Goal: Information Seeking & Learning: Find specific fact

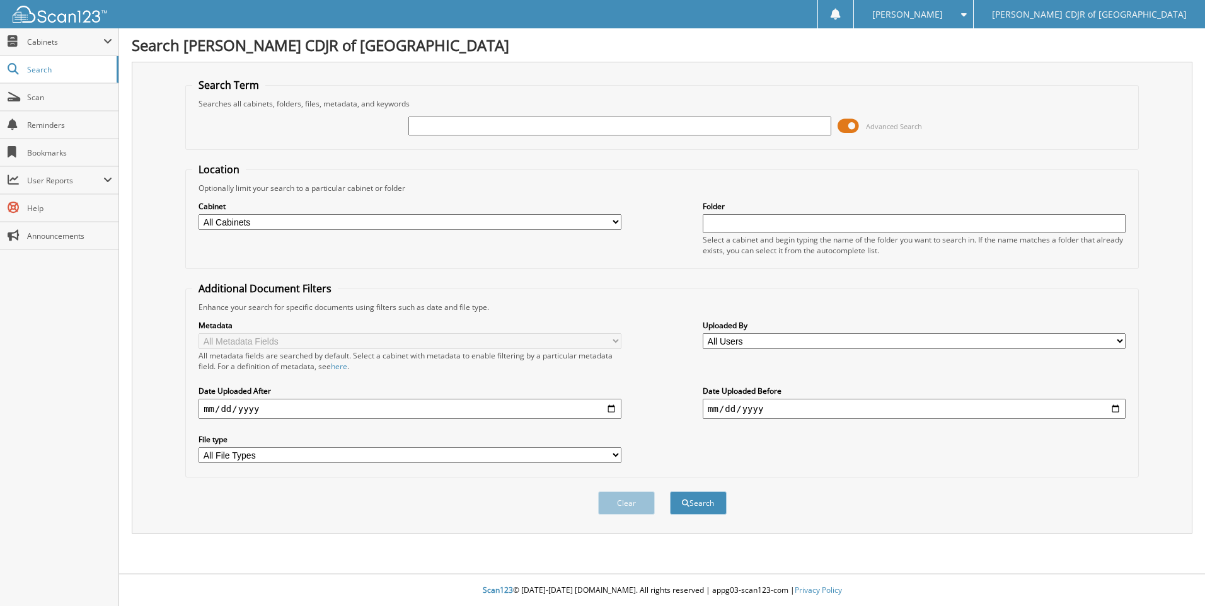
click at [419, 123] on input "text" at bounding box center [619, 126] width 423 height 19
type input "60119"
click at [670, 492] on button "Search" at bounding box center [698, 503] width 57 height 23
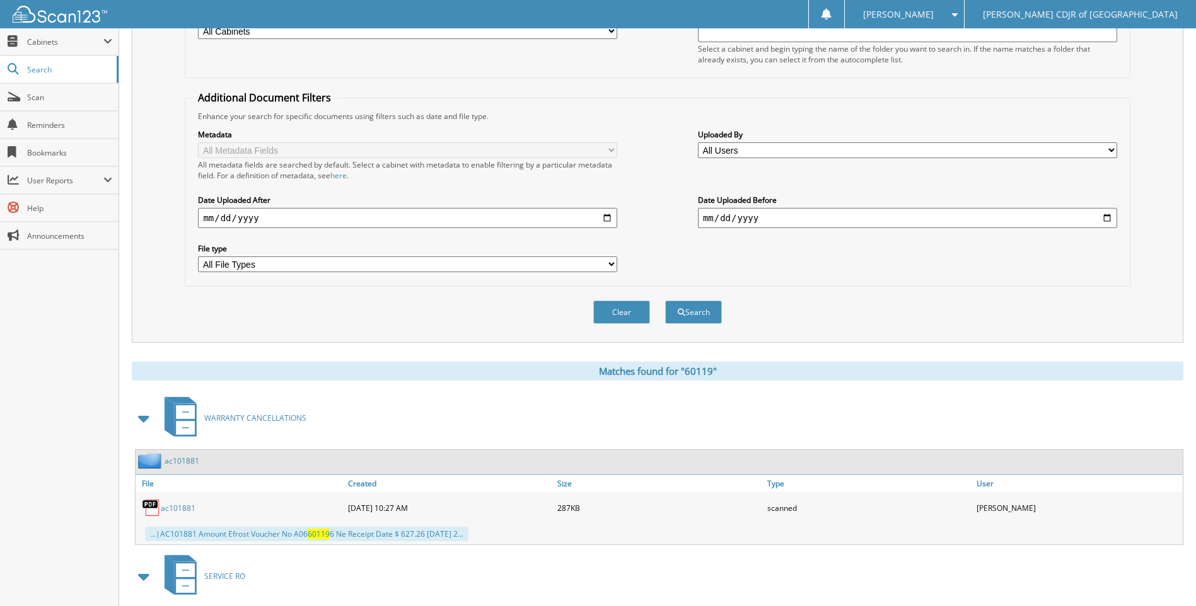
scroll to position [306, 0]
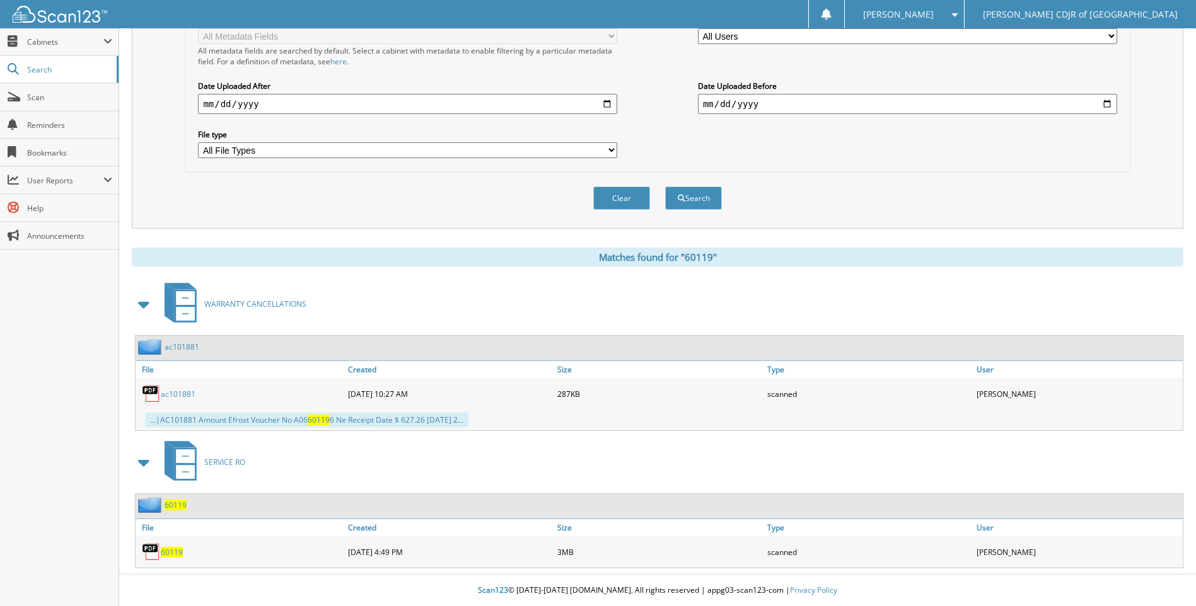
click at [168, 550] on span "60119" at bounding box center [172, 552] width 22 height 11
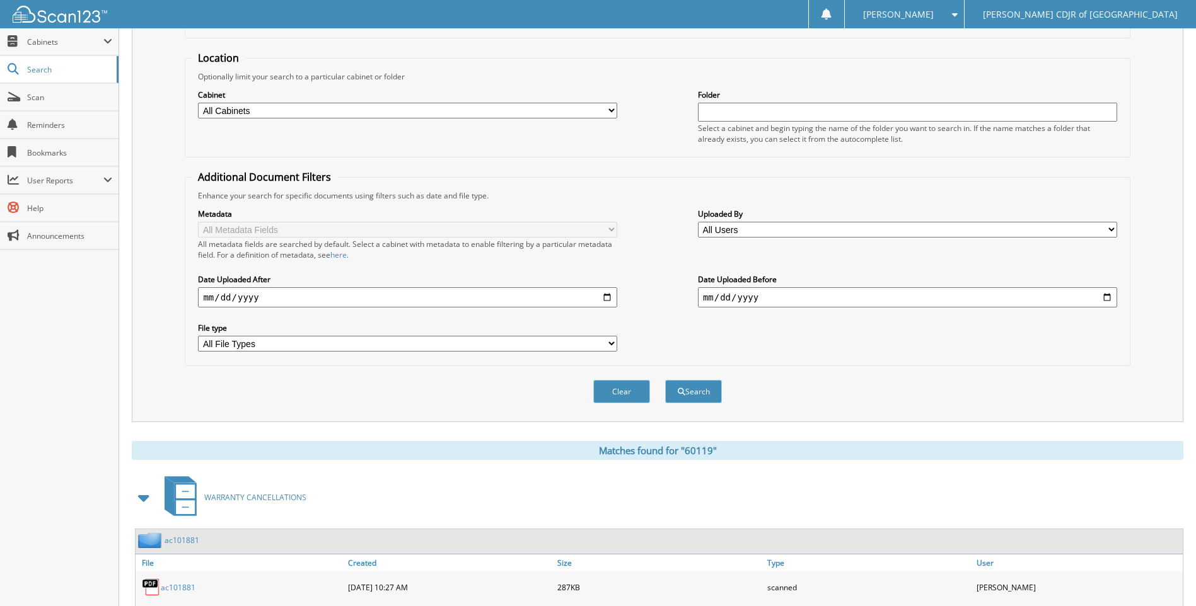
scroll to position [0, 0]
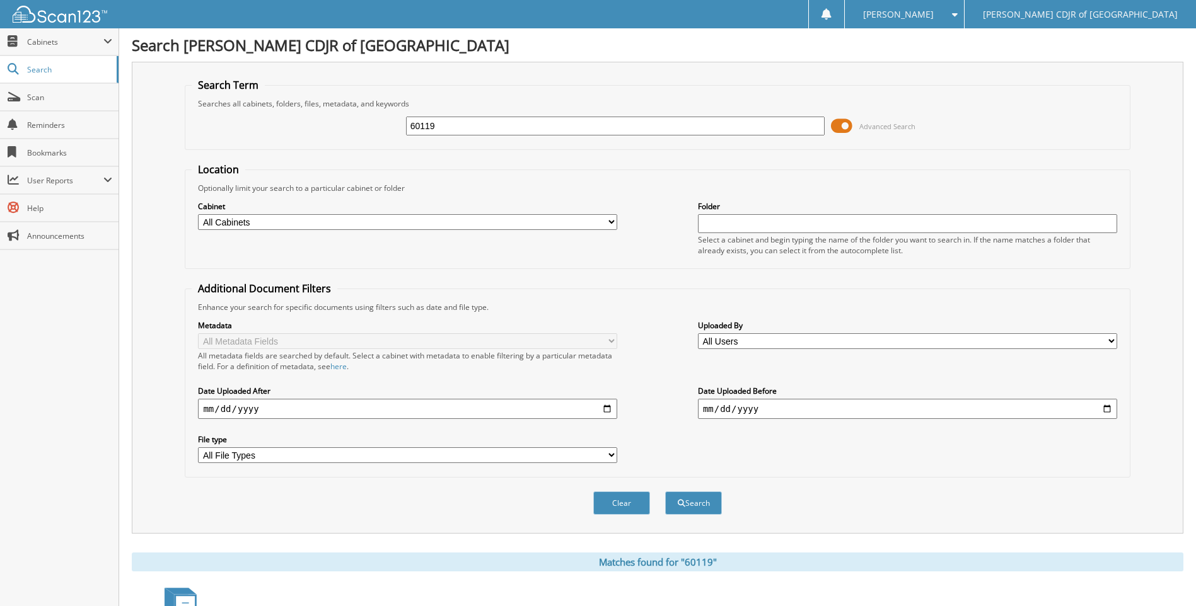
click at [471, 127] on input "60119" at bounding box center [615, 126] width 419 height 19
type input "6"
type input "63188"
click at [665, 492] on button "Search" at bounding box center [693, 503] width 57 height 23
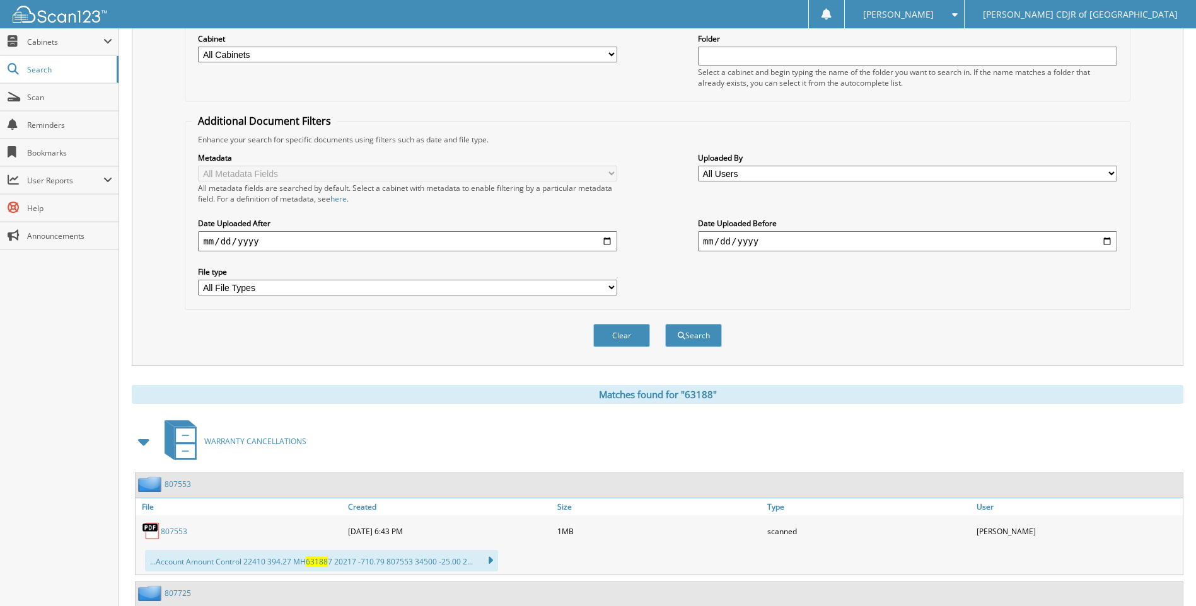
scroll to position [415, 0]
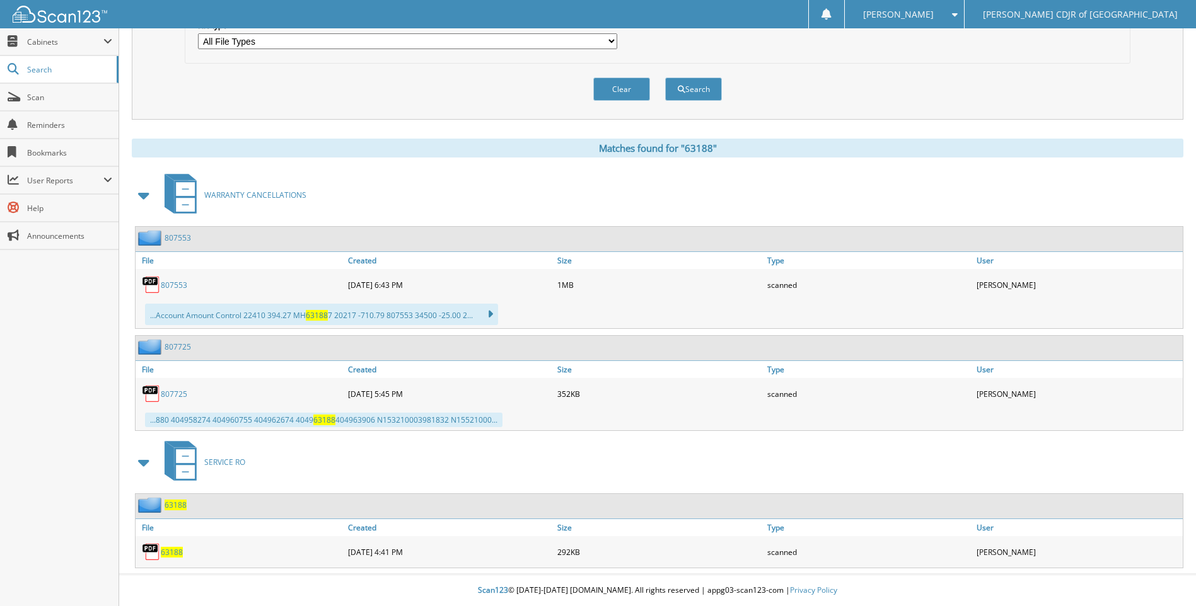
click at [168, 552] on span "63188" at bounding box center [172, 552] width 22 height 11
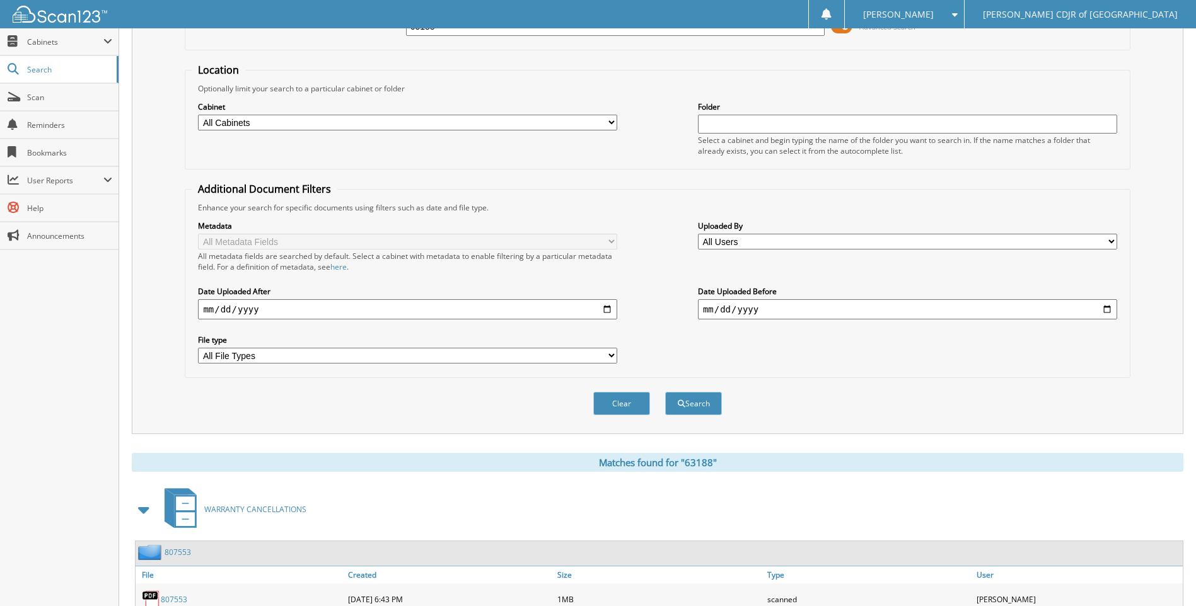
scroll to position [0, 0]
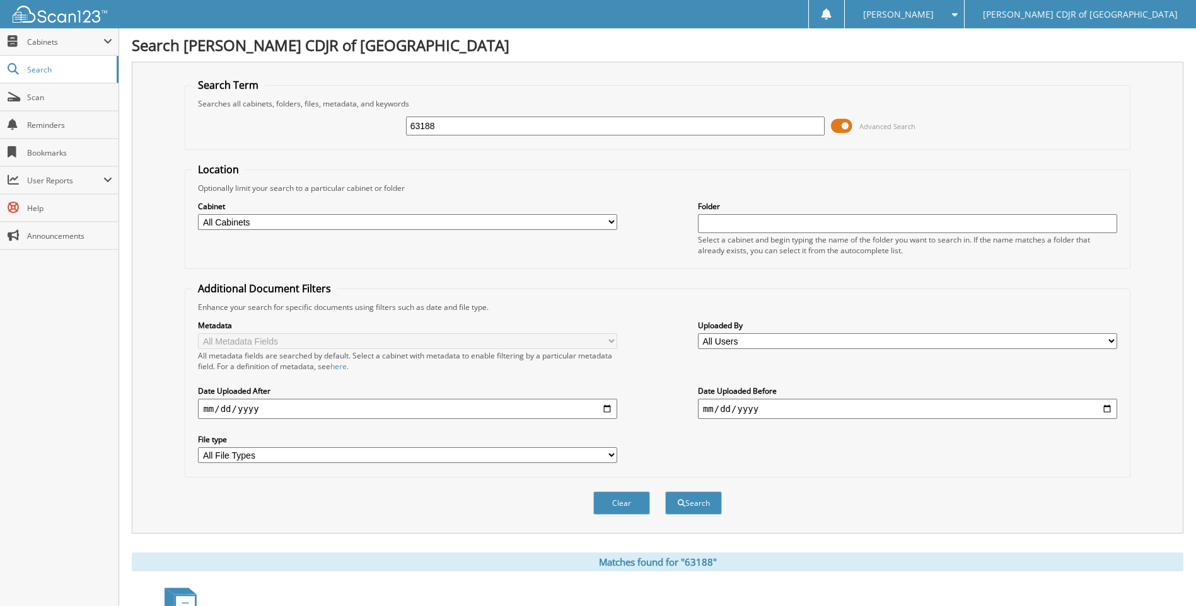
click at [478, 129] on input "63188" at bounding box center [615, 126] width 419 height 19
type input "6"
type input "63353"
click at [665, 492] on button "Search" at bounding box center [693, 503] width 57 height 23
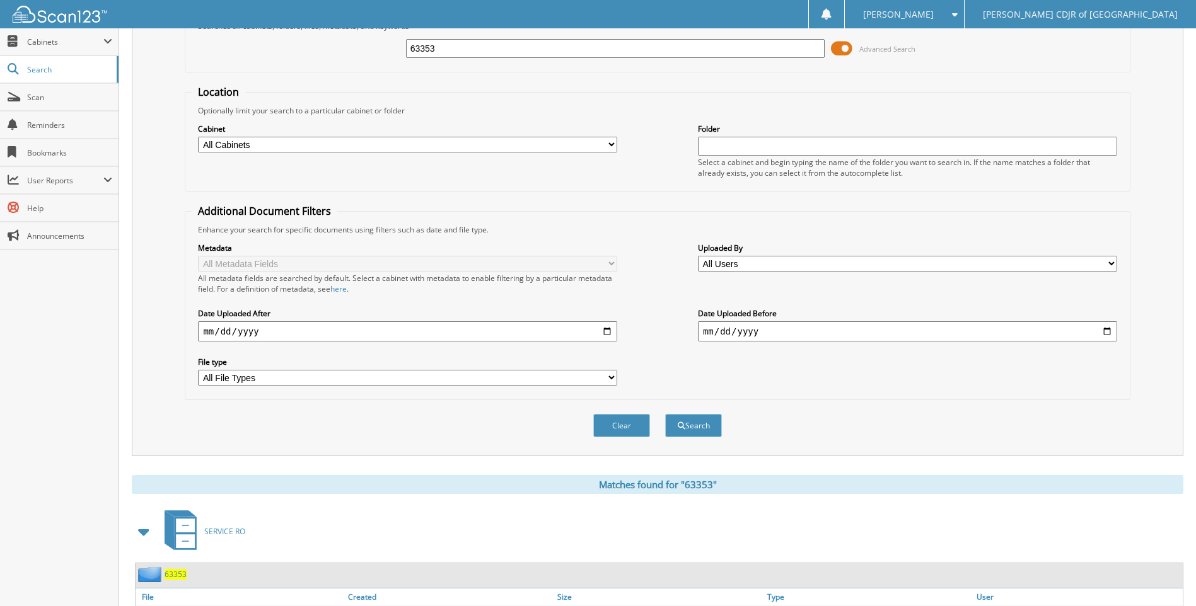
scroll to position [147, 0]
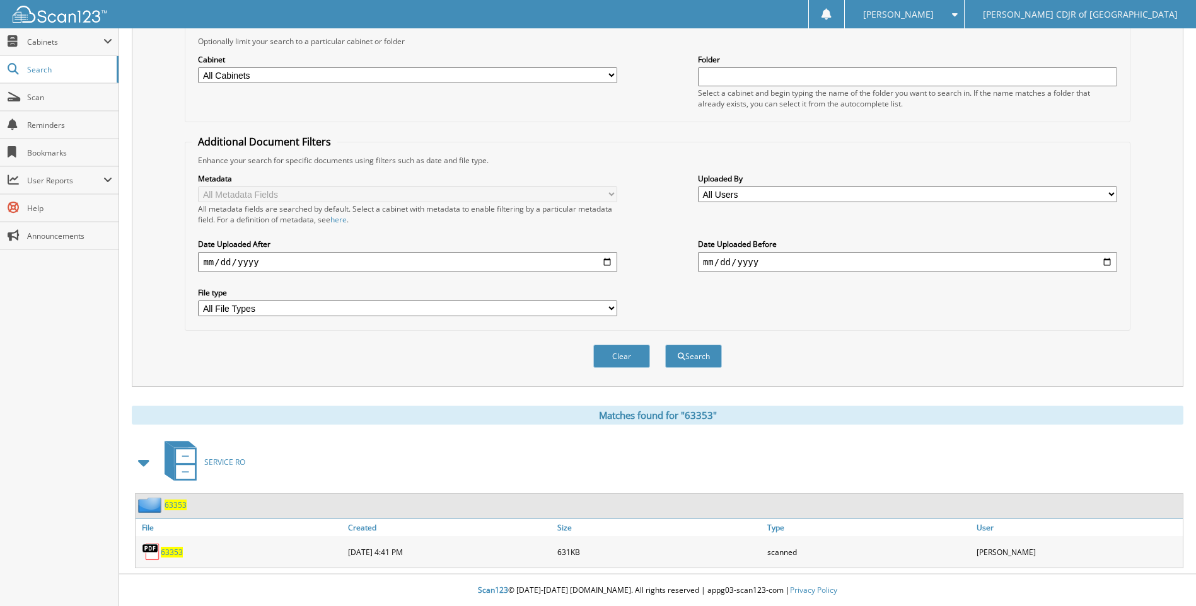
click at [174, 552] on span "63353" at bounding box center [172, 552] width 22 height 11
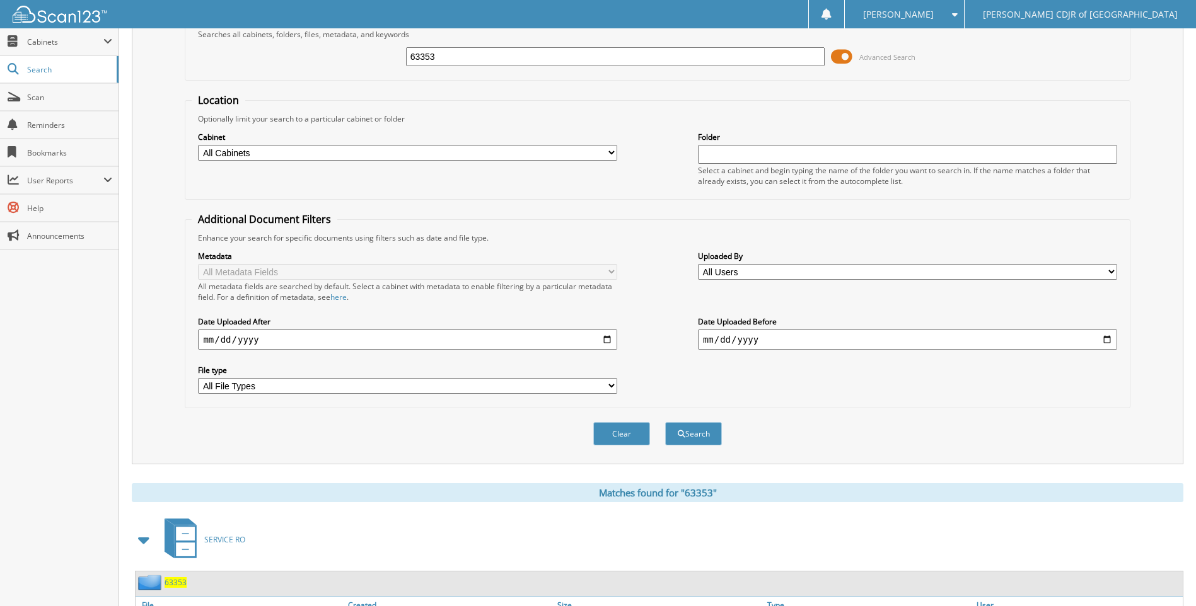
scroll to position [0, 0]
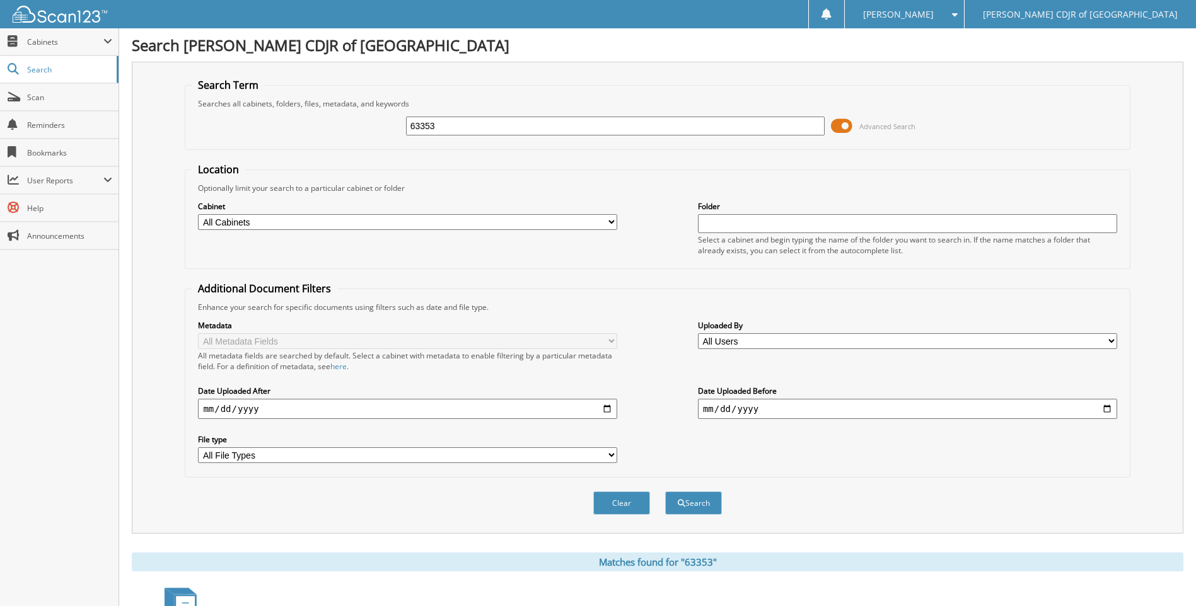
click at [454, 130] on input "63353" at bounding box center [615, 126] width 419 height 19
type input "6"
type input "63534"
click at [665, 492] on button "Search" at bounding box center [693, 503] width 57 height 23
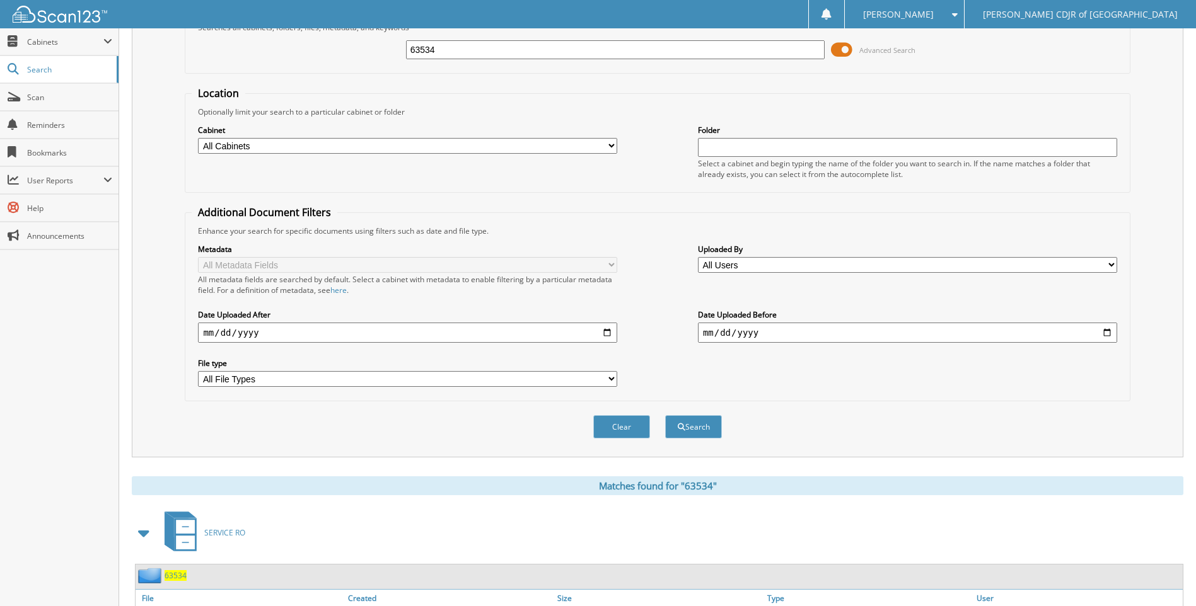
scroll to position [147, 0]
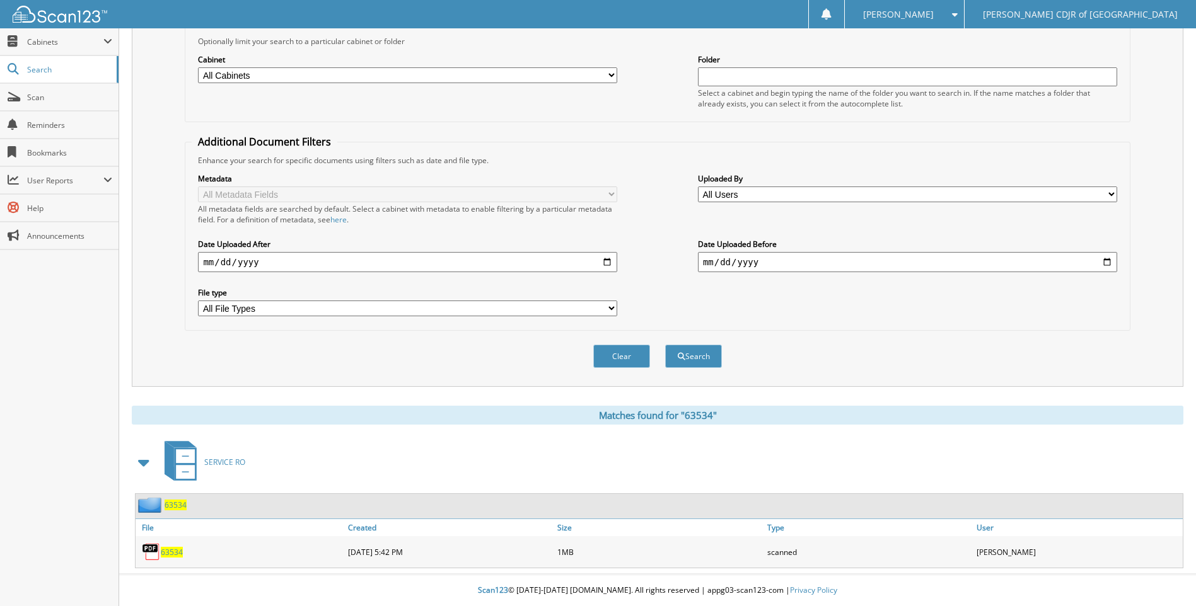
click at [172, 554] on span "63534" at bounding box center [172, 552] width 22 height 11
click at [167, 551] on span "63534" at bounding box center [172, 552] width 22 height 11
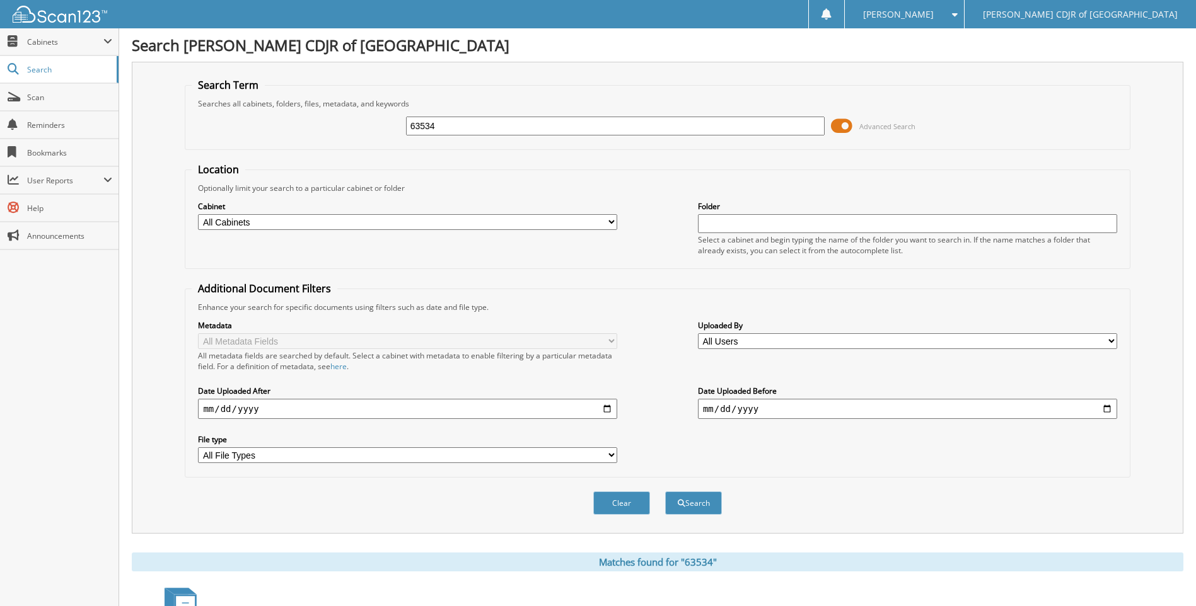
click at [447, 132] on input "63534" at bounding box center [615, 126] width 419 height 19
type input "6"
type input "63560"
click at [665, 492] on button "Search" at bounding box center [693, 503] width 57 height 23
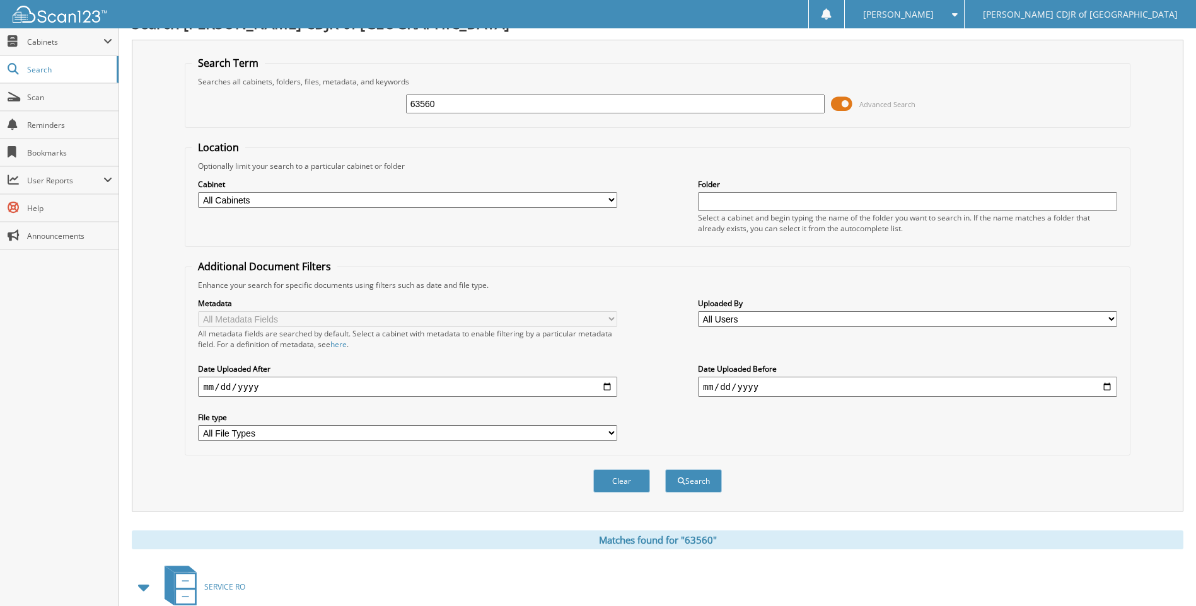
scroll to position [147, 0]
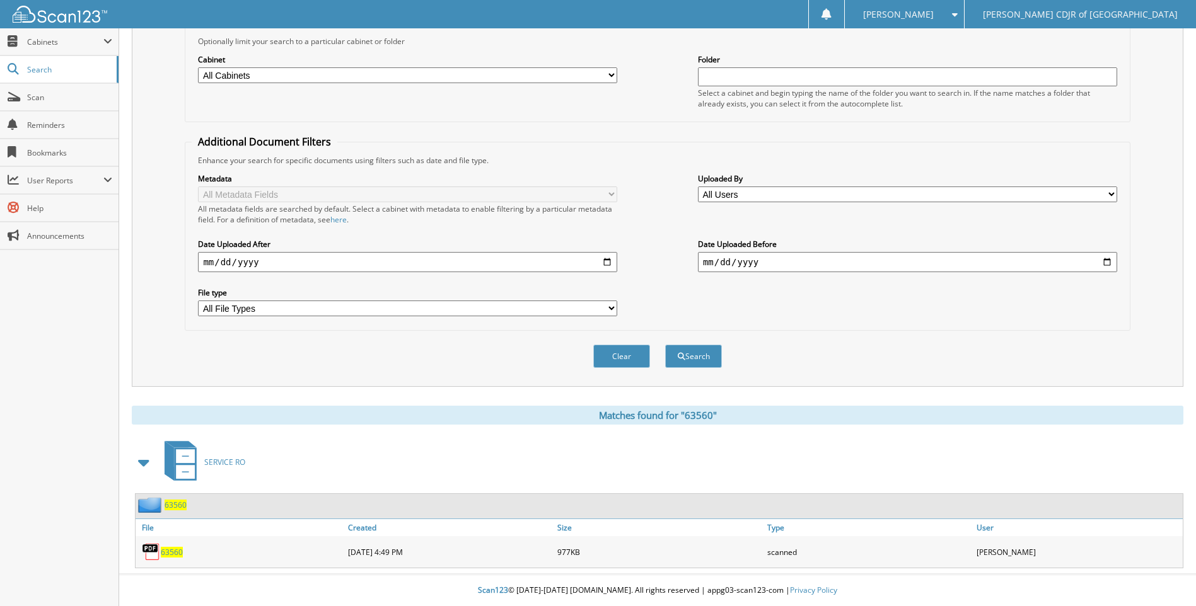
click at [178, 551] on span "63560" at bounding box center [172, 552] width 22 height 11
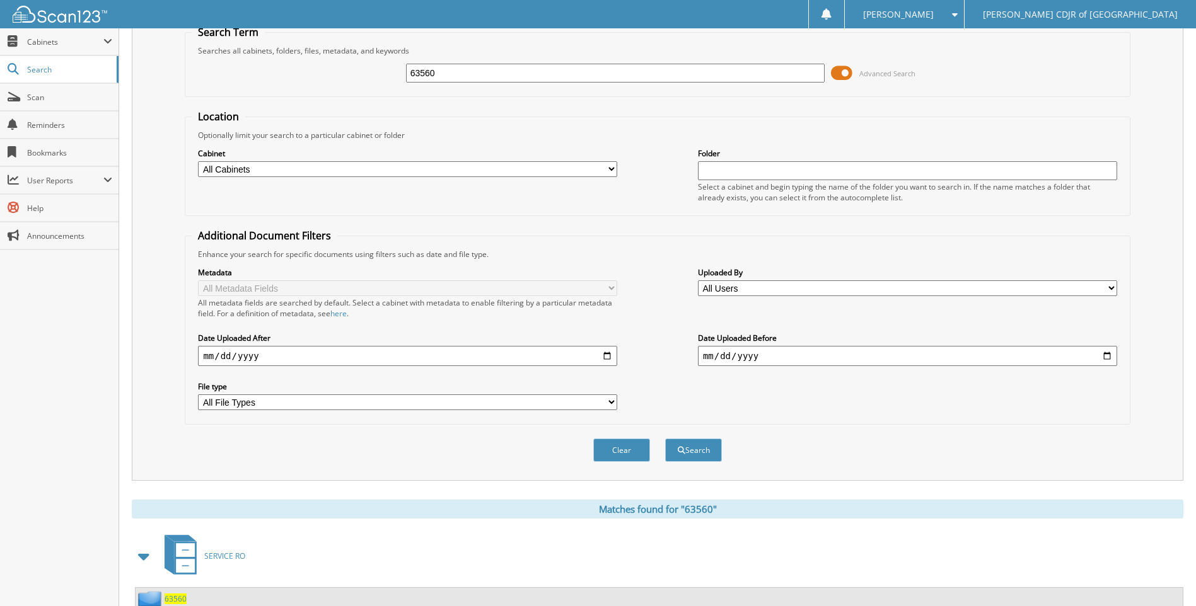
scroll to position [0, 0]
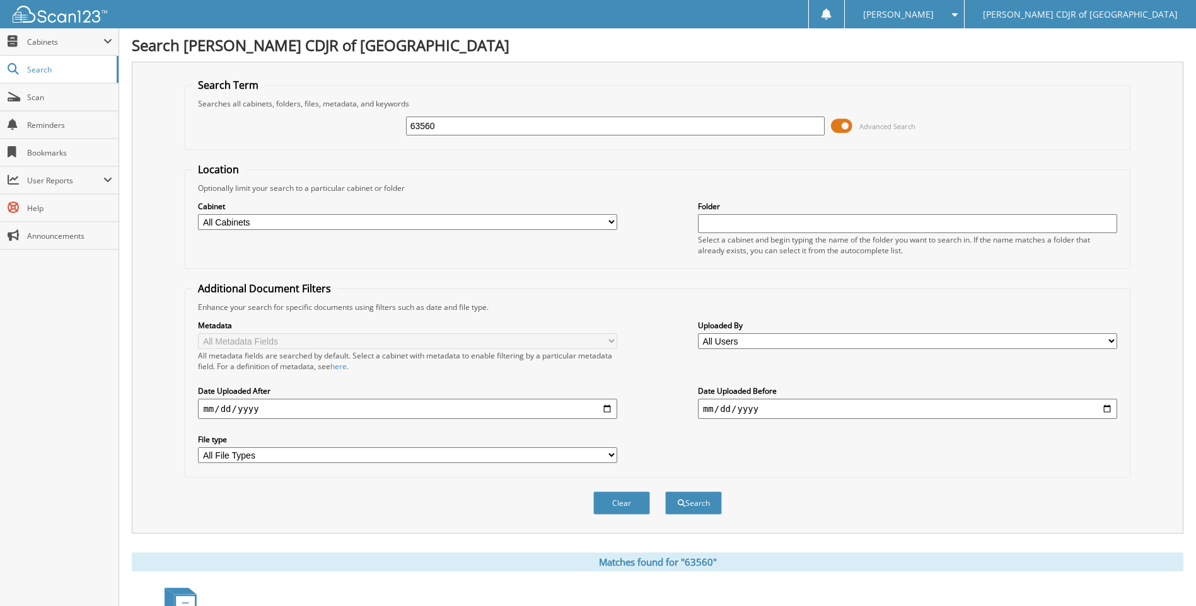
click at [455, 124] on input "63560" at bounding box center [615, 126] width 419 height 19
type input "6"
type input "63566"
click at [665, 492] on button "Search" at bounding box center [693, 503] width 57 height 23
click at [442, 122] on input "63566" at bounding box center [615, 126] width 419 height 19
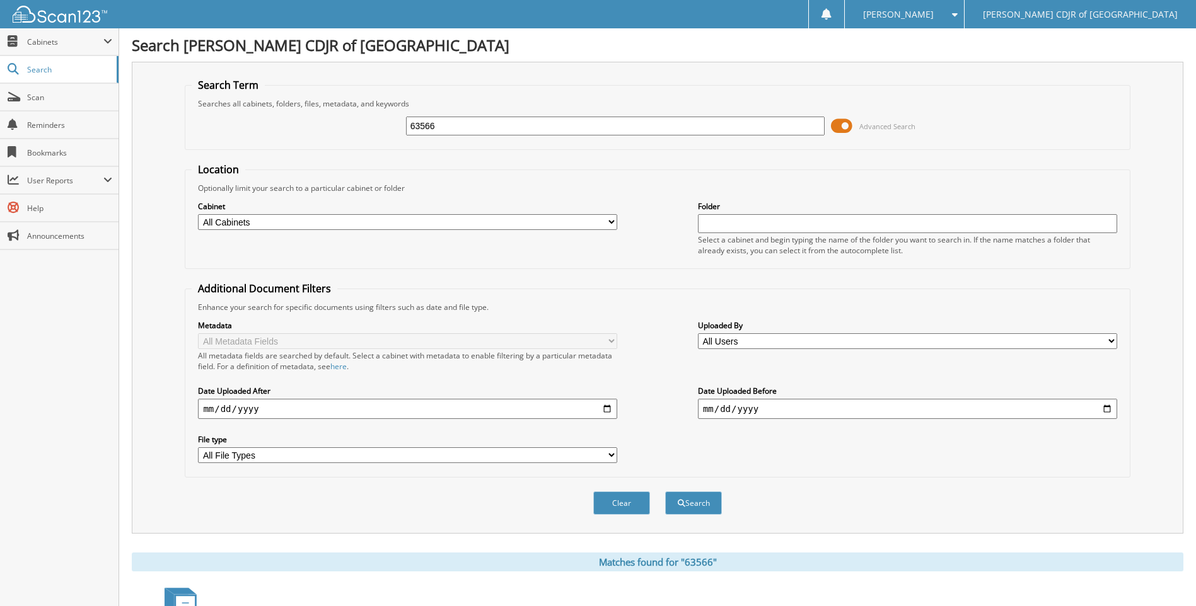
scroll to position [147, 0]
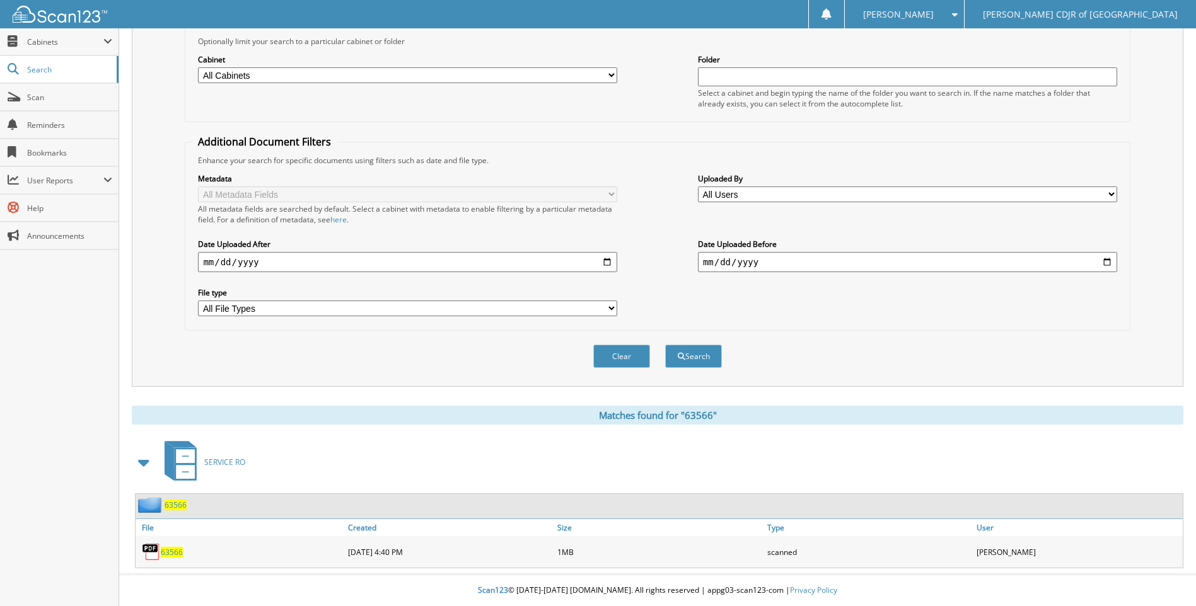
click at [171, 555] on span "63566" at bounding box center [172, 552] width 22 height 11
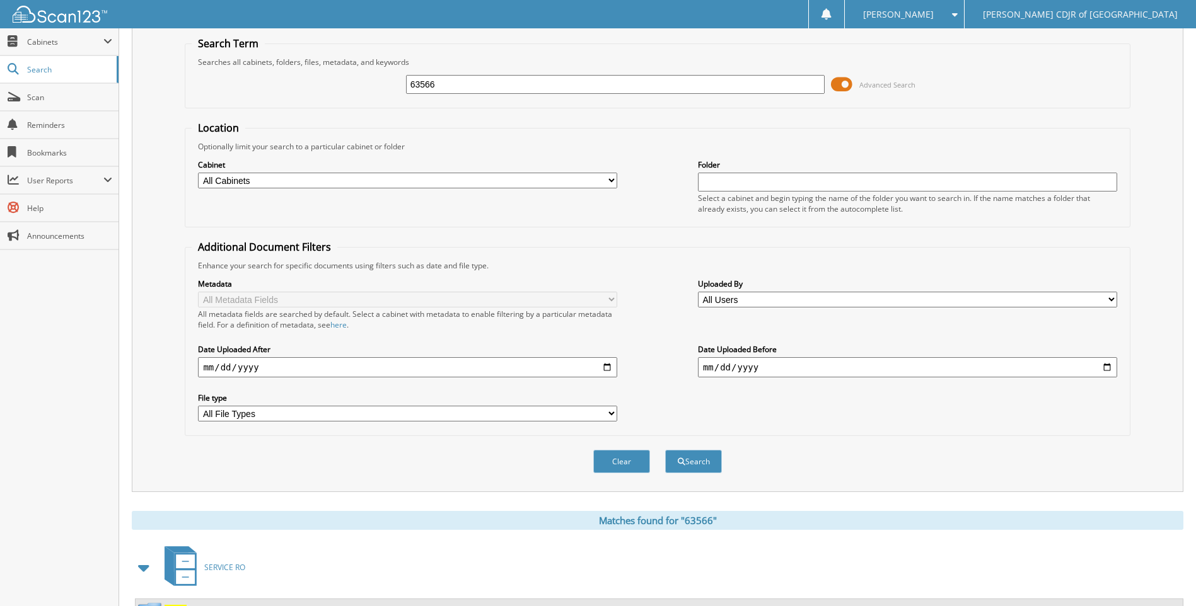
scroll to position [0, 0]
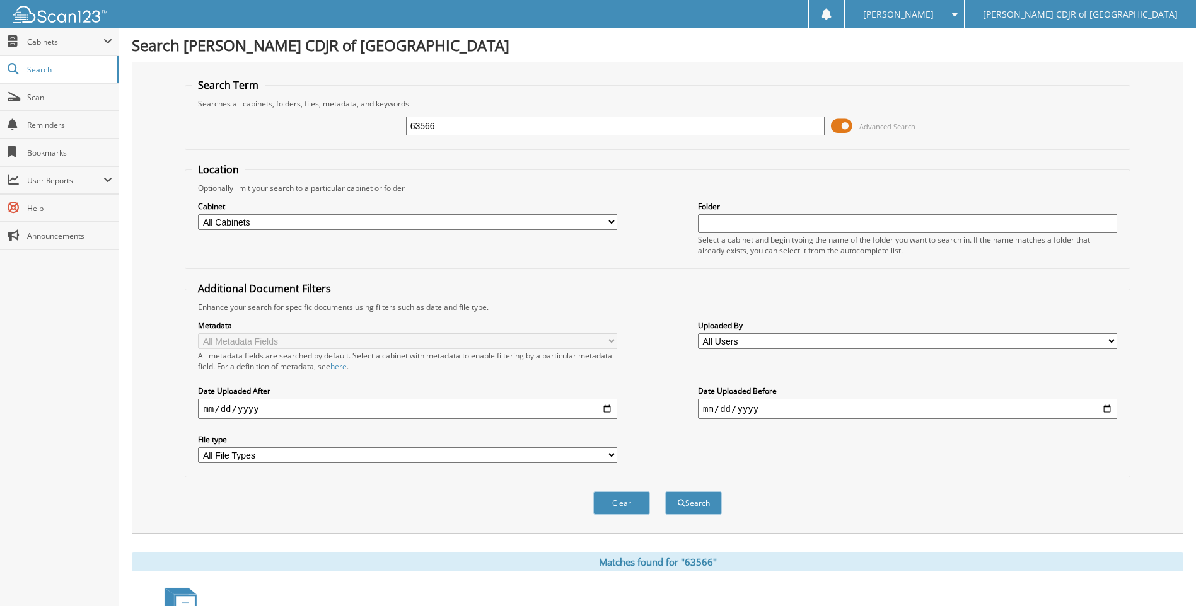
click at [464, 123] on input "63566" at bounding box center [615, 126] width 419 height 19
type input "6"
type input "63567"
click at [665, 492] on button "Search" at bounding box center [693, 503] width 57 height 23
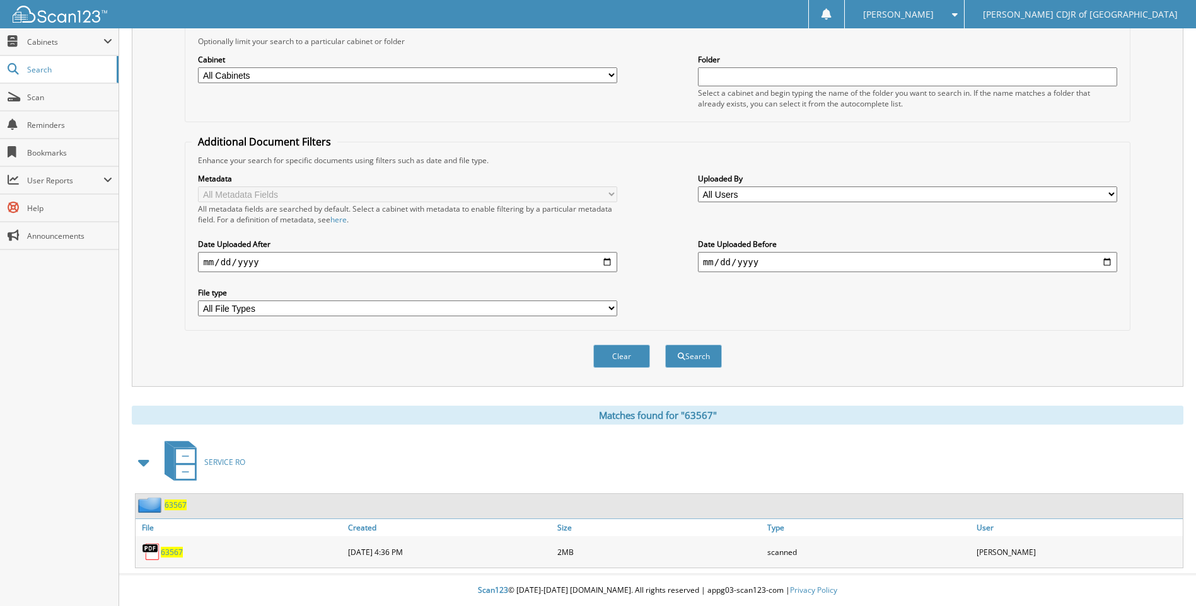
click at [168, 553] on span "63567" at bounding box center [172, 552] width 22 height 11
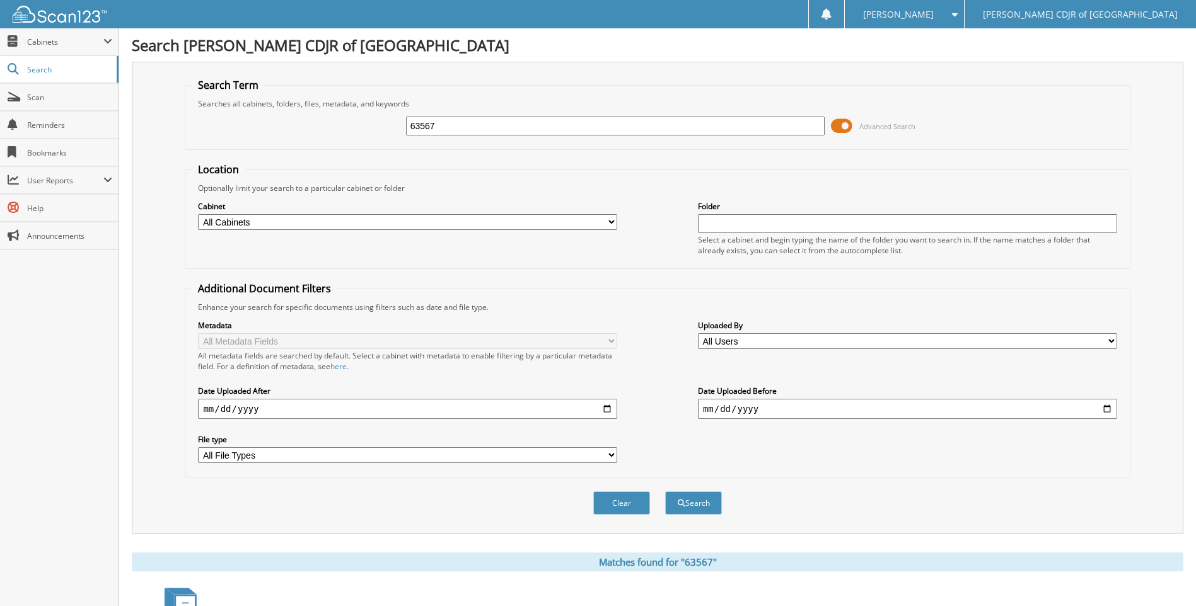
click at [459, 119] on input "63567" at bounding box center [615, 126] width 419 height 19
type input "6"
type input "63568"
click at [665, 492] on button "Search" at bounding box center [693, 503] width 57 height 23
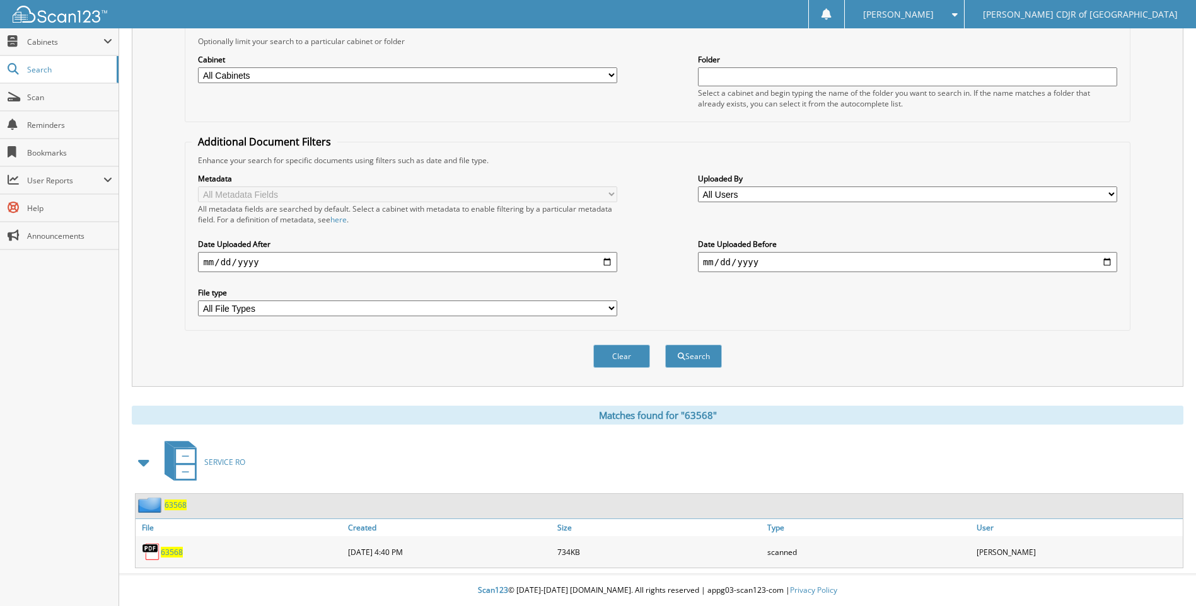
click at [166, 552] on span "63568" at bounding box center [172, 552] width 22 height 11
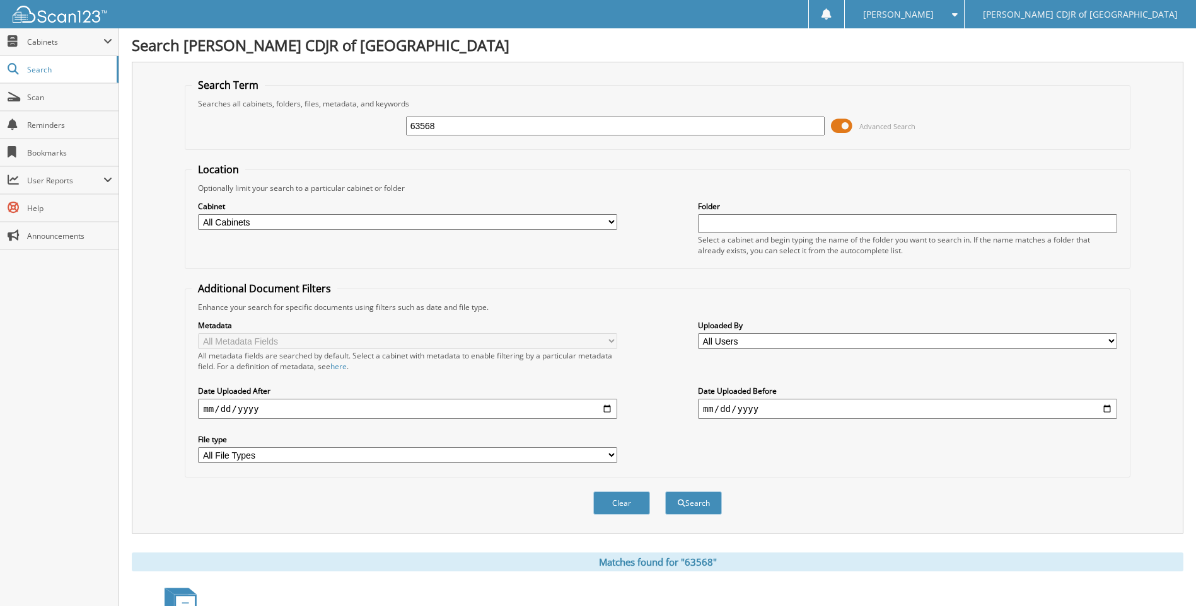
click at [443, 125] on input "63568" at bounding box center [615, 126] width 419 height 19
type input "6"
type input "63610"
click at [665, 492] on button "Search" at bounding box center [693, 503] width 57 height 23
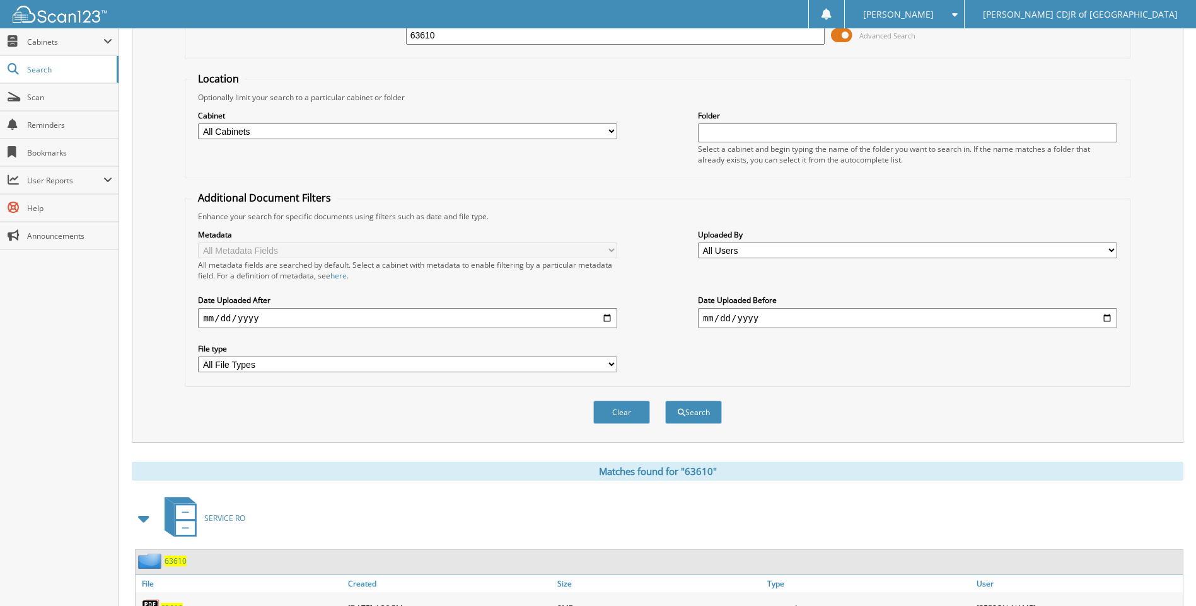
scroll to position [147, 0]
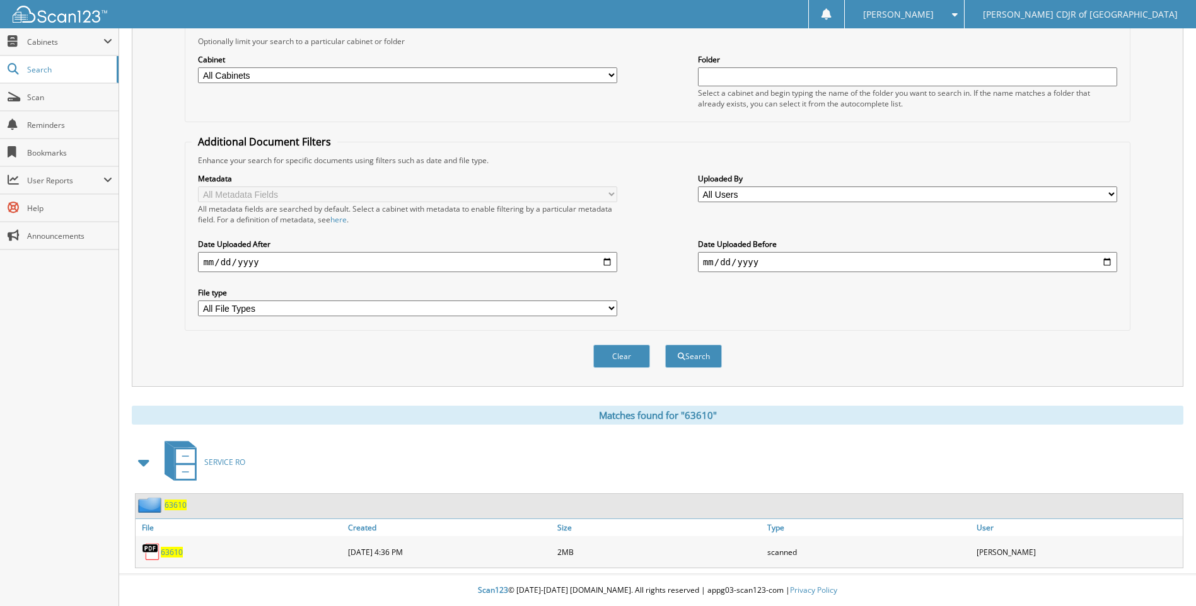
click at [176, 551] on span "63610" at bounding box center [172, 552] width 22 height 11
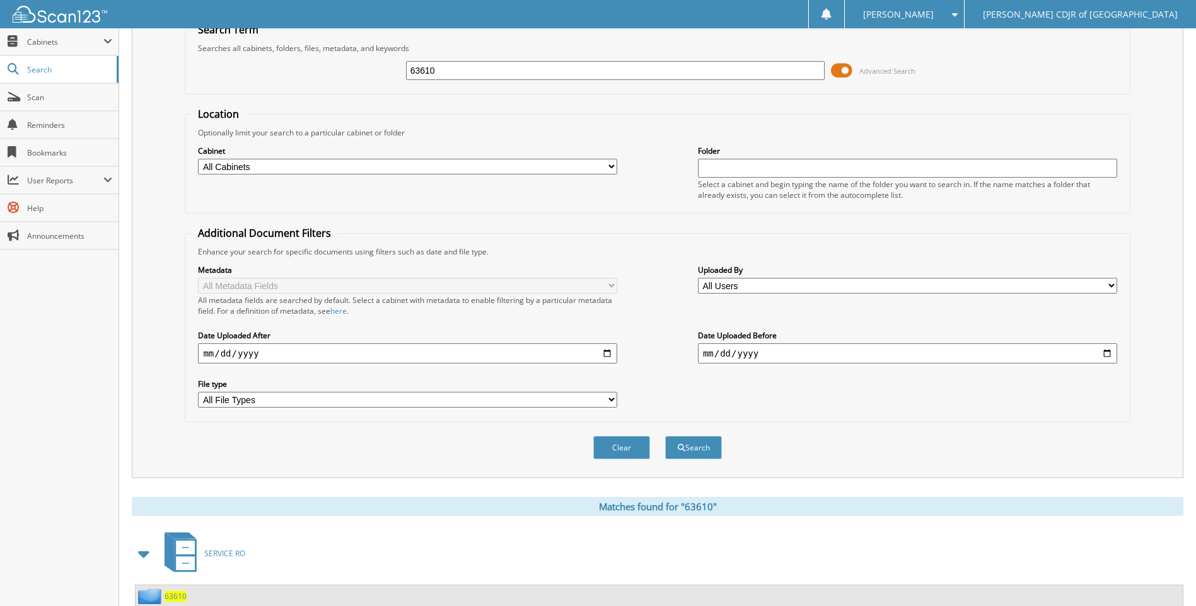
scroll to position [0, 0]
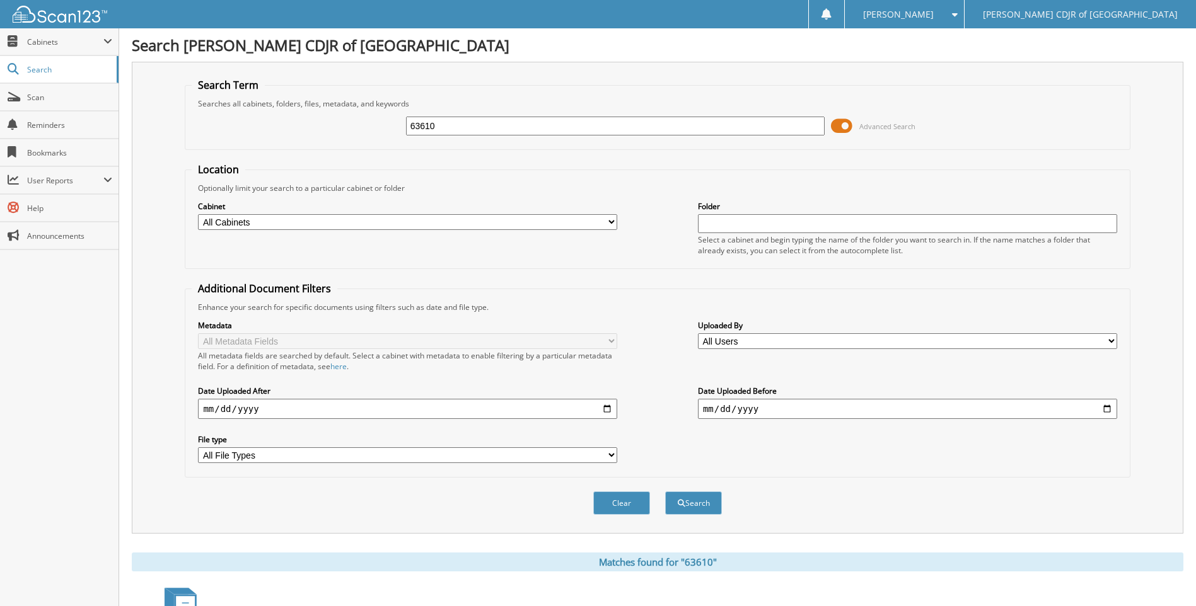
click at [470, 127] on input "63610" at bounding box center [615, 126] width 419 height 19
type input "6"
type input "63610"
click at [665, 492] on button "Search" at bounding box center [693, 503] width 57 height 23
click at [470, 125] on input "63610" at bounding box center [615, 126] width 419 height 19
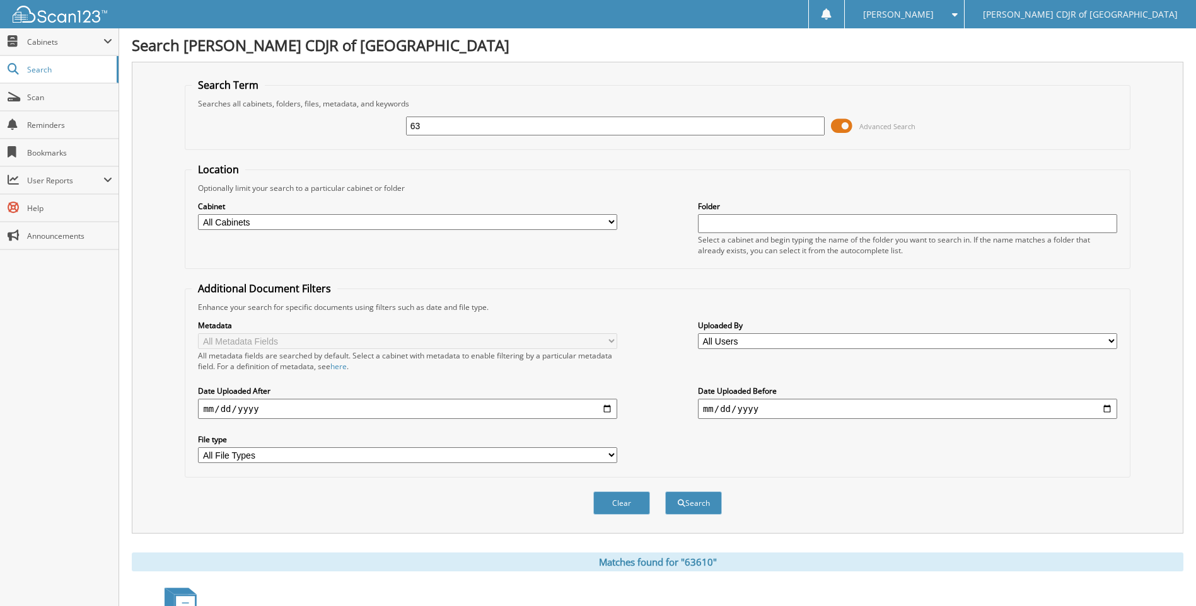
type input "6"
type input "63828"
click at [665, 492] on button "Search" at bounding box center [693, 503] width 57 height 23
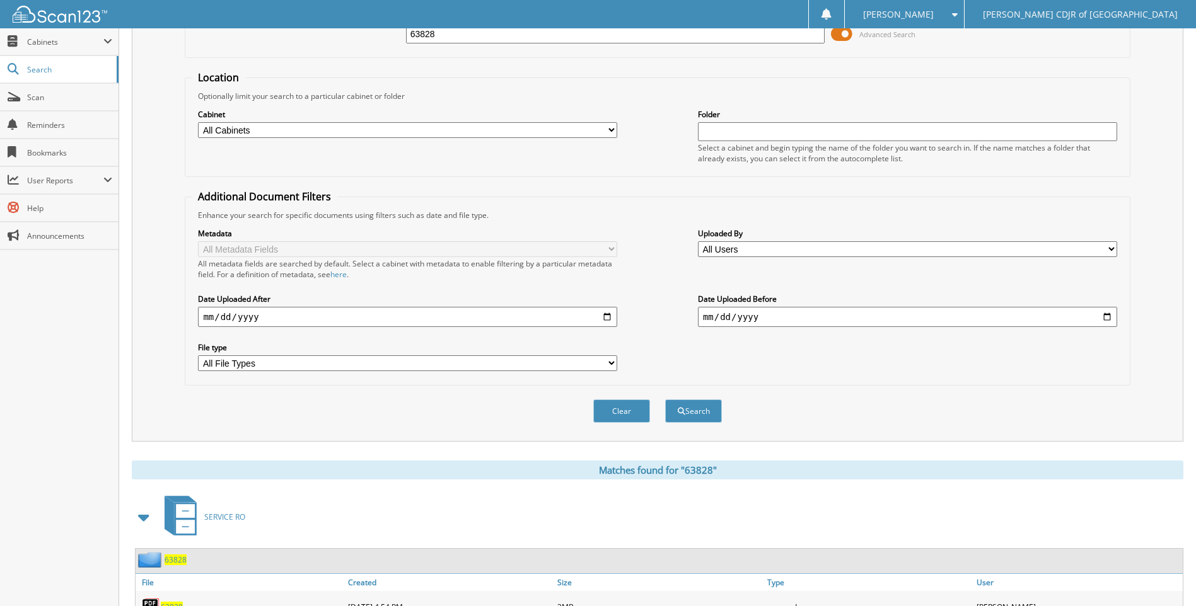
scroll to position [147, 0]
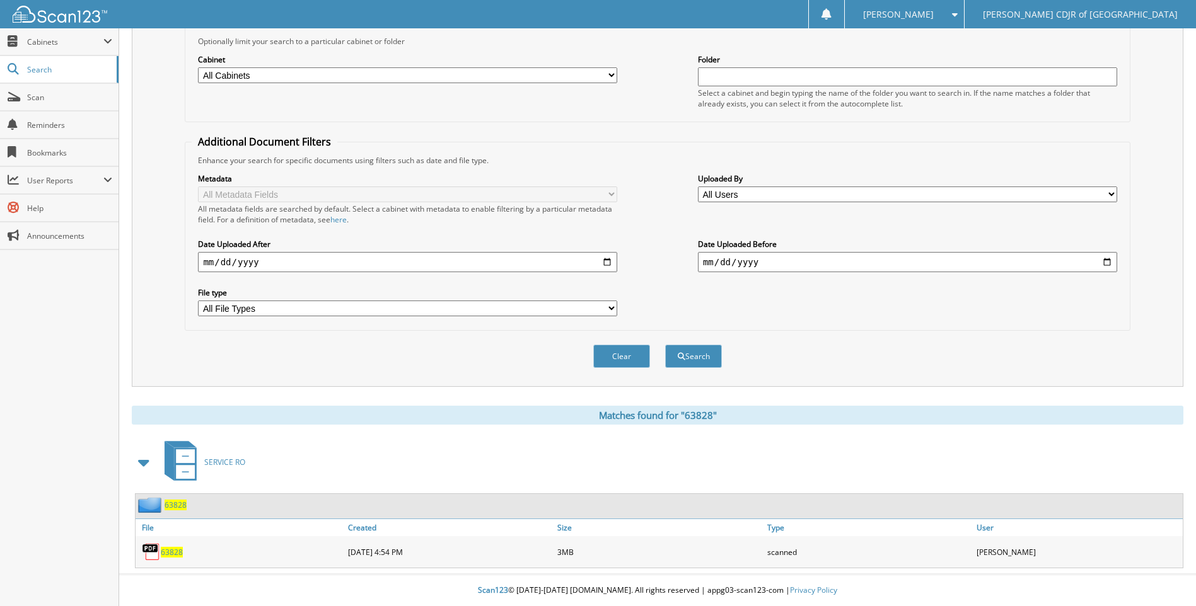
click at [171, 552] on span "63828" at bounding box center [172, 552] width 22 height 11
click at [173, 552] on span "63828" at bounding box center [172, 552] width 22 height 11
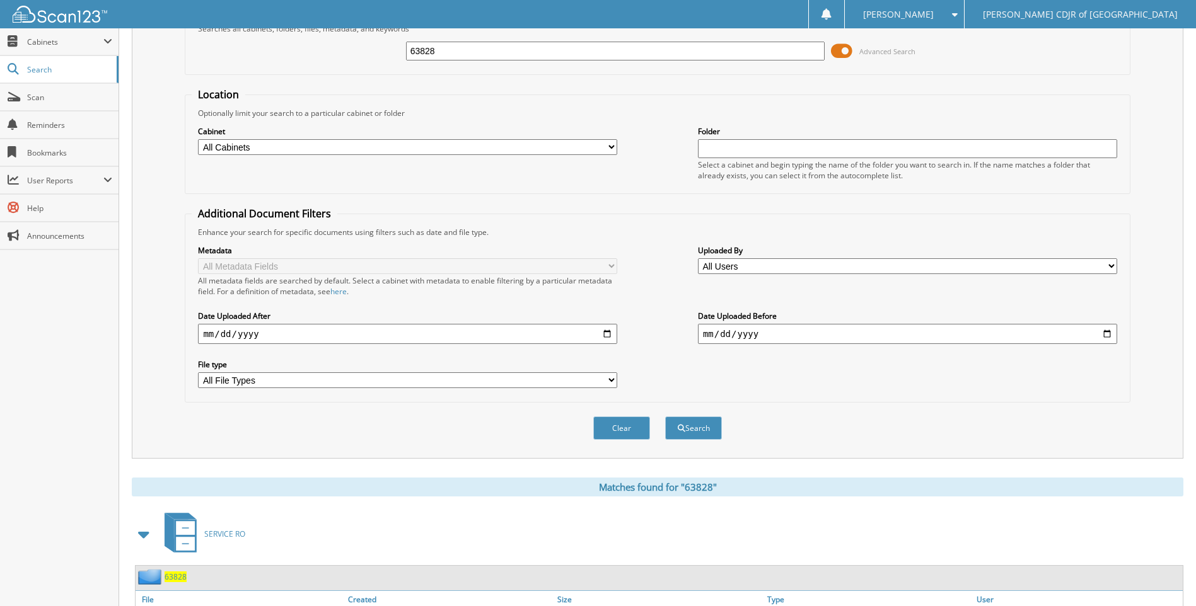
scroll to position [0, 0]
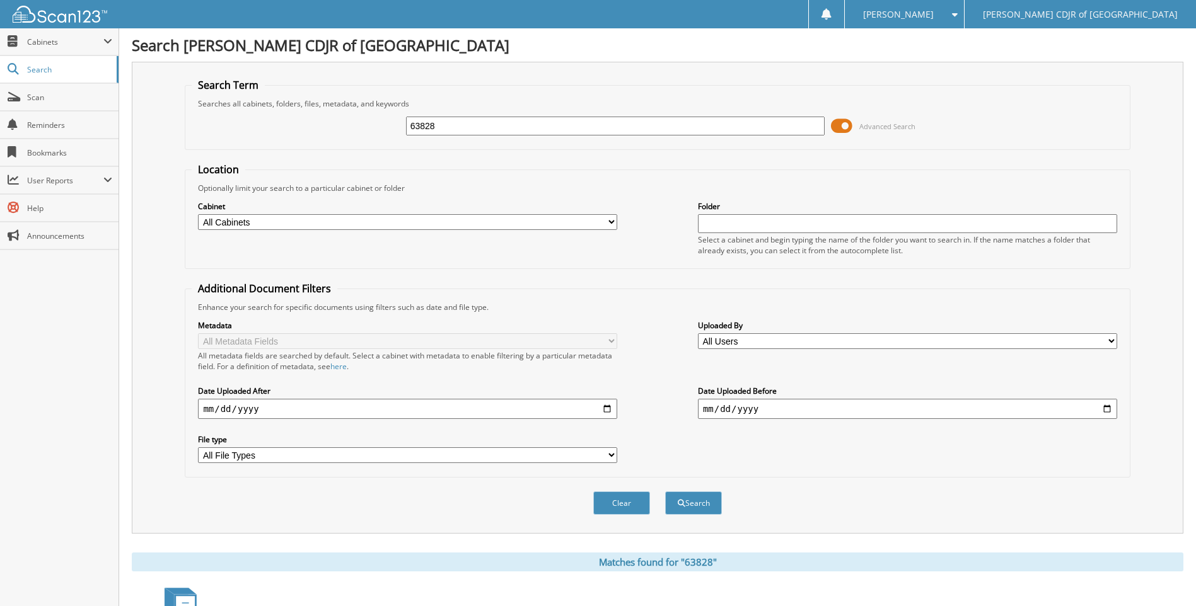
click at [442, 124] on input "63828" at bounding box center [615, 126] width 419 height 19
type input "6"
type input "636238"
click at [665, 492] on button "Search" at bounding box center [693, 503] width 57 height 23
click at [442, 120] on input "636238" at bounding box center [615, 126] width 419 height 19
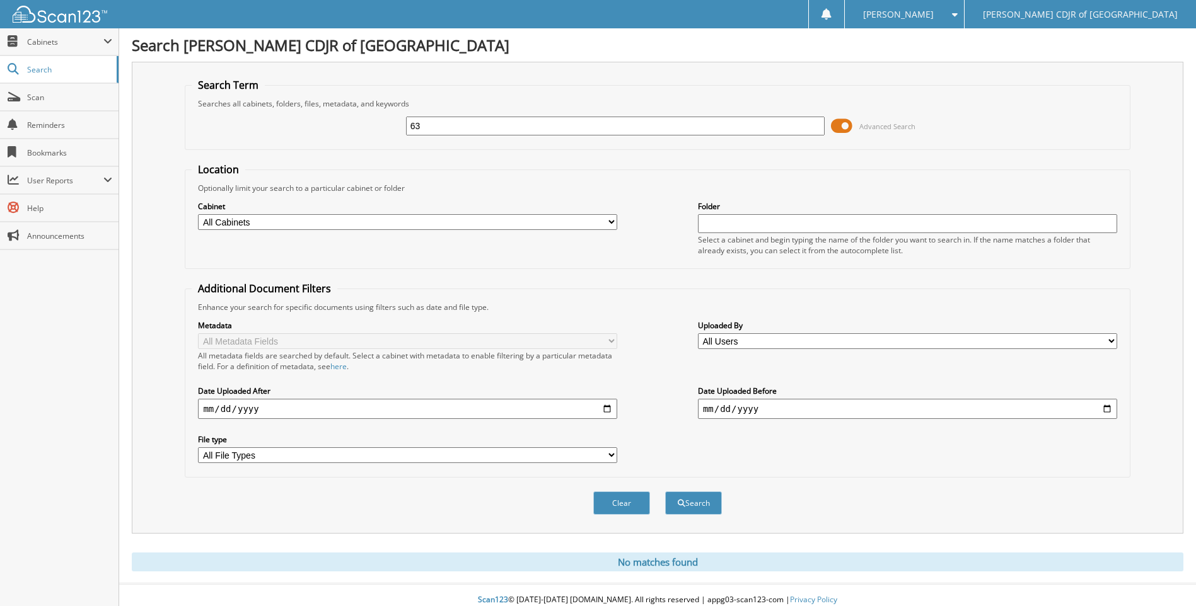
type input "6"
type input "63638"
click at [665, 492] on button "Search" at bounding box center [693, 503] width 57 height 23
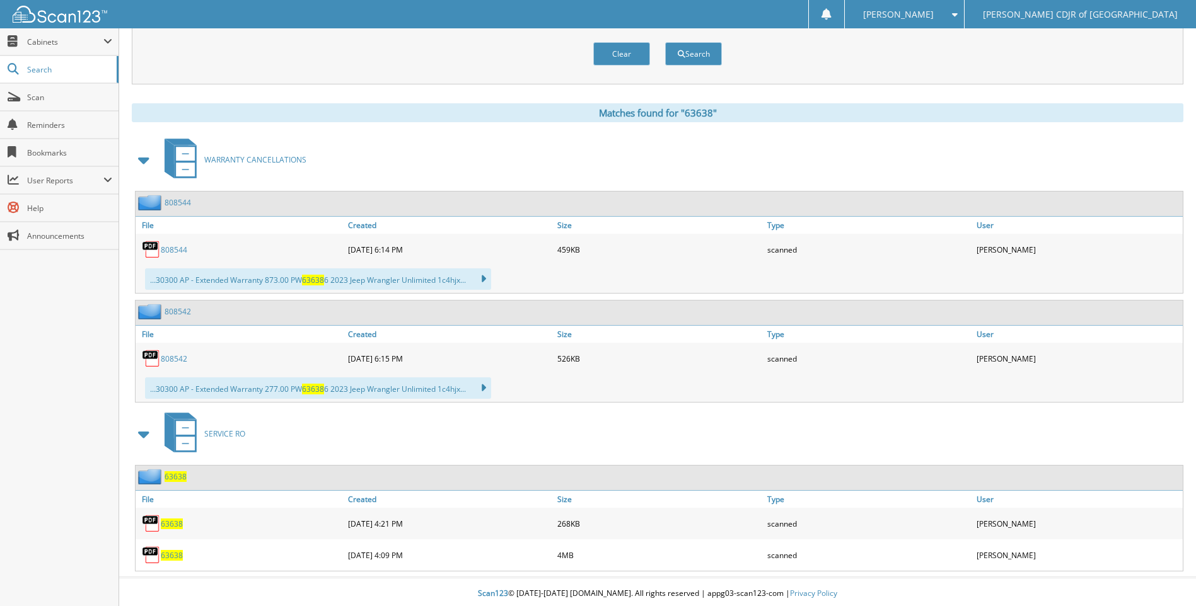
scroll to position [453, 0]
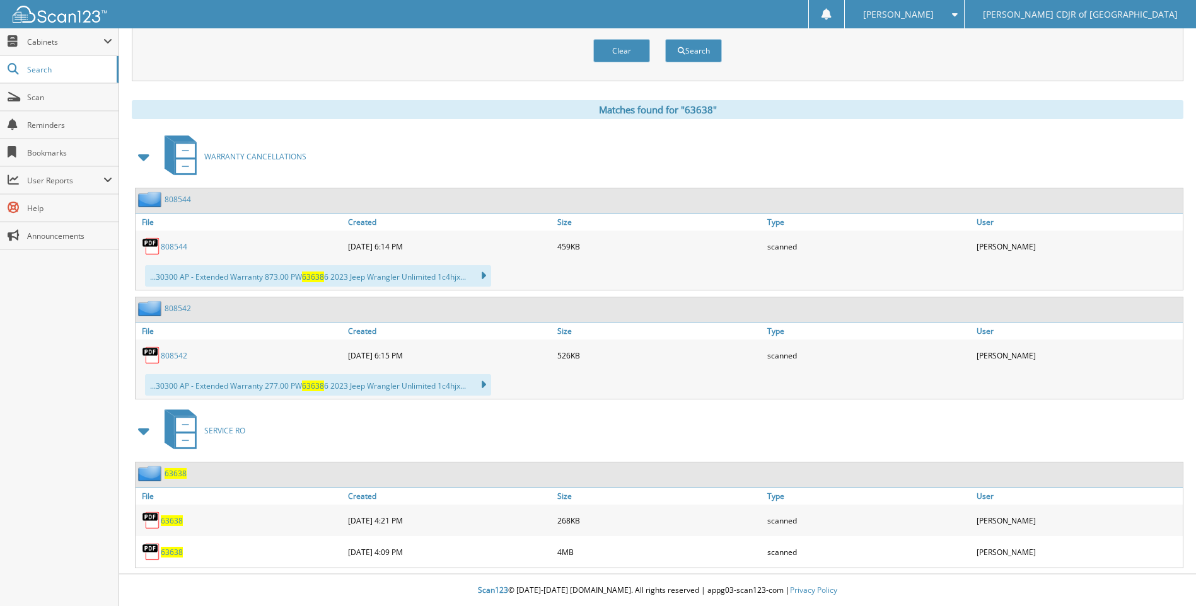
click at [173, 548] on span "63638" at bounding box center [172, 552] width 22 height 11
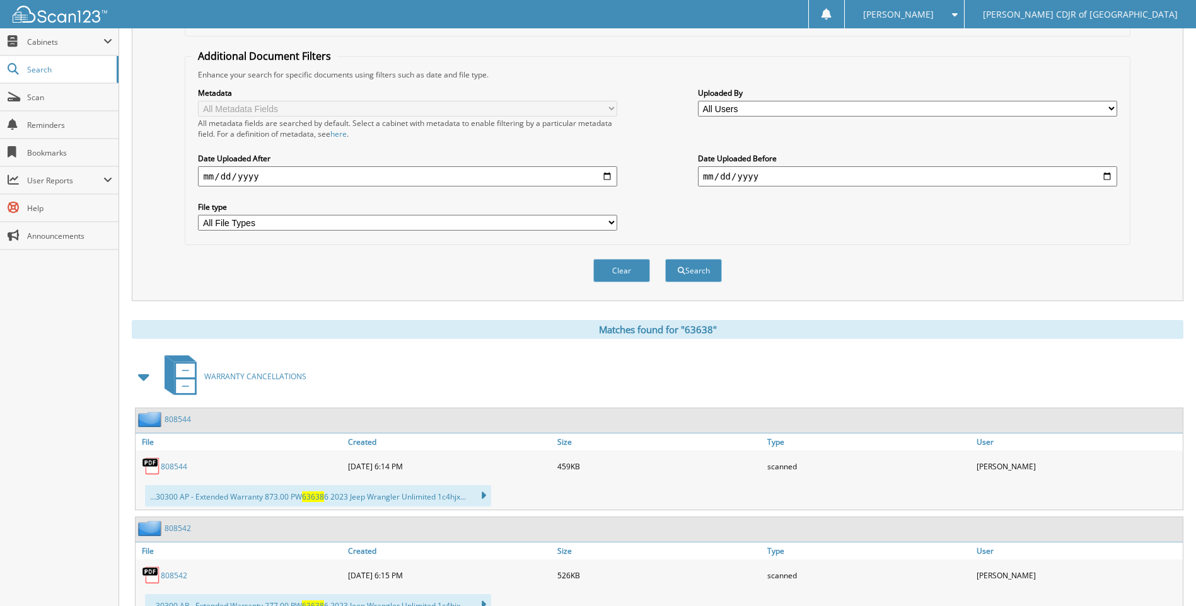
scroll to position [0, 0]
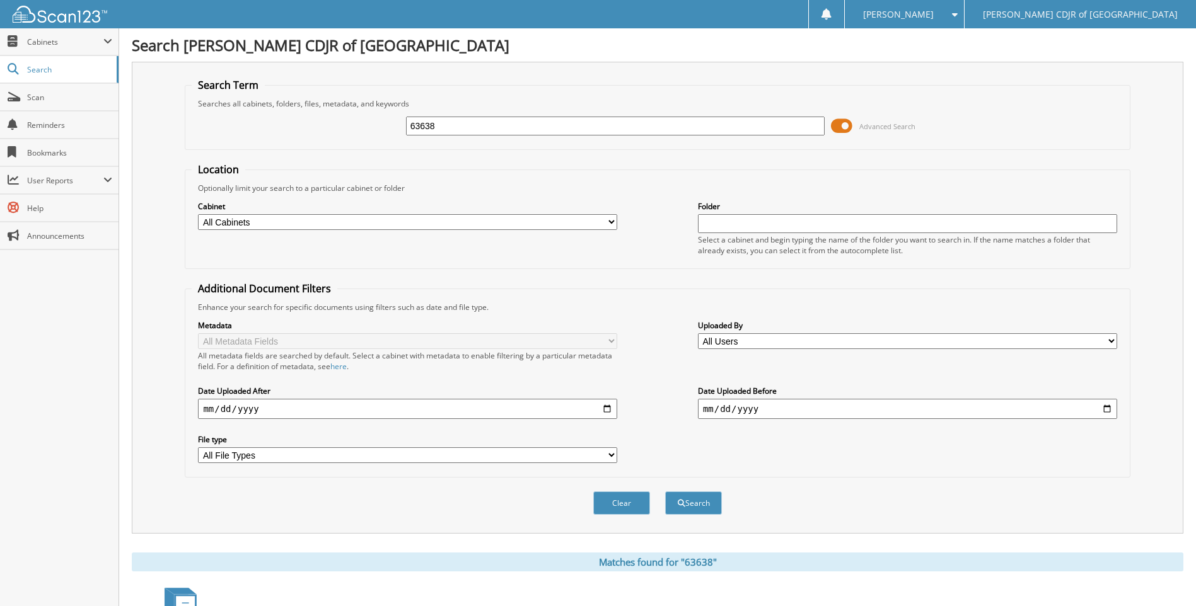
click at [461, 125] on input "63638" at bounding box center [615, 126] width 419 height 19
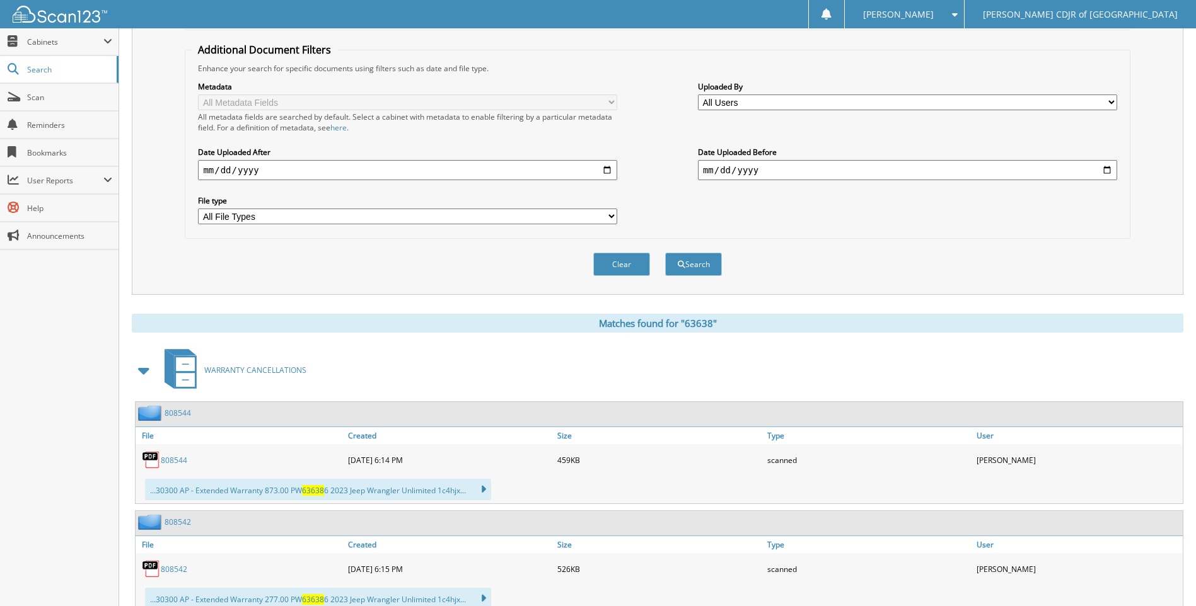
scroll to position [12, 0]
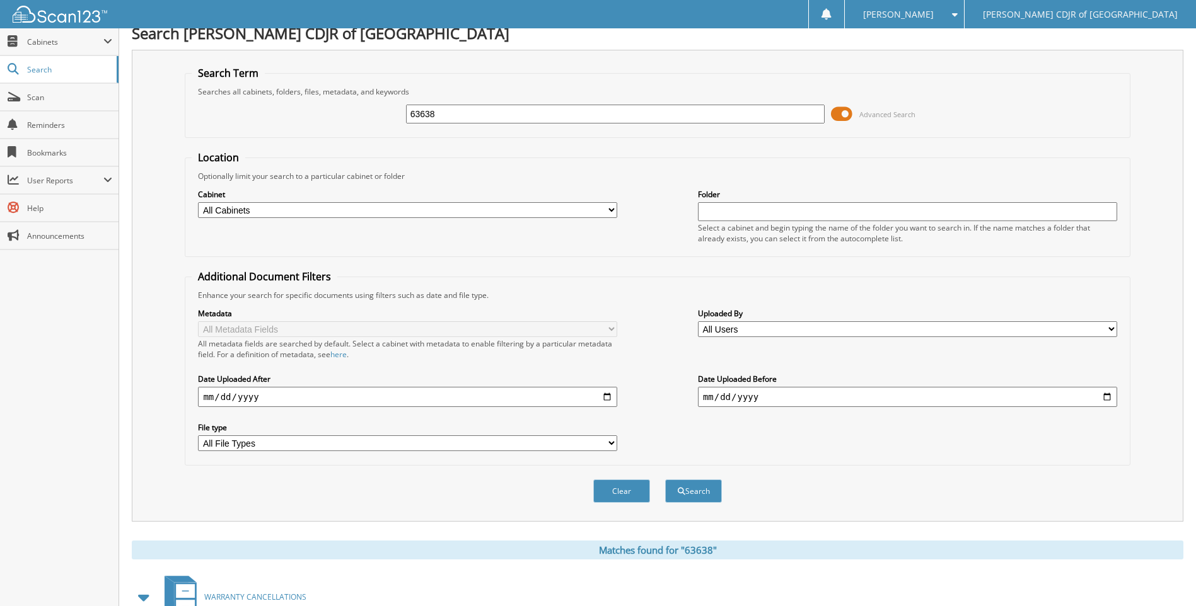
click at [440, 120] on input "63638" at bounding box center [615, 114] width 419 height 19
type input "6"
type input "63828"
click at [665, 480] on button "Search" at bounding box center [693, 491] width 57 height 23
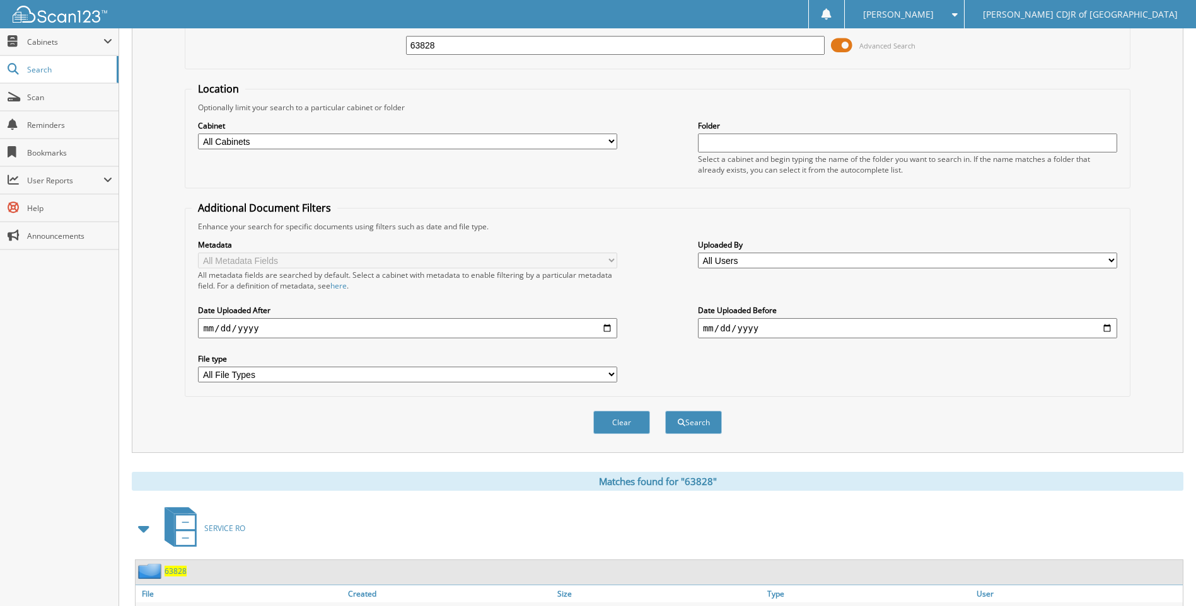
scroll to position [147, 0]
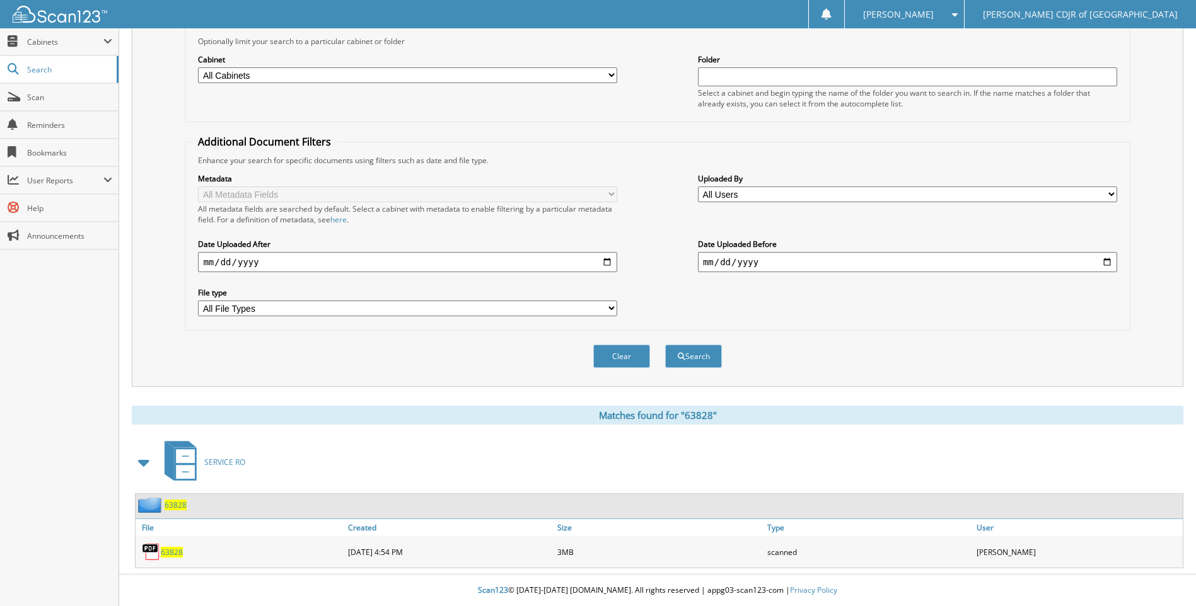
click at [174, 548] on span "63828" at bounding box center [172, 552] width 22 height 11
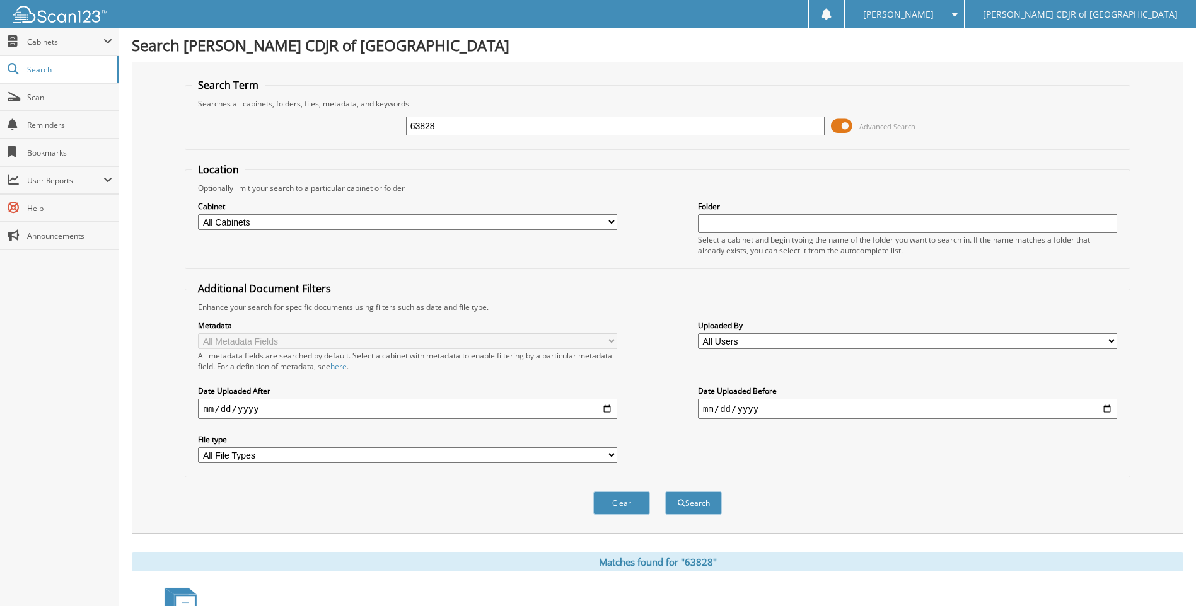
click at [442, 127] on input "63828" at bounding box center [615, 126] width 419 height 19
type input "6"
type input "63935"
click at [665, 492] on button "Search" at bounding box center [693, 503] width 57 height 23
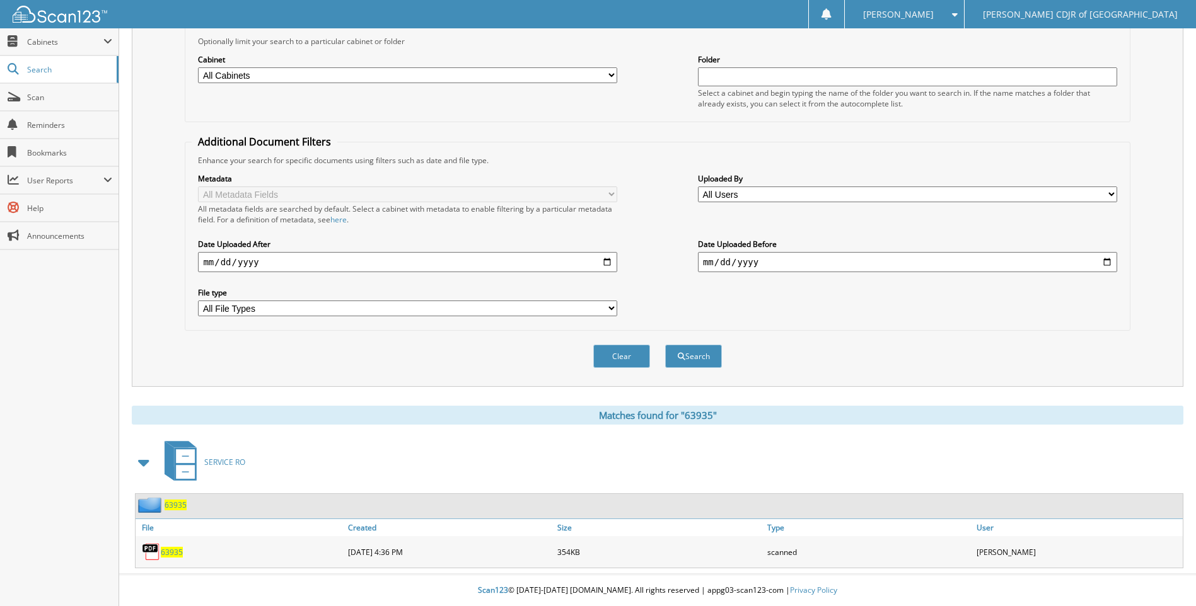
click at [172, 552] on span "63935" at bounding box center [172, 552] width 22 height 11
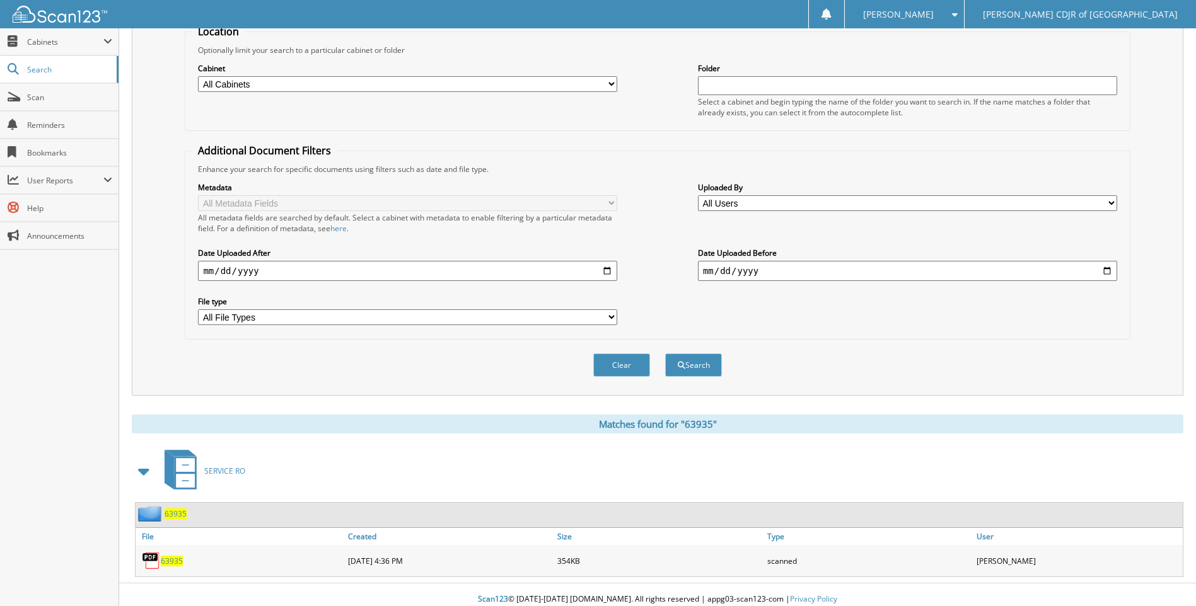
scroll to position [0, 0]
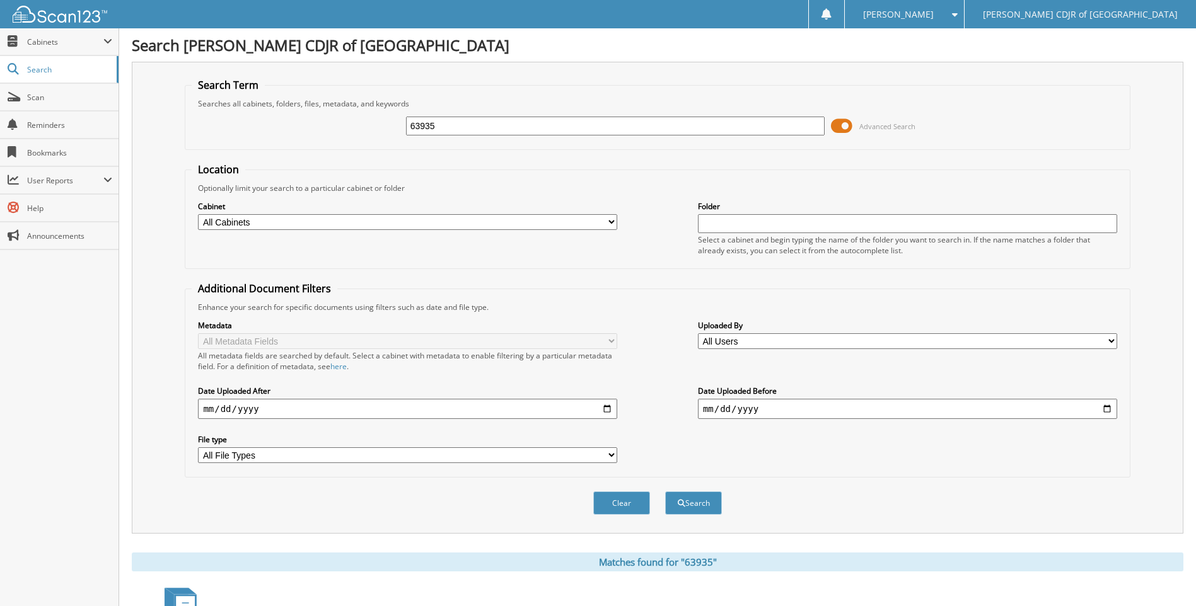
click at [454, 130] on input "63935" at bounding box center [615, 126] width 419 height 19
type input "6"
type input "63961"
click at [665, 492] on button "Search" at bounding box center [693, 503] width 57 height 23
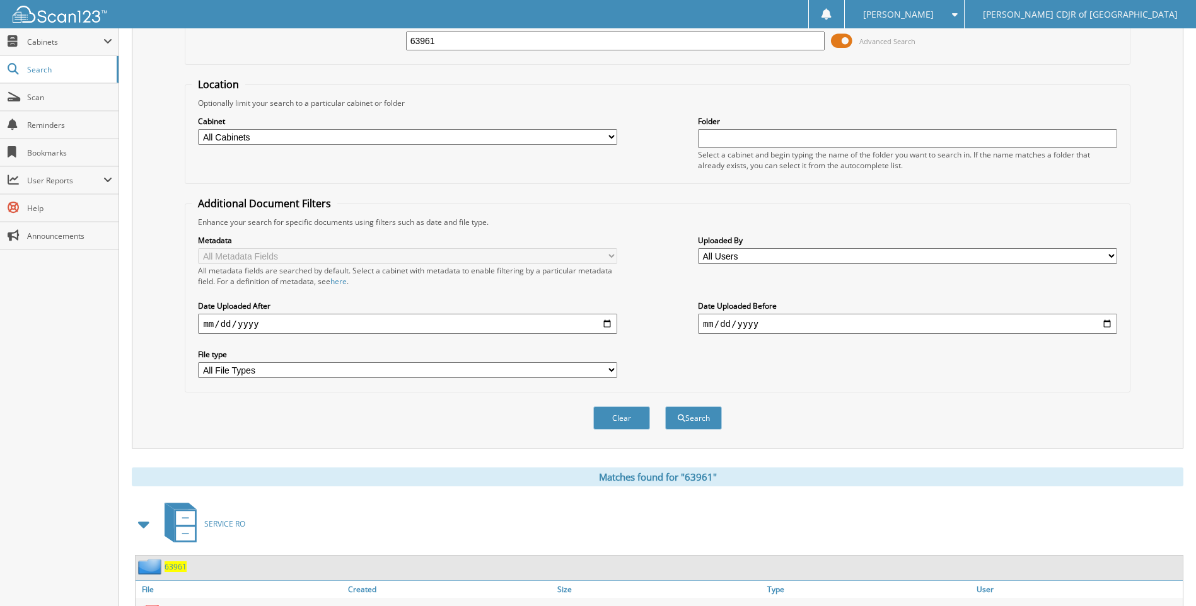
scroll to position [147, 0]
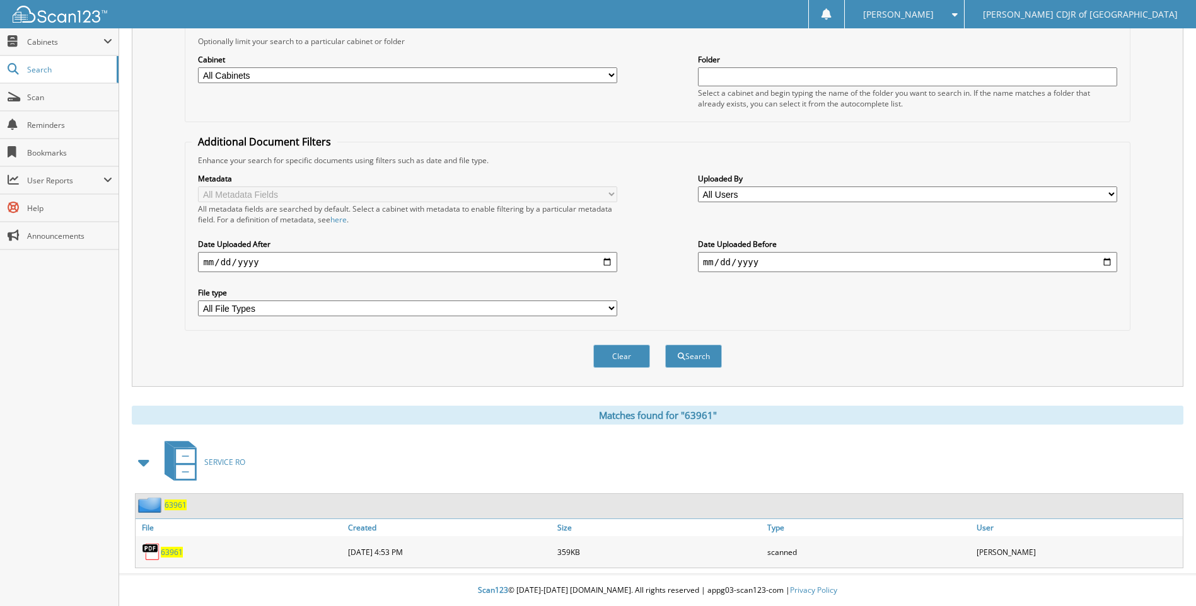
click at [164, 557] on span "63961" at bounding box center [172, 552] width 22 height 11
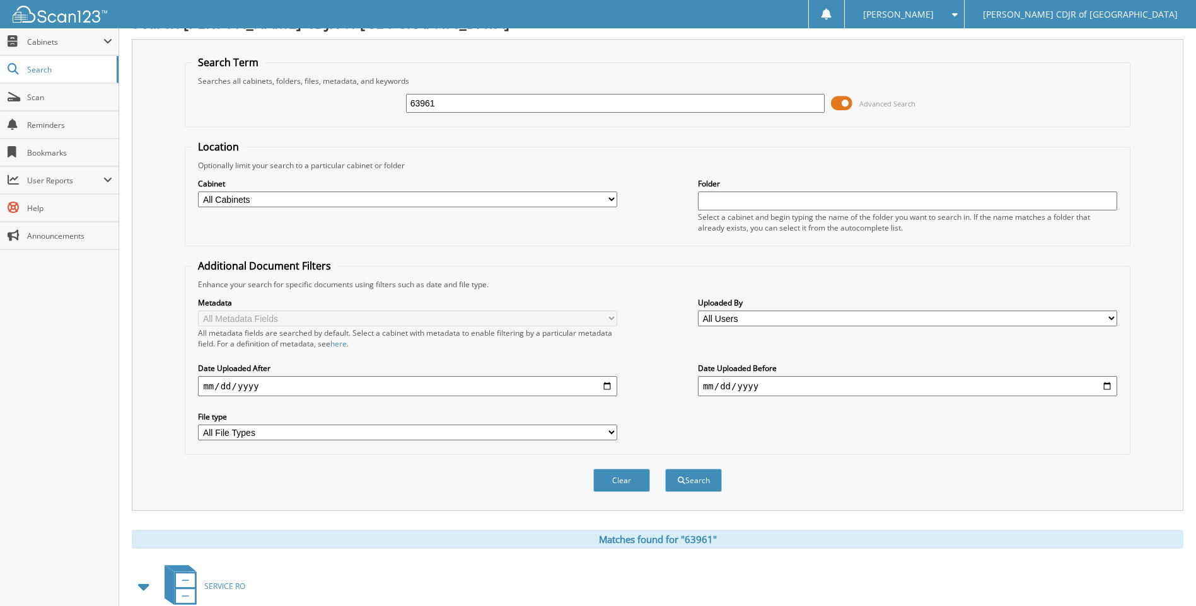
scroll to position [0, 0]
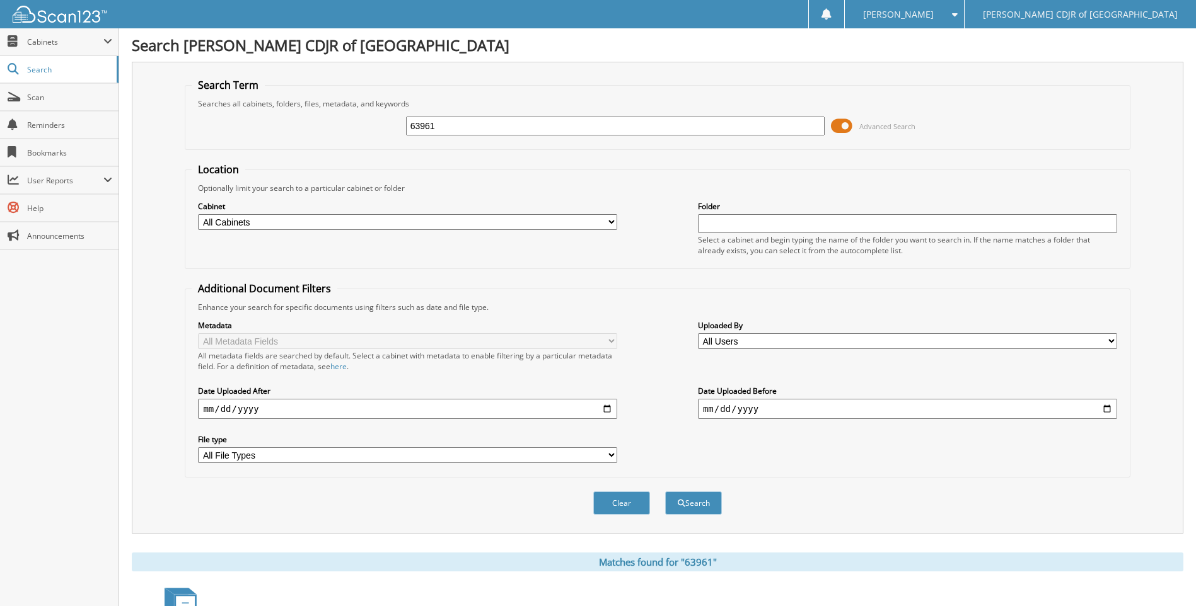
click at [456, 132] on input "63961" at bounding box center [615, 126] width 419 height 19
type input "6"
type input "63964"
click at [665, 492] on button "Search" at bounding box center [693, 503] width 57 height 23
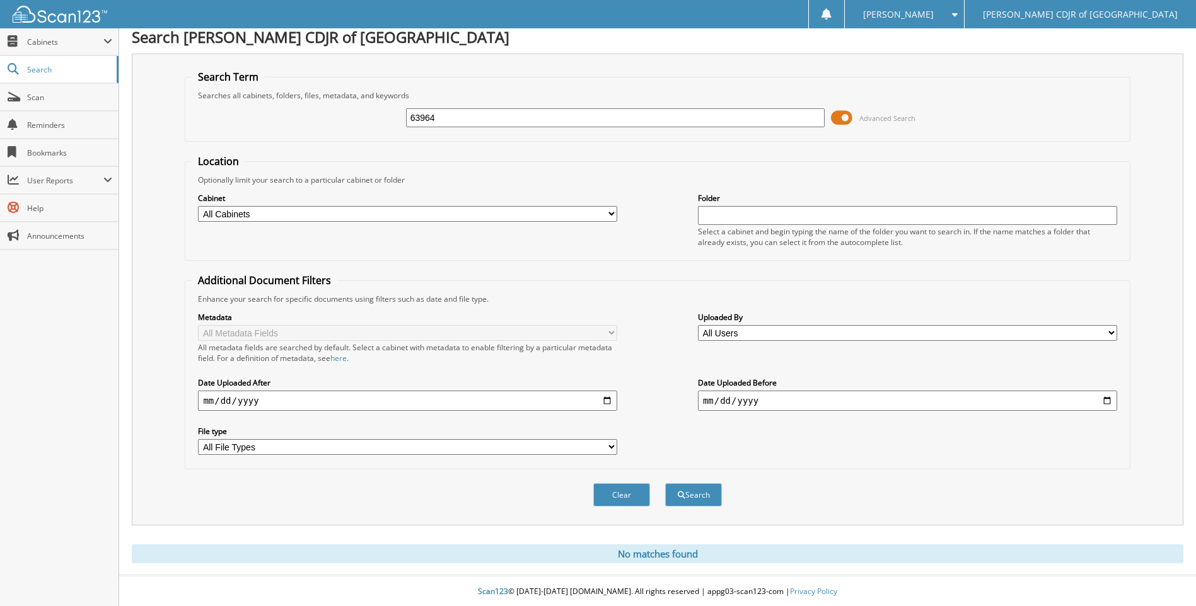
scroll to position [10, 0]
click at [46, 96] on span "Scan" at bounding box center [69, 97] width 85 height 11
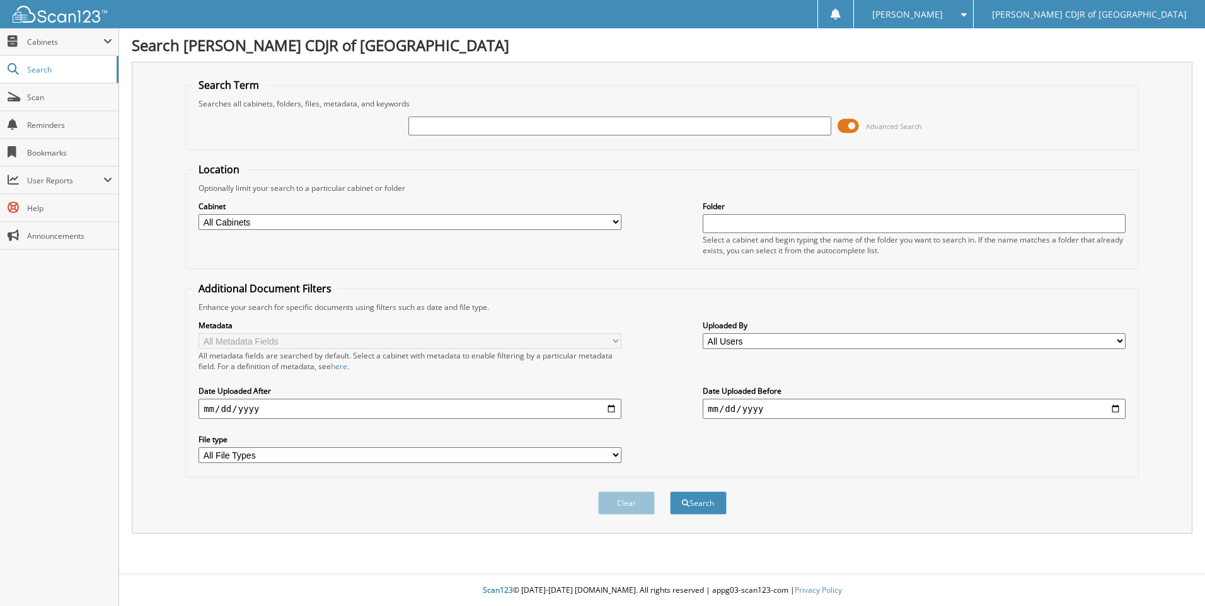
click at [420, 122] on input "text" at bounding box center [619, 126] width 423 height 19
type input "63964"
click at [670, 492] on button "Search" at bounding box center [698, 503] width 57 height 23
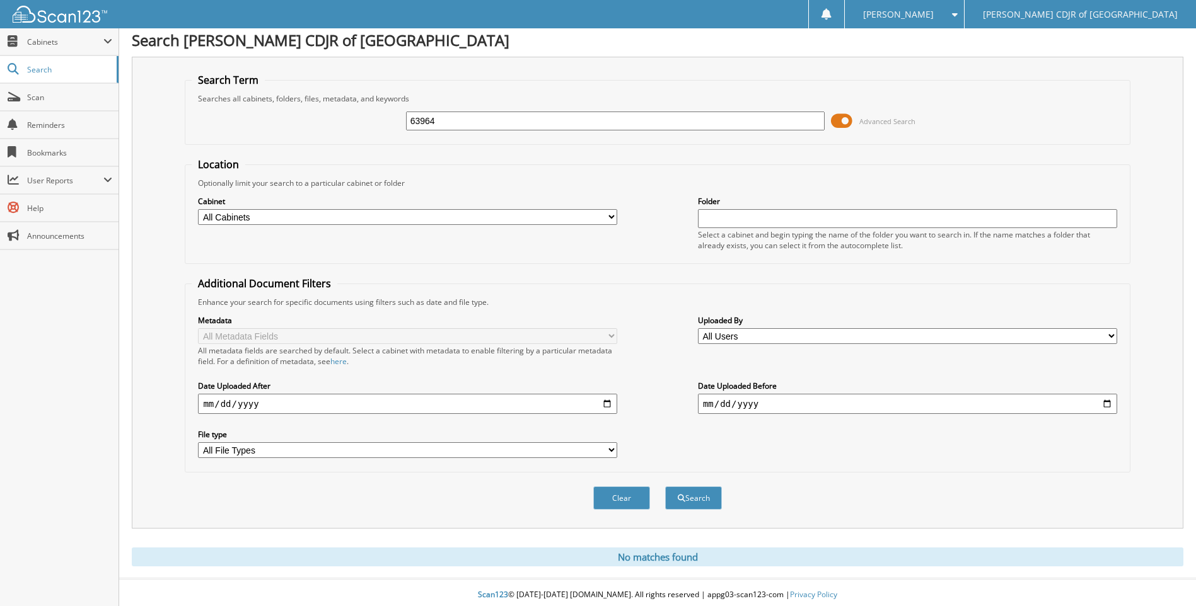
scroll to position [10, 0]
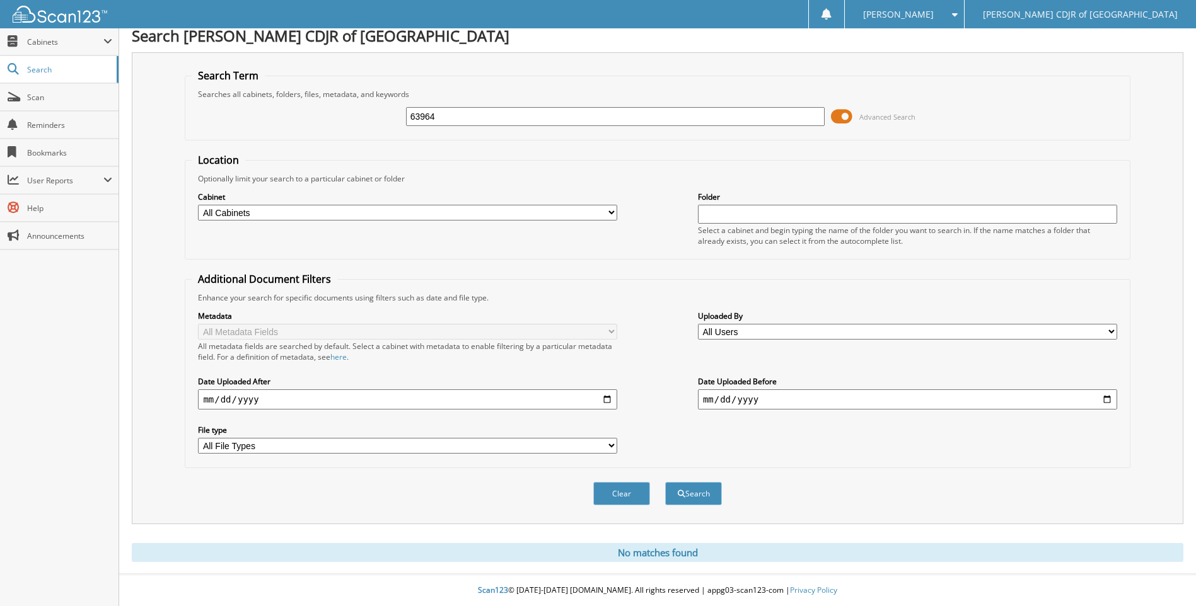
click at [444, 117] on input "63964" at bounding box center [615, 116] width 419 height 19
type input "6"
type input "63989"
click at [665, 482] on button "Search" at bounding box center [693, 493] width 57 height 23
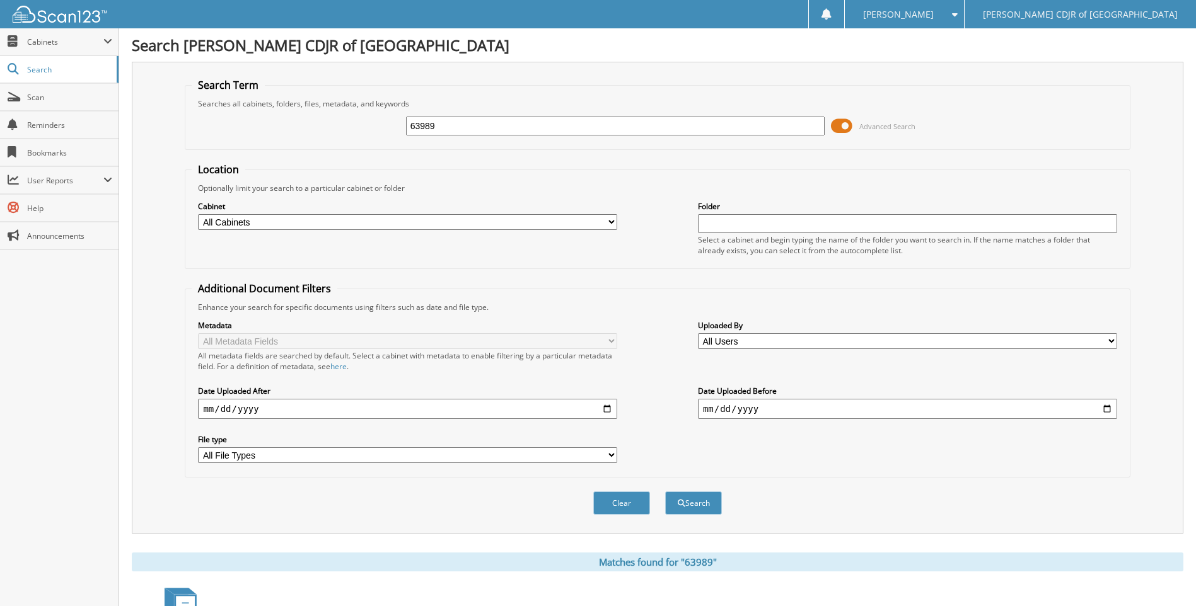
scroll to position [147, 0]
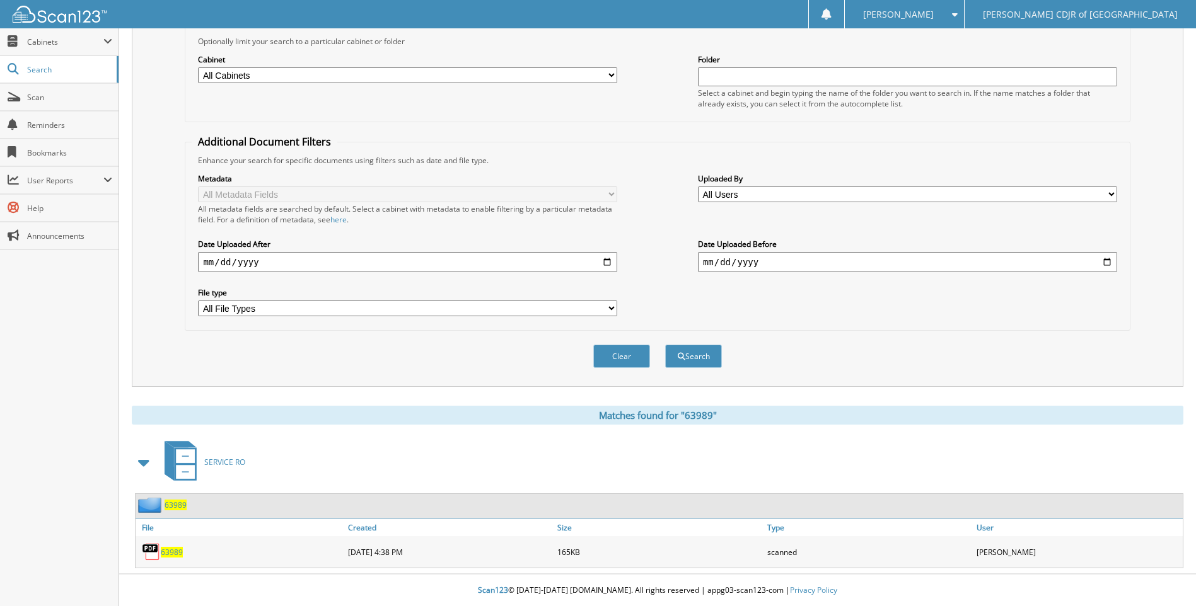
click at [176, 550] on span "63989" at bounding box center [172, 552] width 22 height 11
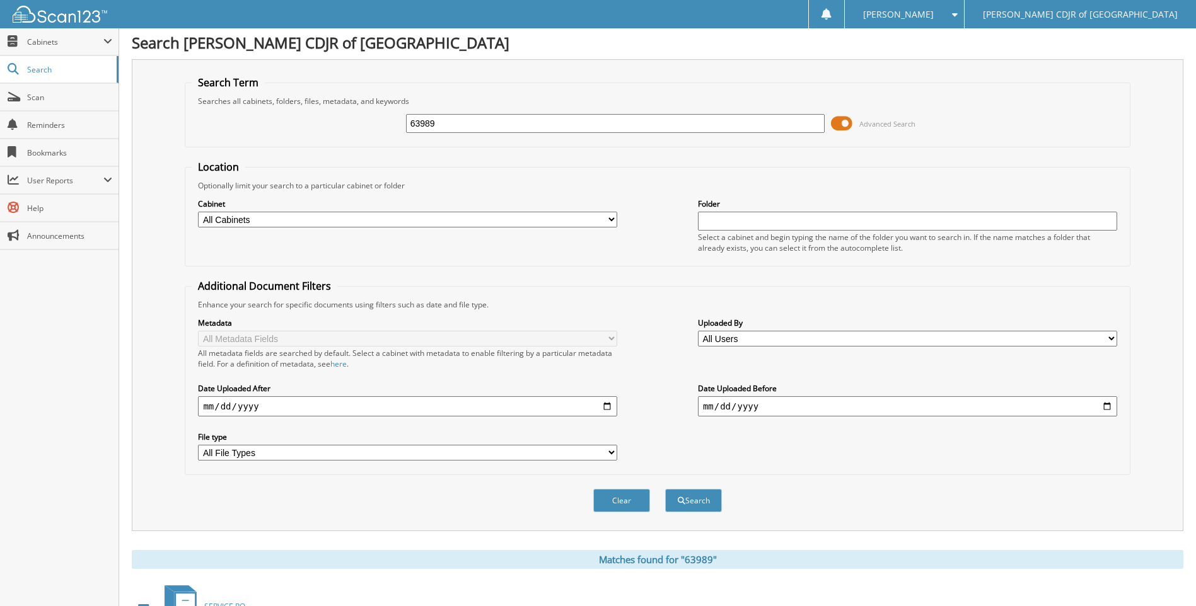
scroll to position [0, 0]
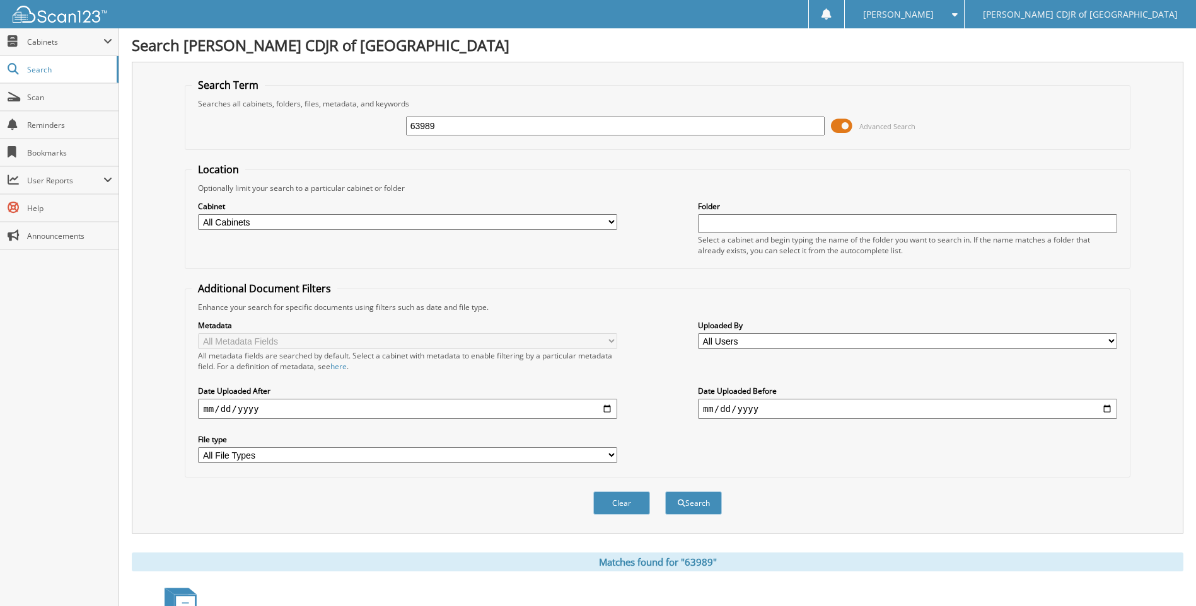
click at [456, 128] on input "63989" at bounding box center [615, 126] width 419 height 19
type input "6"
type input "63990"
click at [665, 492] on button "Search" at bounding box center [693, 503] width 57 height 23
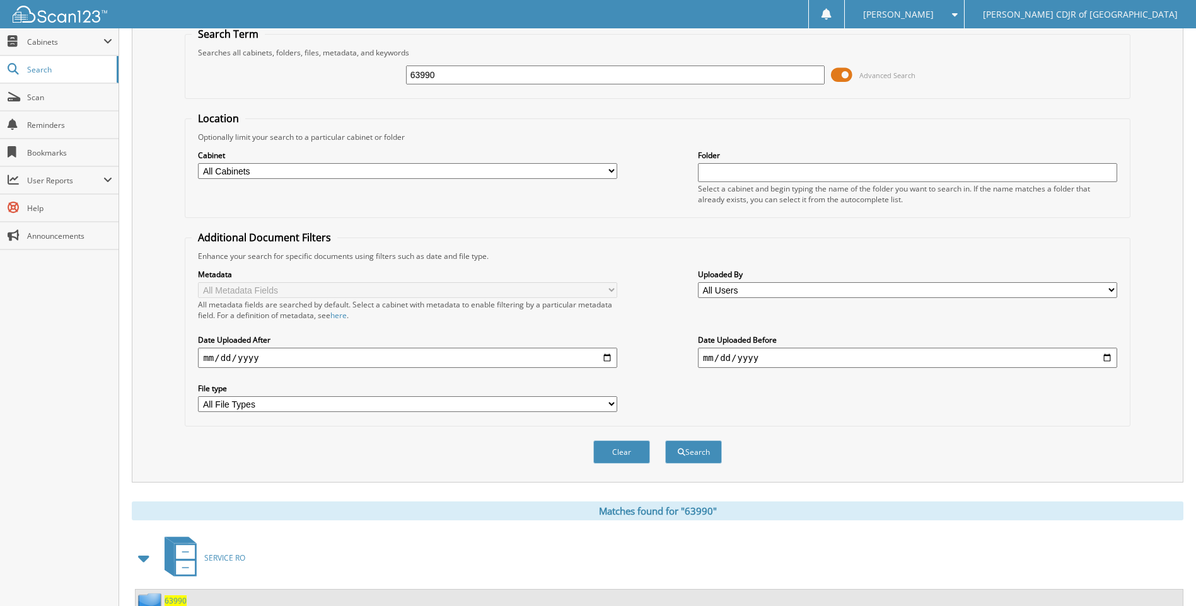
scroll to position [147, 0]
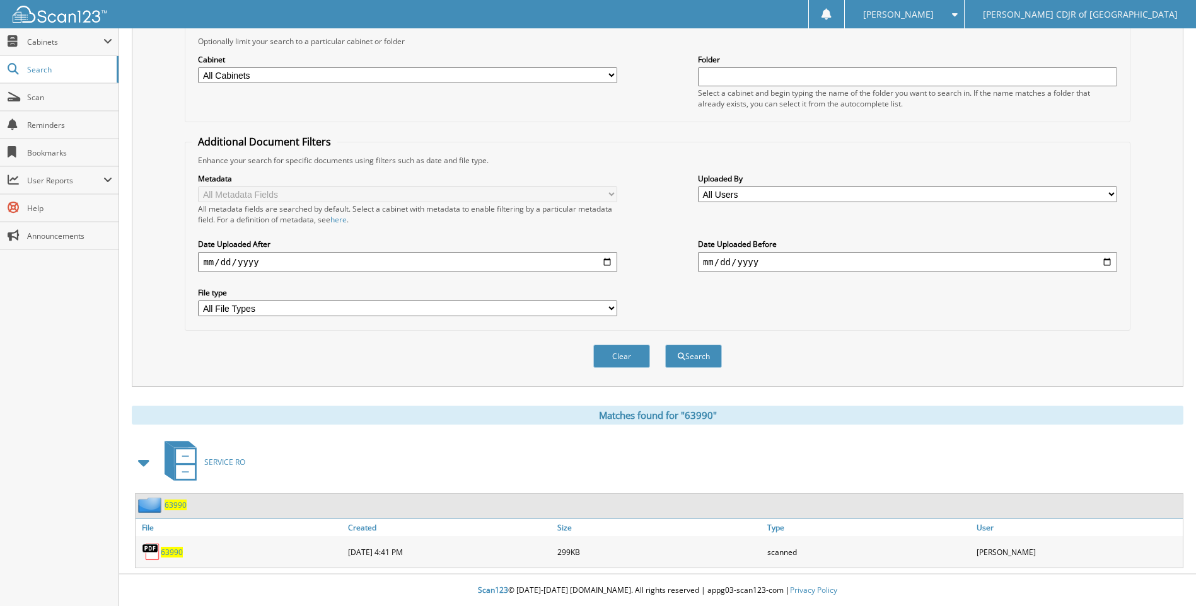
click at [175, 555] on span "63990" at bounding box center [172, 552] width 22 height 11
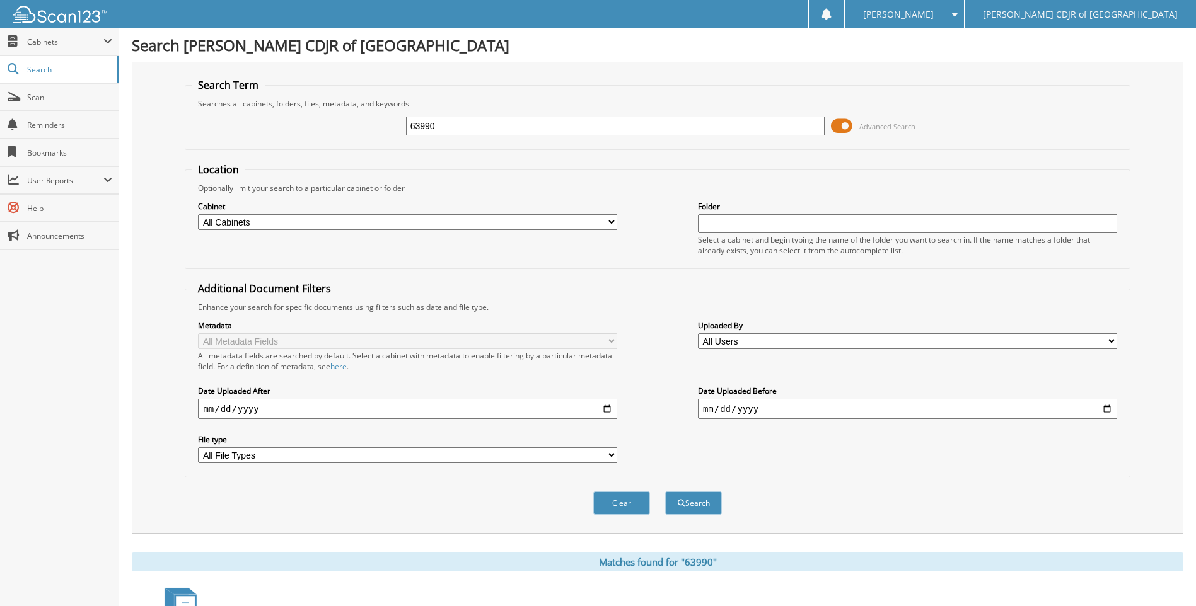
click at [453, 130] on input "63990" at bounding box center [615, 126] width 419 height 19
type input "6"
type input "63991"
click at [665, 492] on button "Search" at bounding box center [693, 503] width 57 height 23
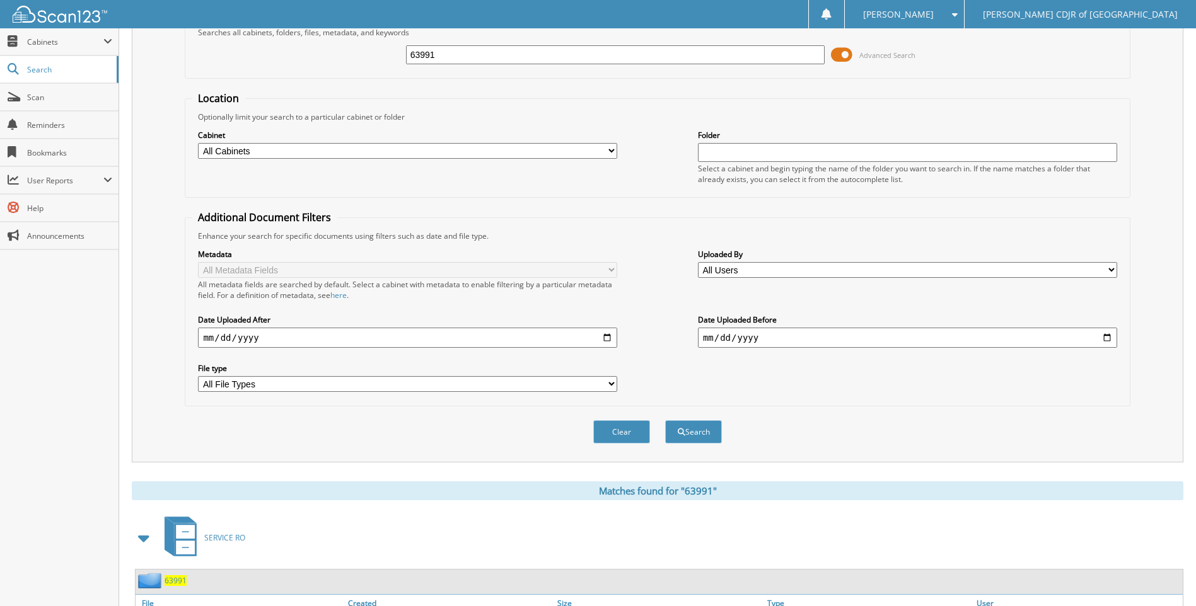
scroll to position [147, 0]
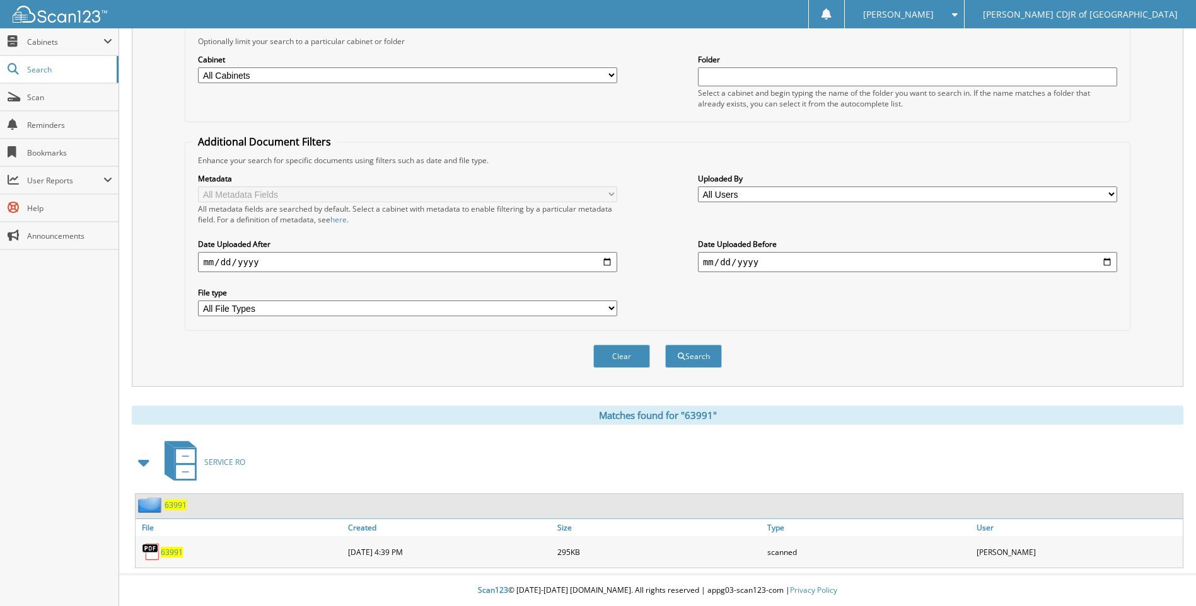
click at [173, 555] on span "63991" at bounding box center [172, 552] width 22 height 11
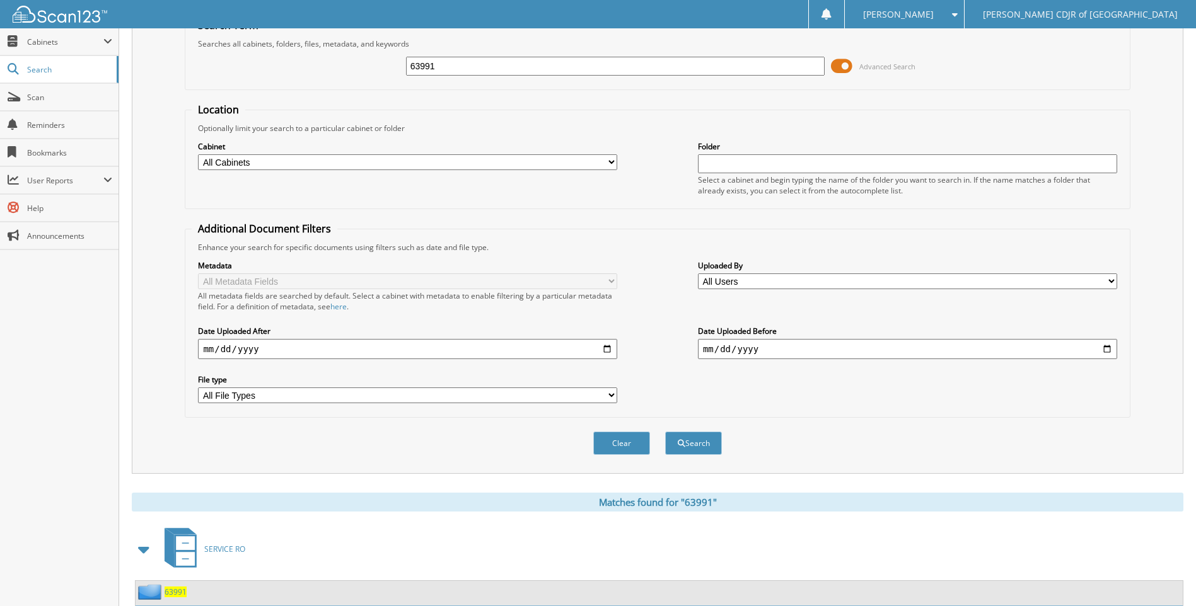
scroll to position [0, 0]
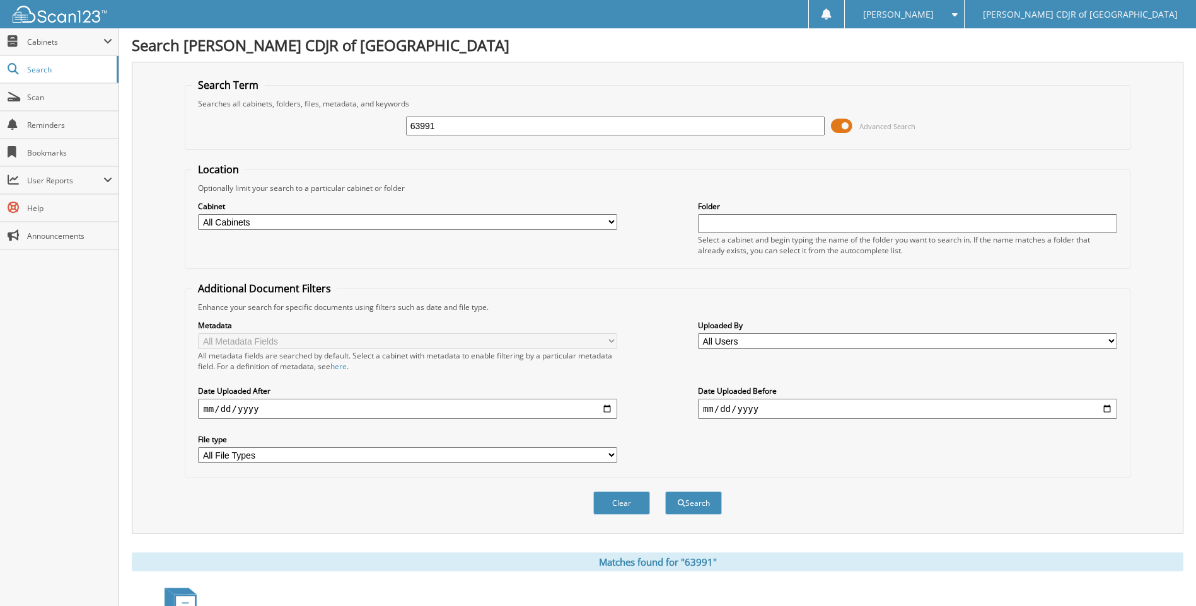
click at [442, 129] on input "63991" at bounding box center [615, 126] width 419 height 19
type input "6"
type input "63996"
click at [665, 492] on button "Search" at bounding box center [693, 503] width 57 height 23
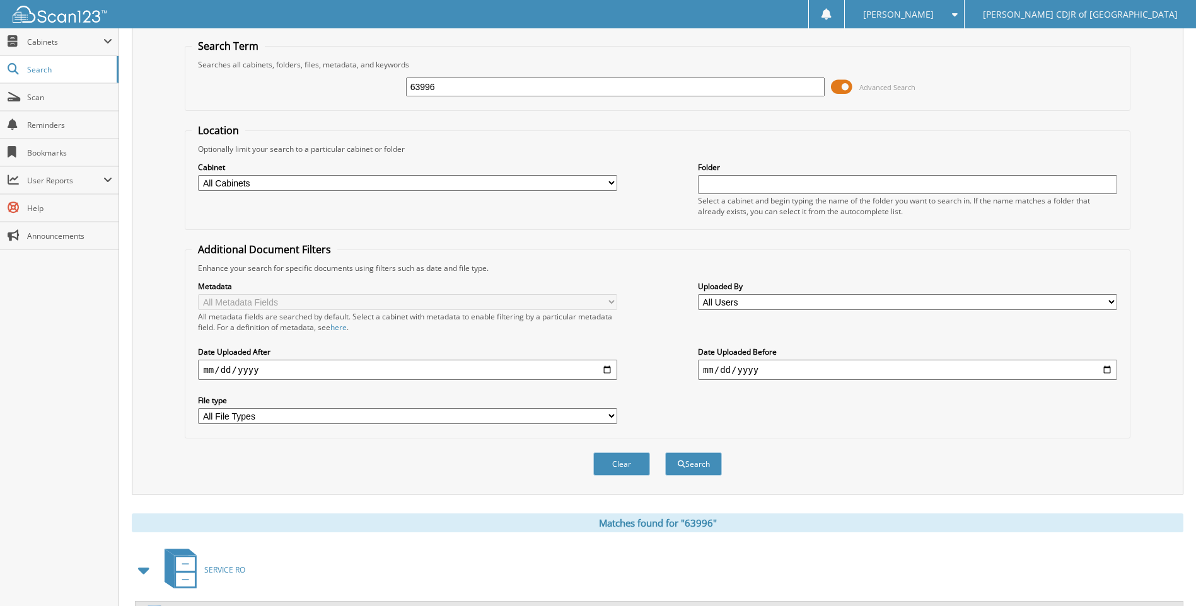
scroll to position [147, 0]
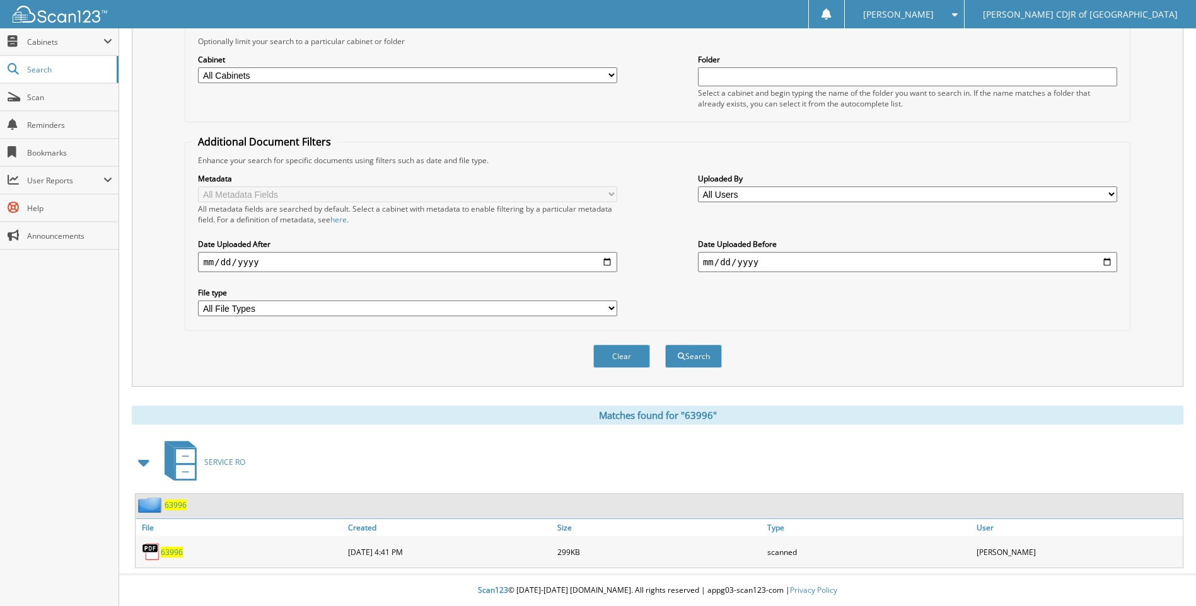
click at [170, 552] on span "63996" at bounding box center [172, 552] width 22 height 11
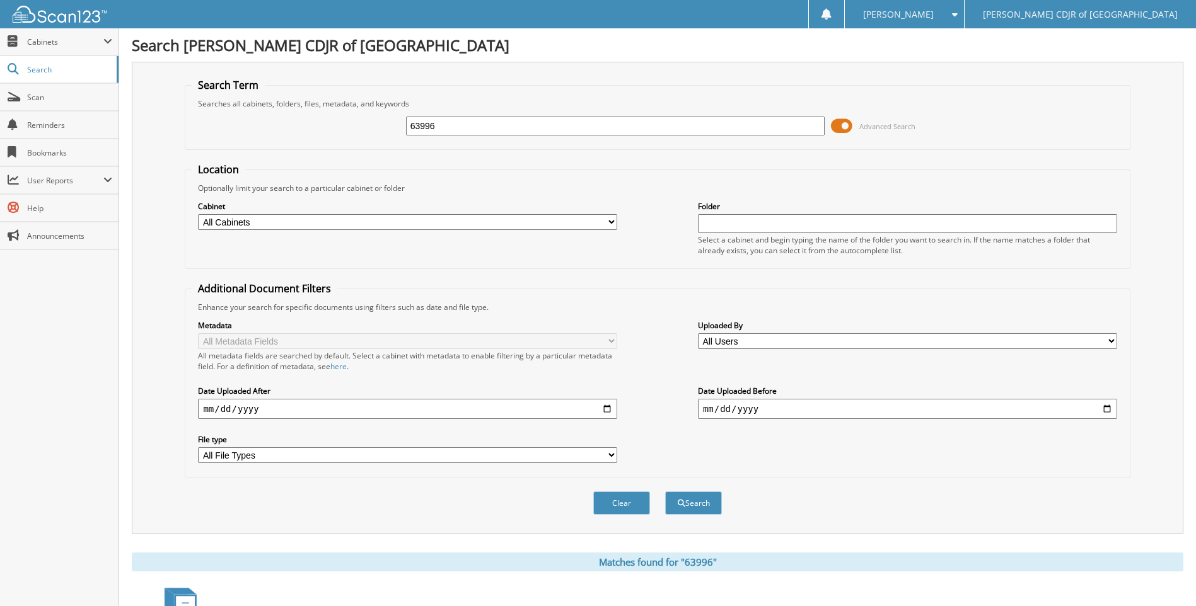
click at [501, 127] on input "63996" at bounding box center [615, 126] width 419 height 19
type input "6"
type input "64044"
click at [665, 492] on button "Search" at bounding box center [693, 503] width 57 height 23
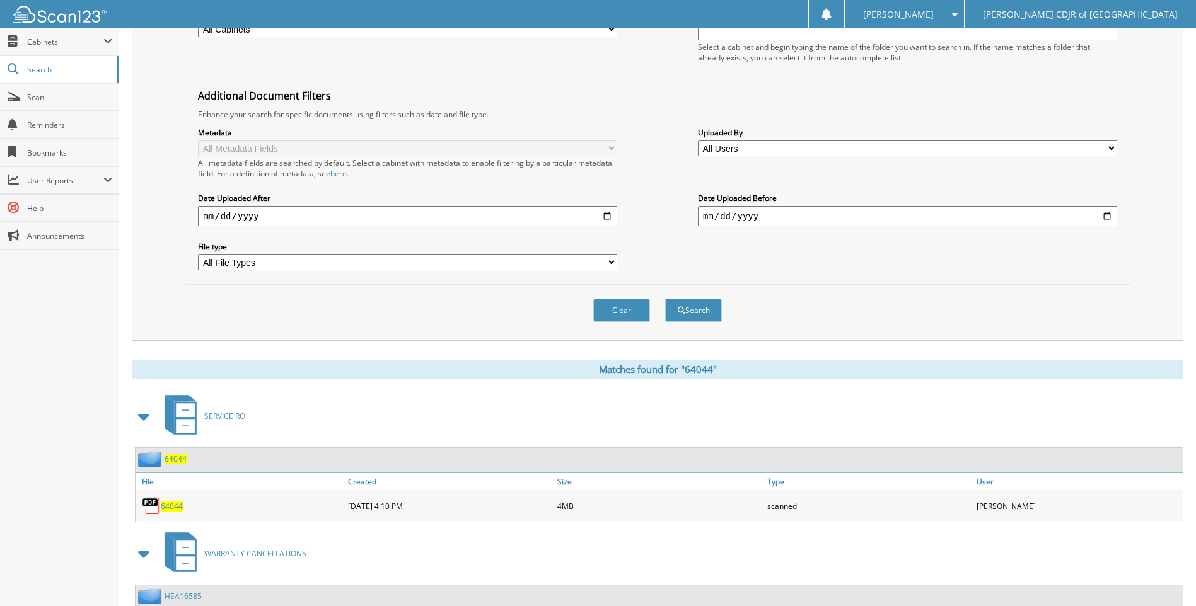
scroll to position [306, 0]
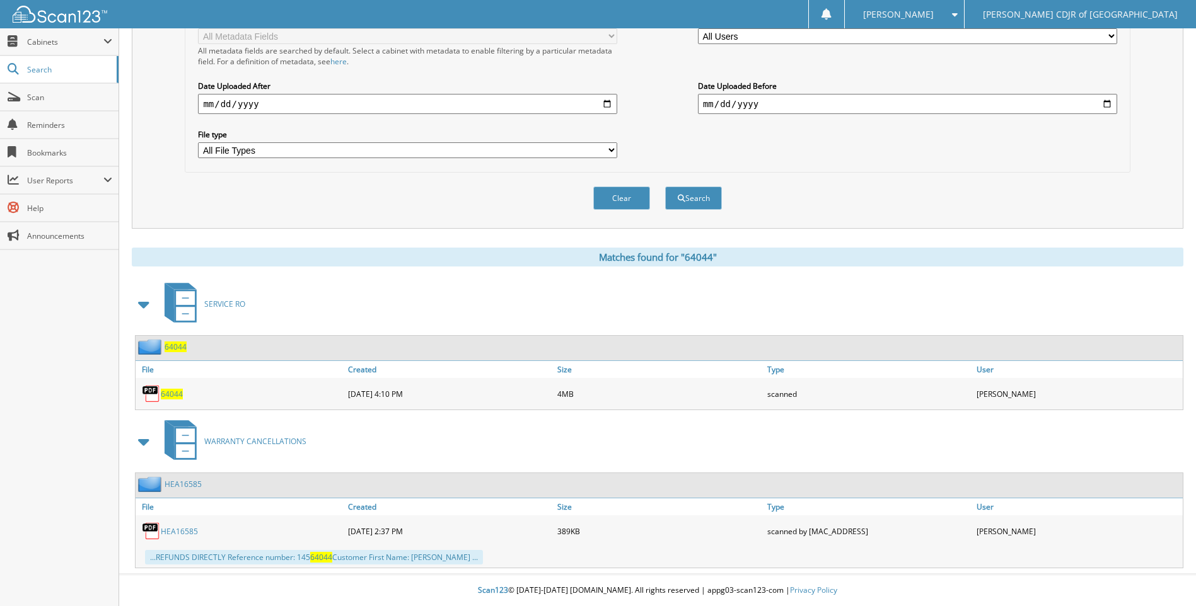
click at [172, 400] on div "64044" at bounding box center [240, 393] width 209 height 25
click at [171, 396] on span "64044" at bounding box center [172, 394] width 22 height 11
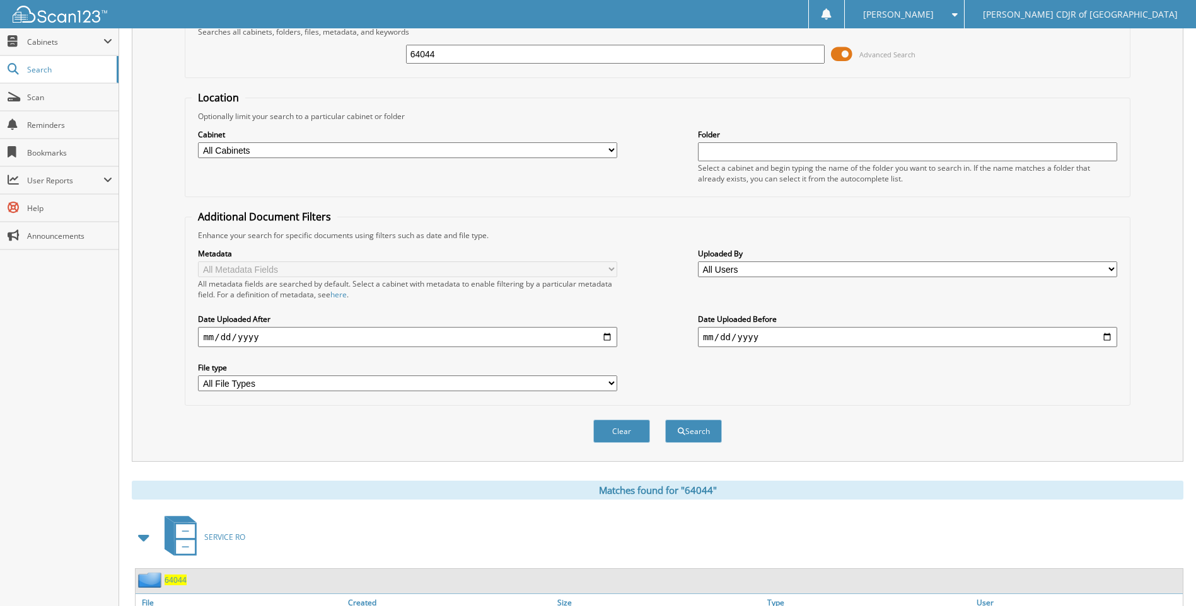
scroll to position [0, 0]
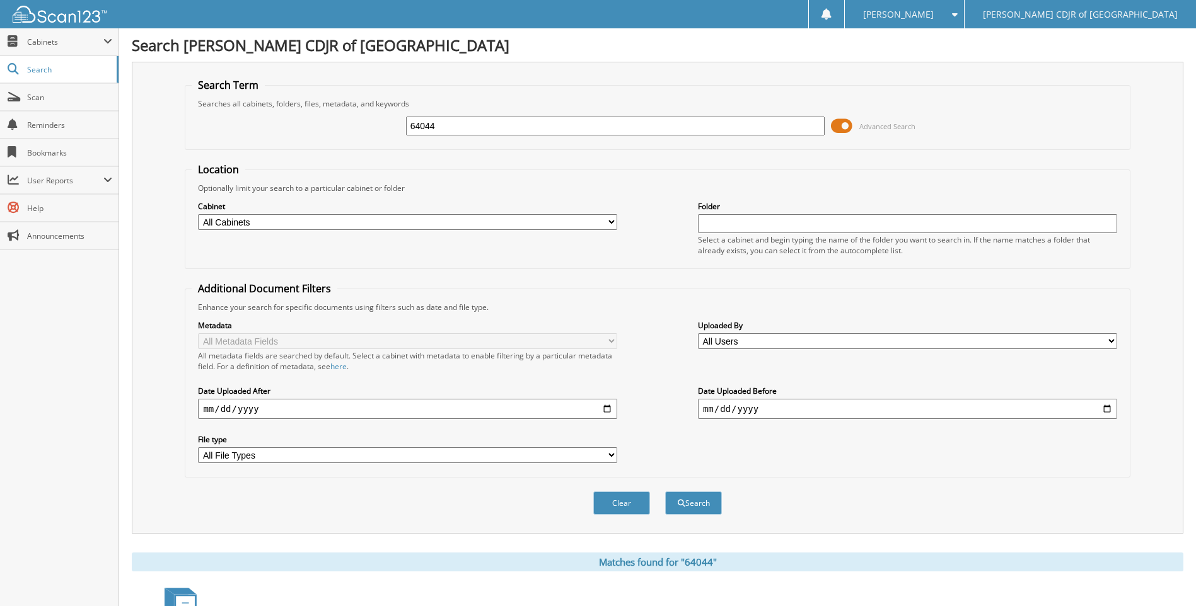
click at [454, 130] on input "64044" at bounding box center [615, 126] width 419 height 19
type input "6"
type input "64139"
click at [665, 492] on button "Search" at bounding box center [693, 503] width 57 height 23
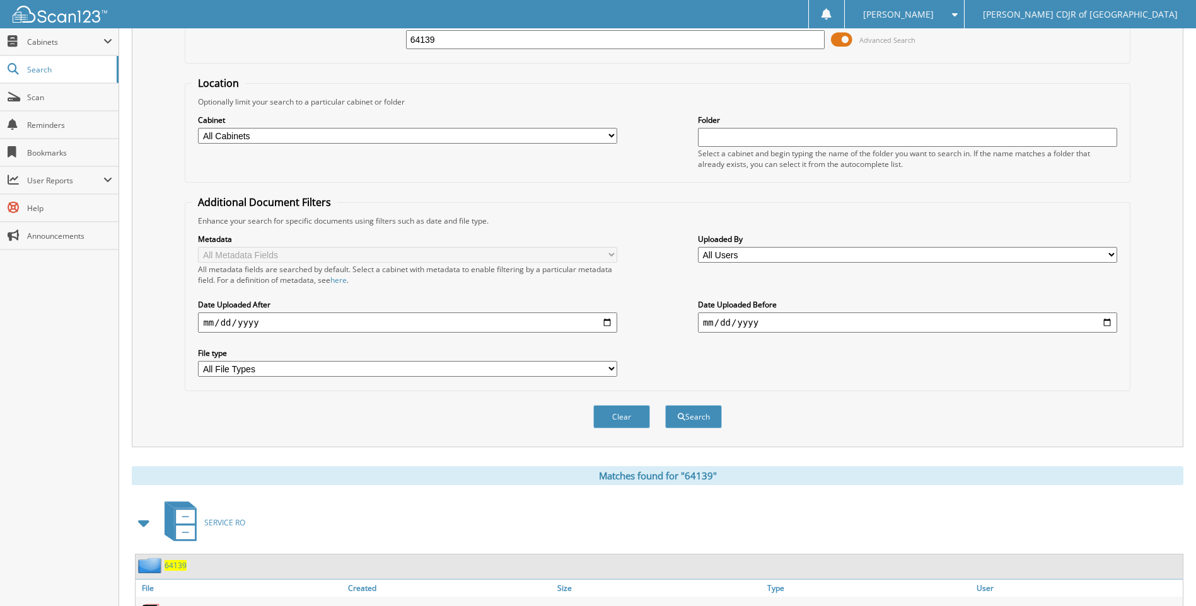
scroll to position [180, 0]
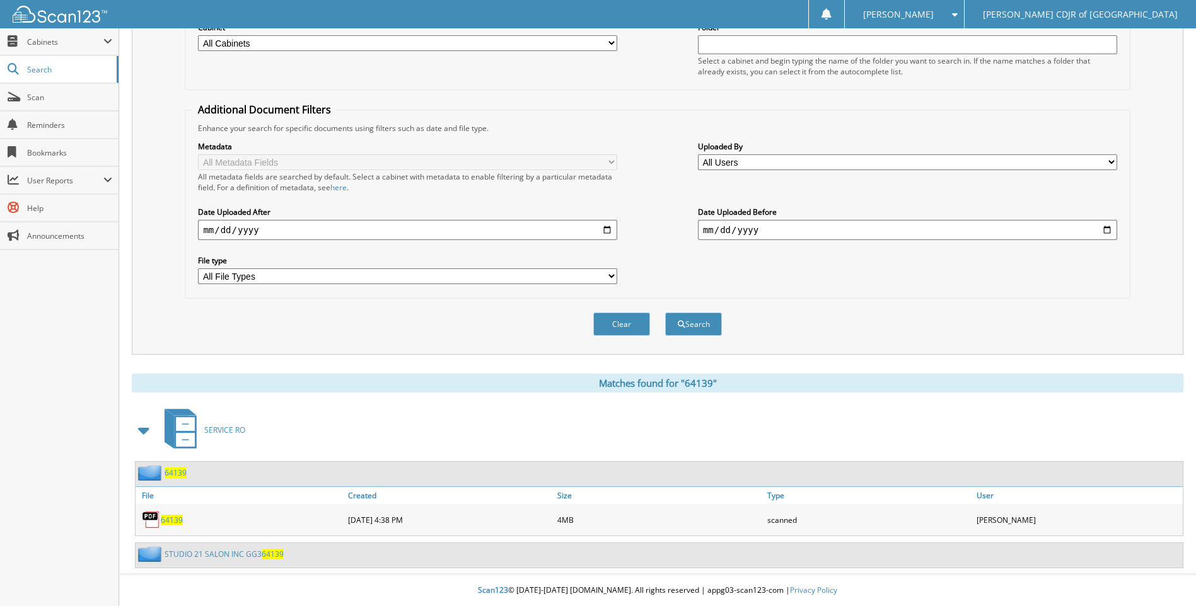
click at [165, 521] on span "64139" at bounding box center [172, 520] width 22 height 11
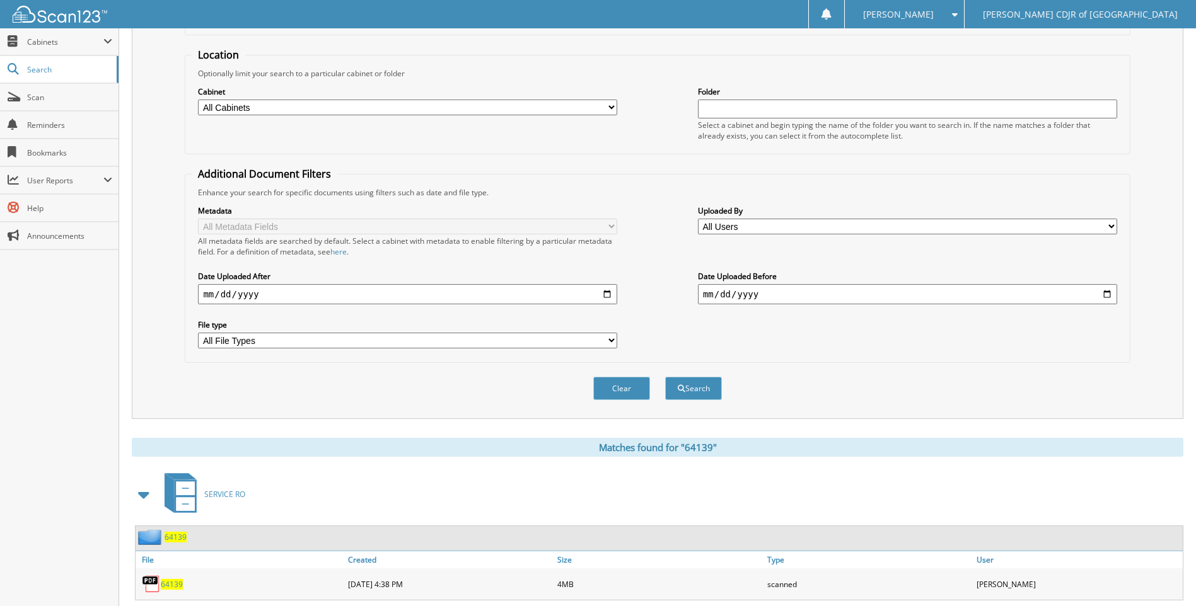
scroll to position [0, 0]
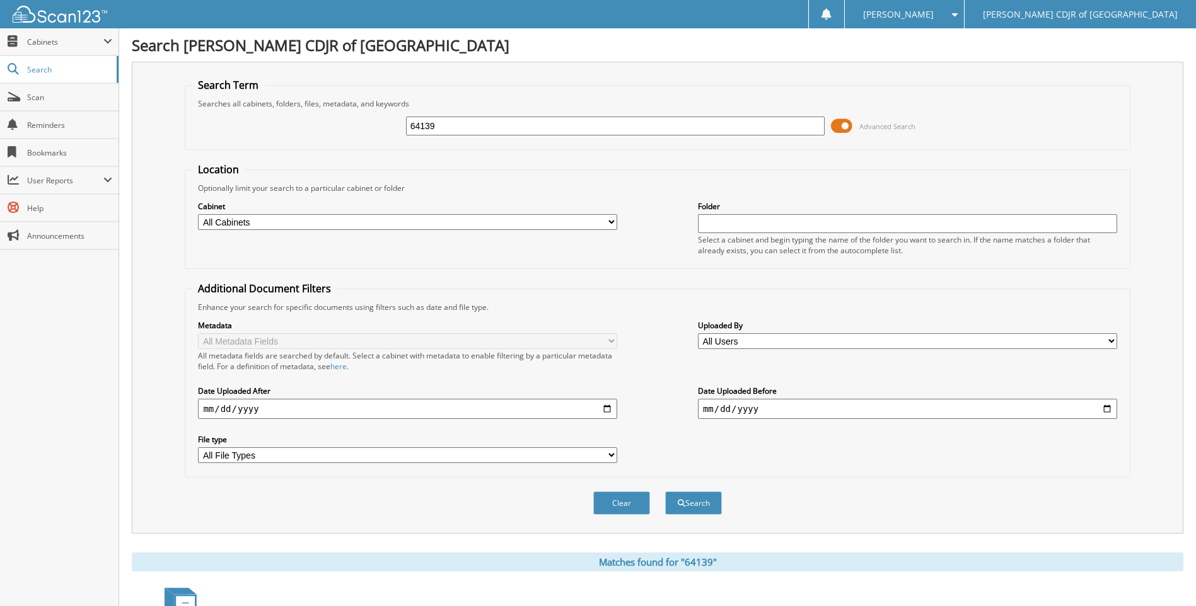
click at [454, 128] on input "64139" at bounding box center [615, 126] width 419 height 19
type input "6"
type input "64170"
click at [665, 492] on button "Search" at bounding box center [693, 503] width 57 height 23
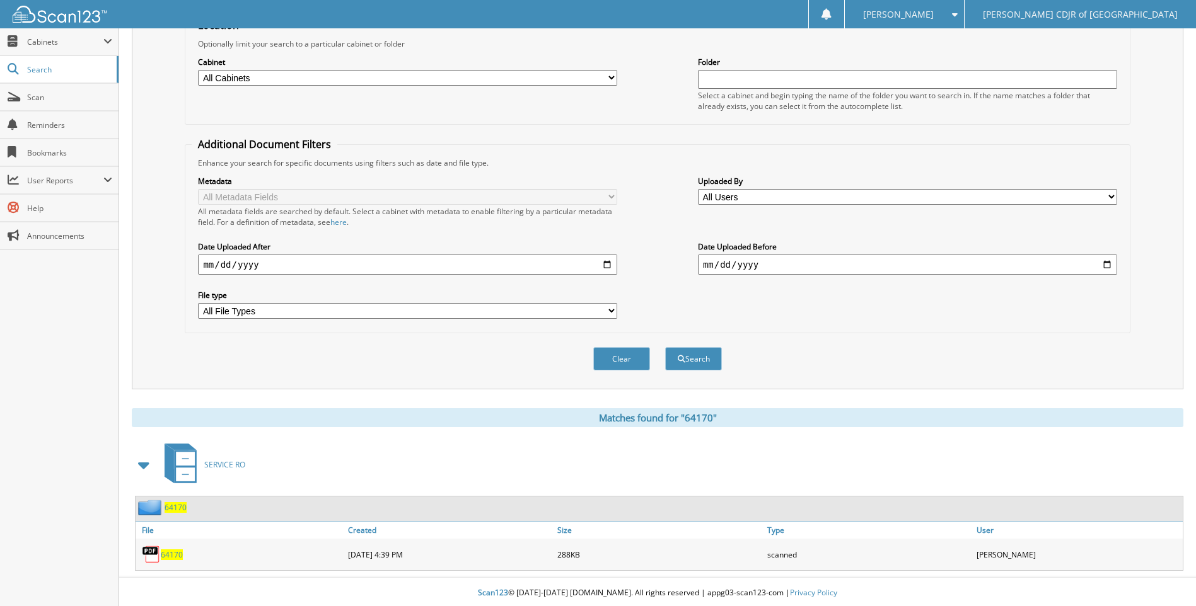
scroll to position [147, 0]
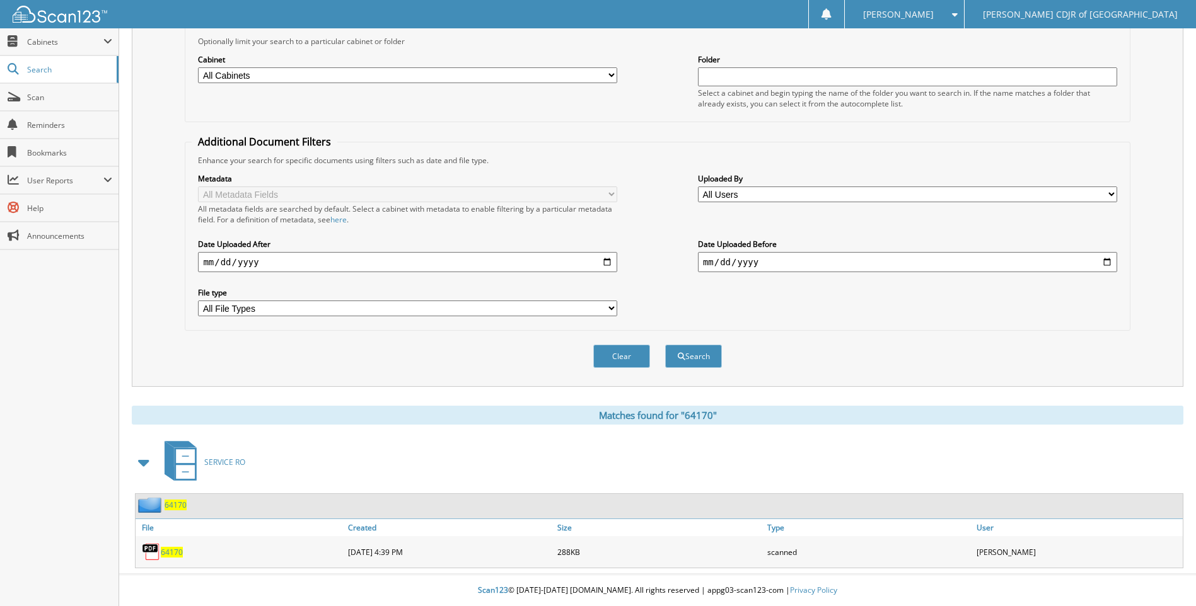
click at [171, 547] on span "64170" at bounding box center [172, 552] width 22 height 11
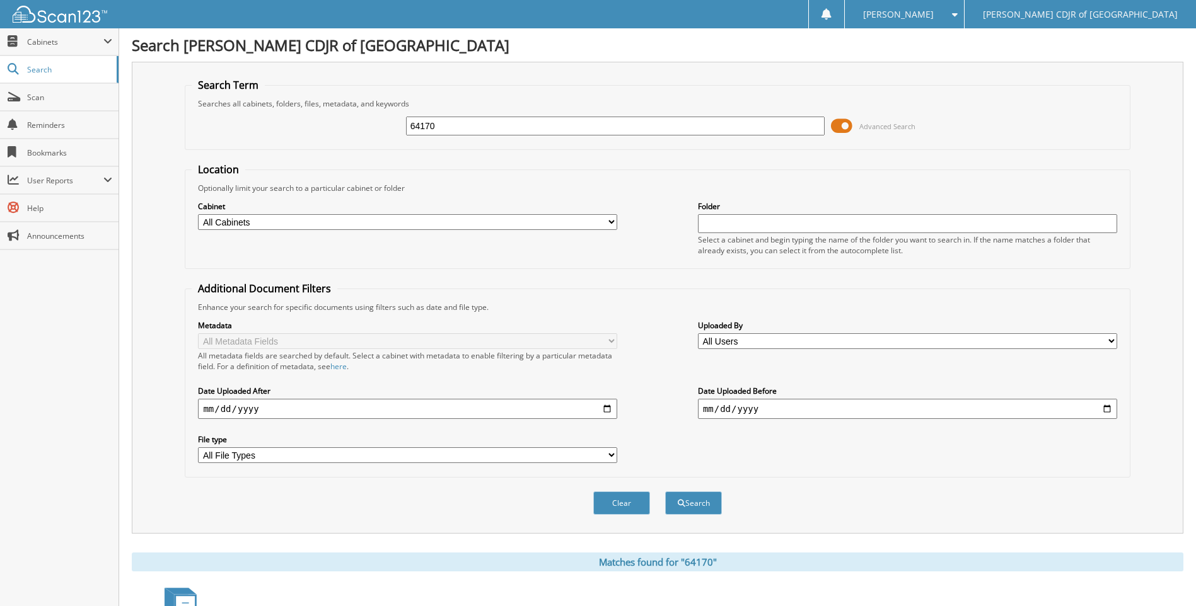
click at [483, 129] on input "64170" at bounding box center [615, 126] width 419 height 19
type input "6"
type input "64171"
click at [665, 492] on button "Search" at bounding box center [693, 503] width 57 height 23
click at [442, 127] on input "64171" at bounding box center [615, 126] width 419 height 19
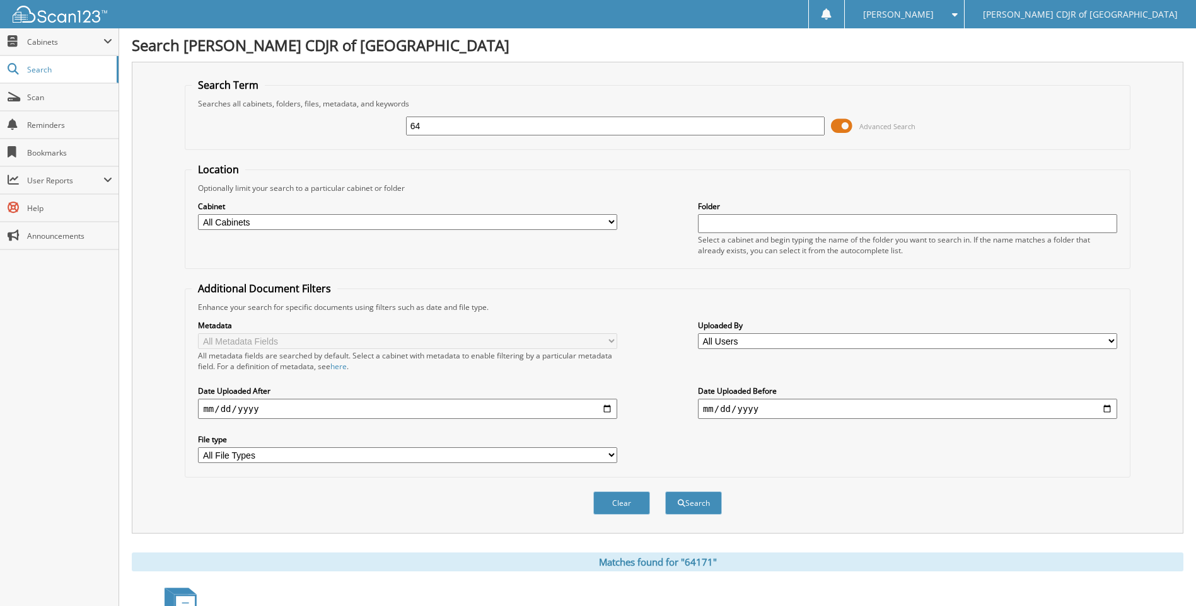
type input "6"
click at [415, 122] on input "text" at bounding box center [615, 126] width 419 height 19
type input "64171"
click at [665, 492] on button "Search" at bounding box center [693, 503] width 57 height 23
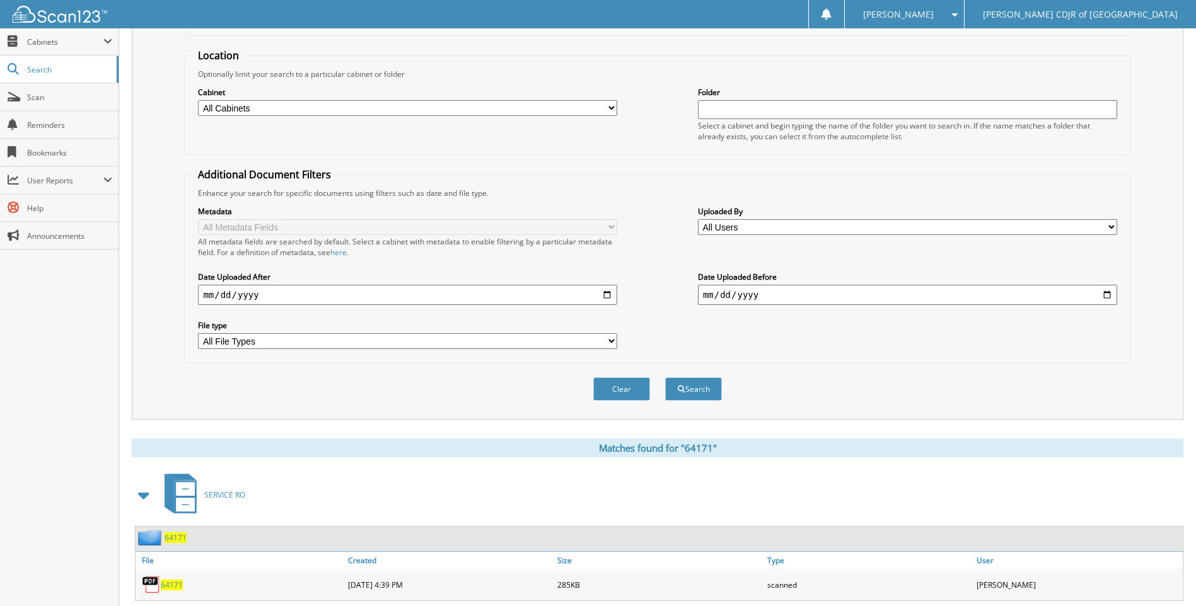
scroll to position [250, 0]
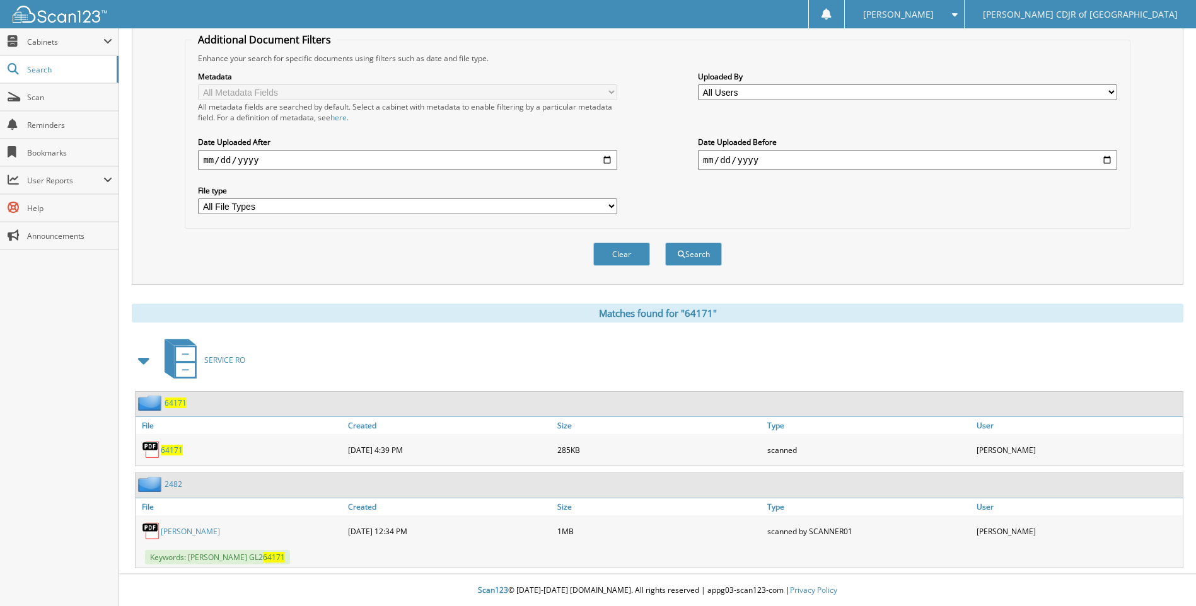
click at [177, 453] on span "64171" at bounding box center [172, 450] width 22 height 11
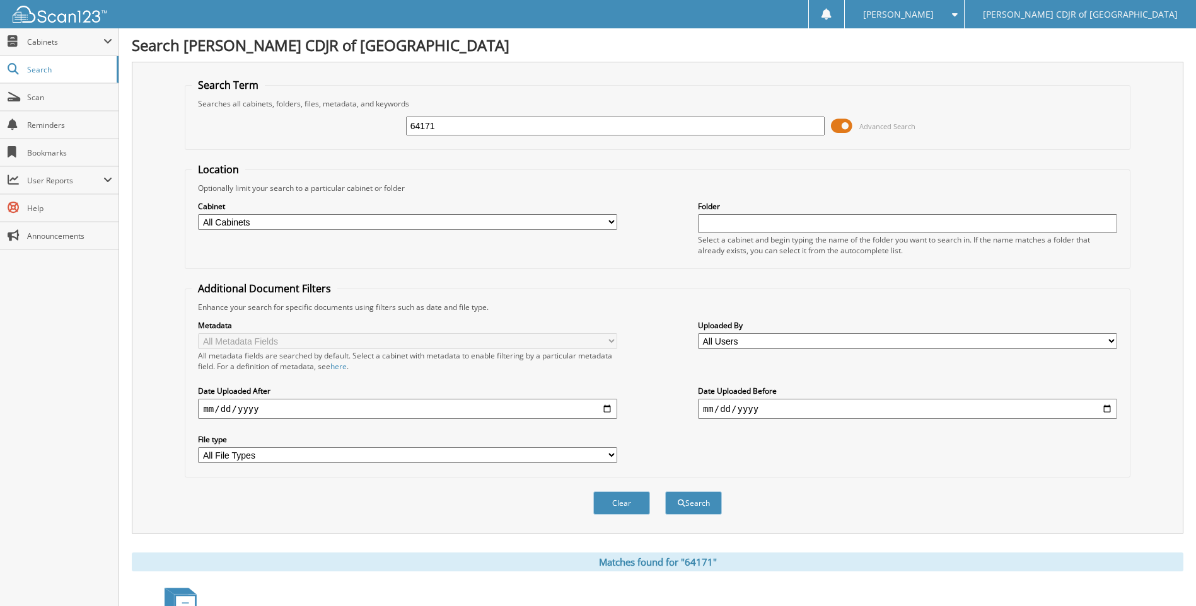
click at [496, 129] on input "64171" at bounding box center [615, 126] width 419 height 19
type input "6"
type input "64172"
click at [665, 492] on button "Search" at bounding box center [693, 503] width 57 height 23
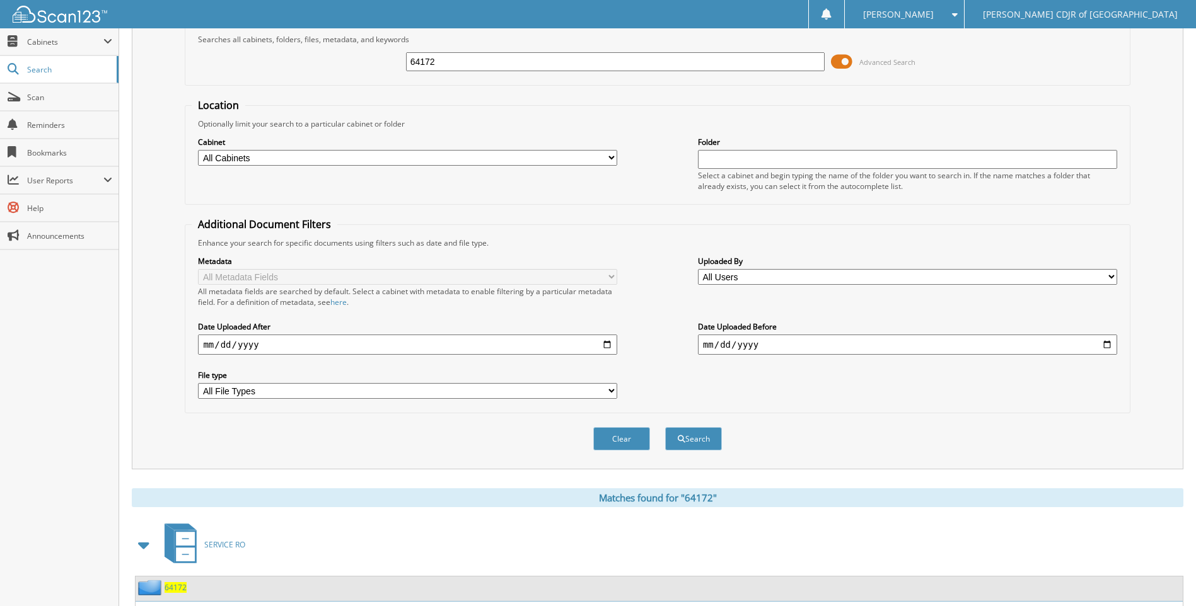
scroll to position [147, 0]
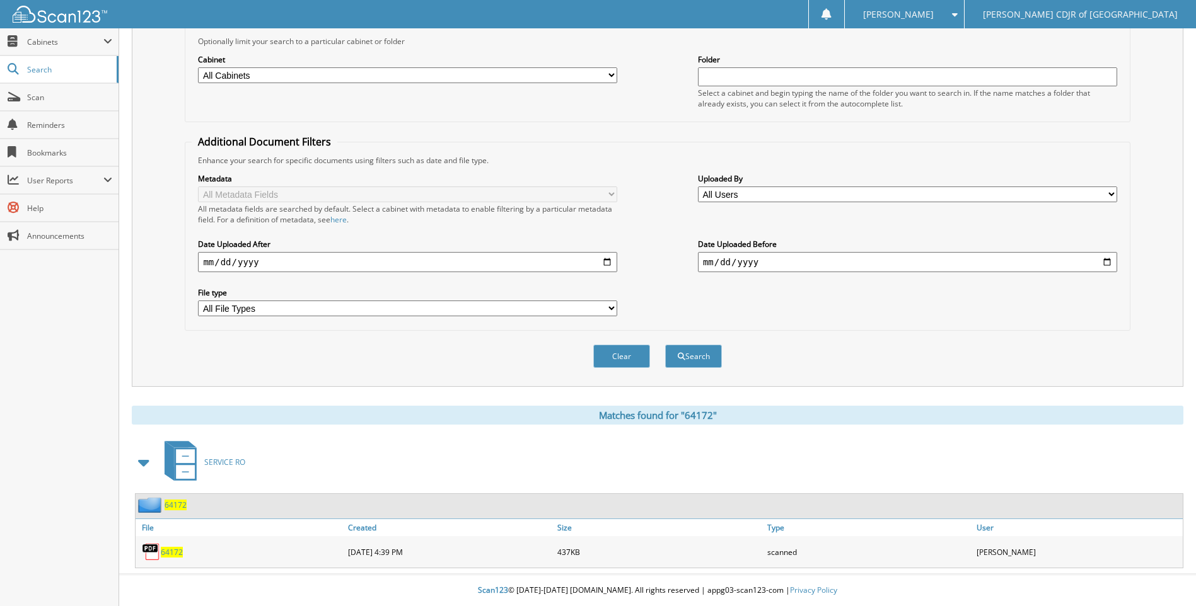
click at [180, 551] on span "64172" at bounding box center [172, 552] width 22 height 11
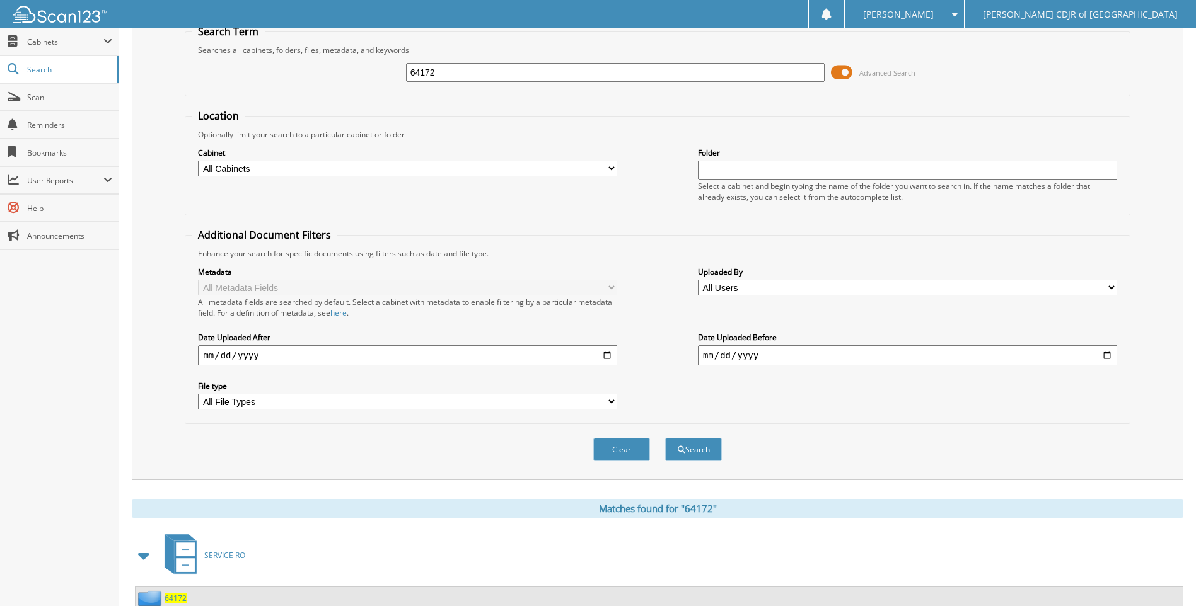
scroll to position [0, 0]
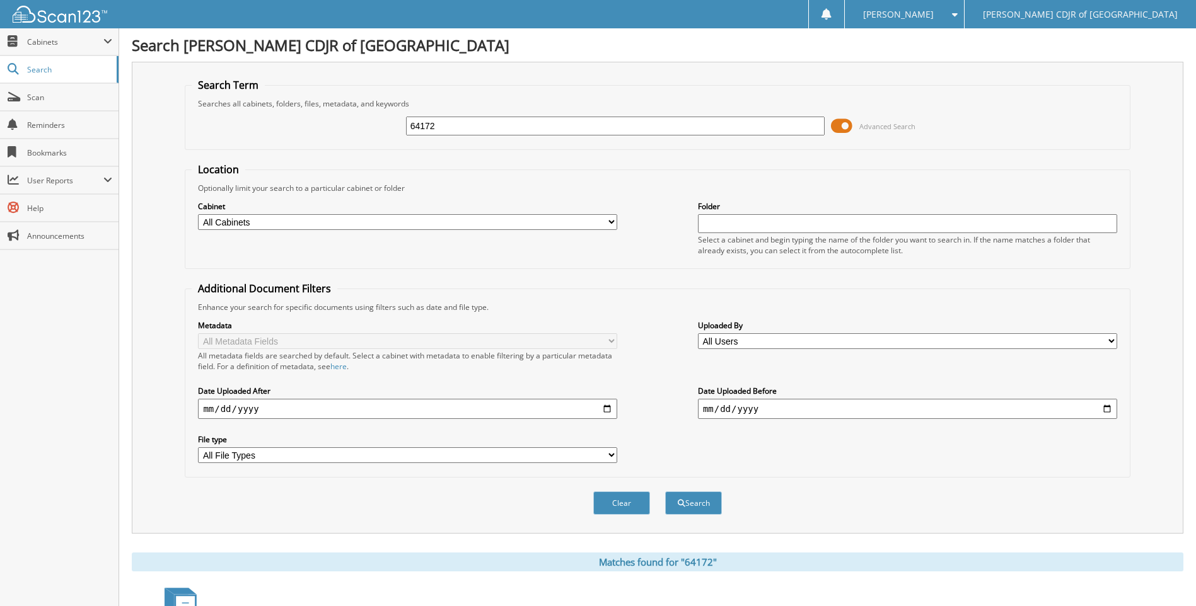
click at [439, 128] on input "64172" at bounding box center [615, 126] width 419 height 19
type input "6"
type input "64173"
click at [665, 492] on button "Search" at bounding box center [693, 503] width 57 height 23
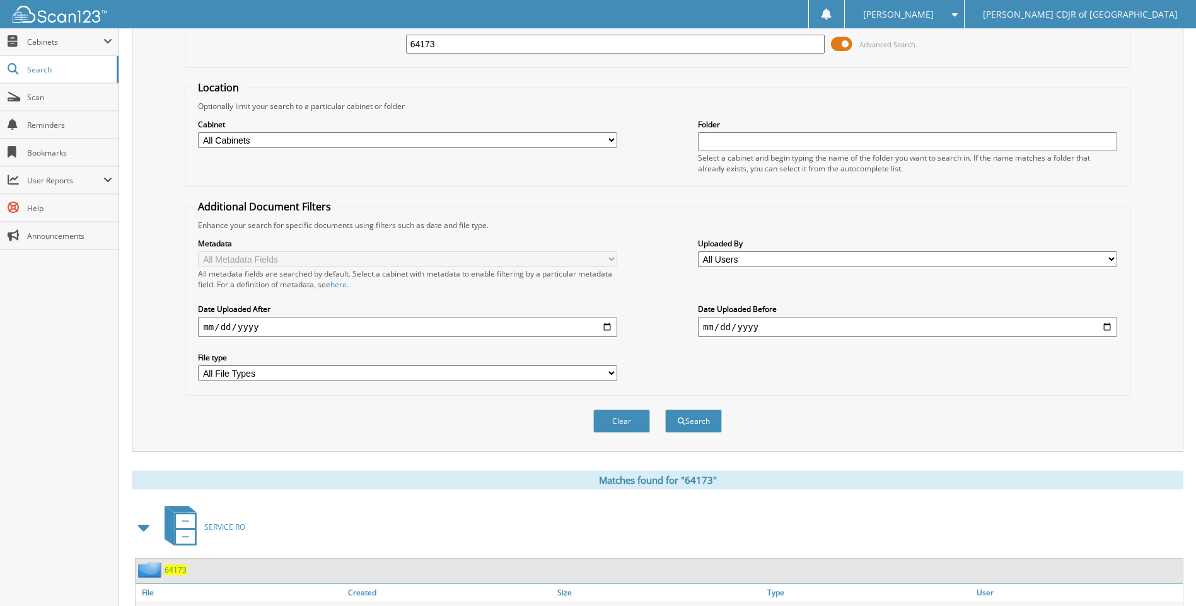
scroll to position [147, 0]
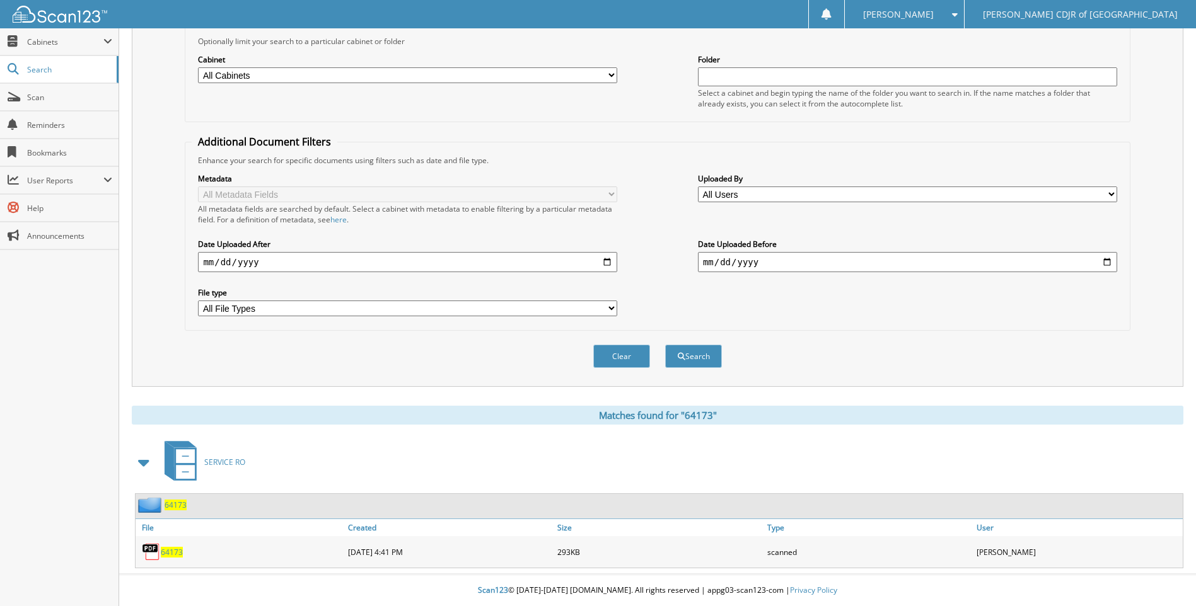
click at [174, 552] on span "64173" at bounding box center [172, 552] width 22 height 11
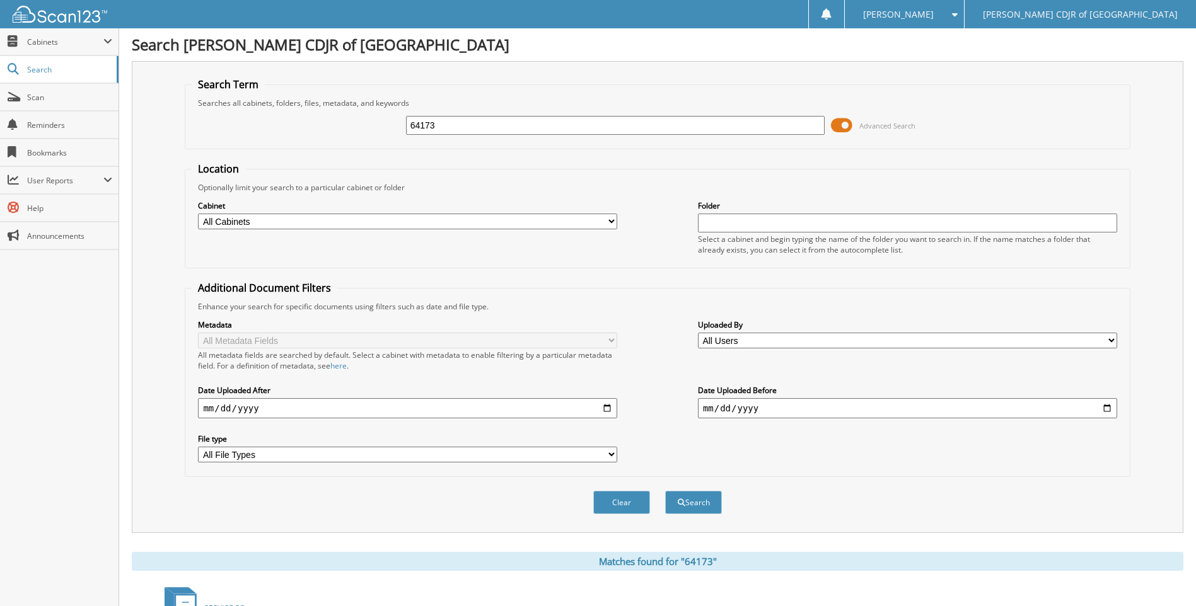
scroll to position [0, 0]
click at [491, 127] on input "64173" at bounding box center [615, 126] width 419 height 19
type input "6"
type input "64175"
click at [665, 492] on button "Search" at bounding box center [693, 503] width 57 height 23
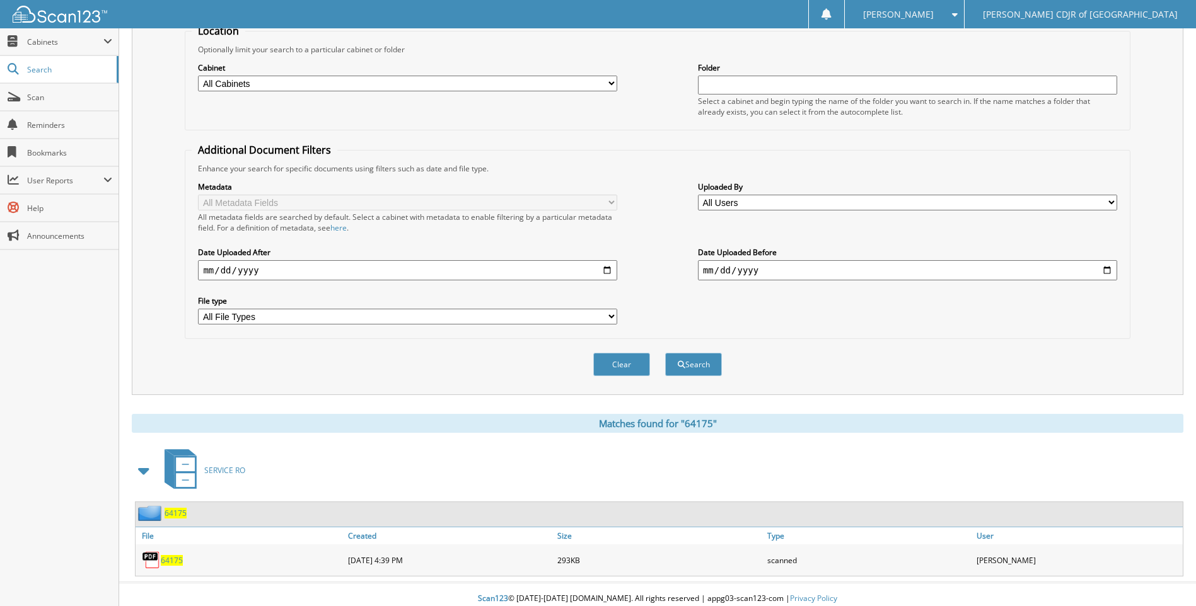
scroll to position [147, 0]
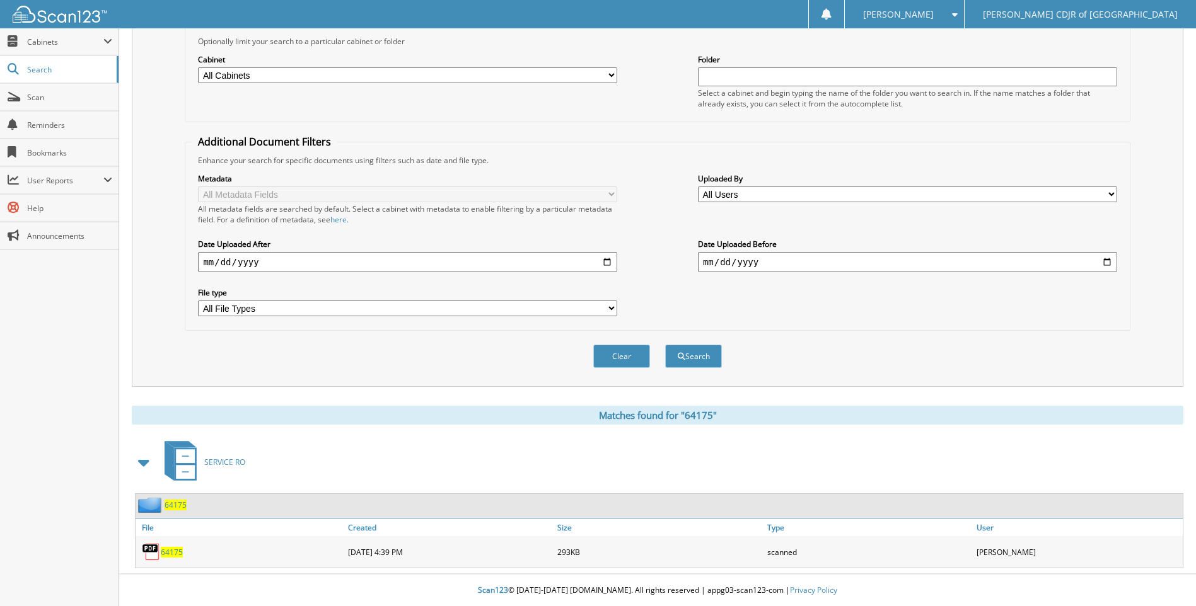
click at [168, 548] on span "64175" at bounding box center [172, 552] width 22 height 11
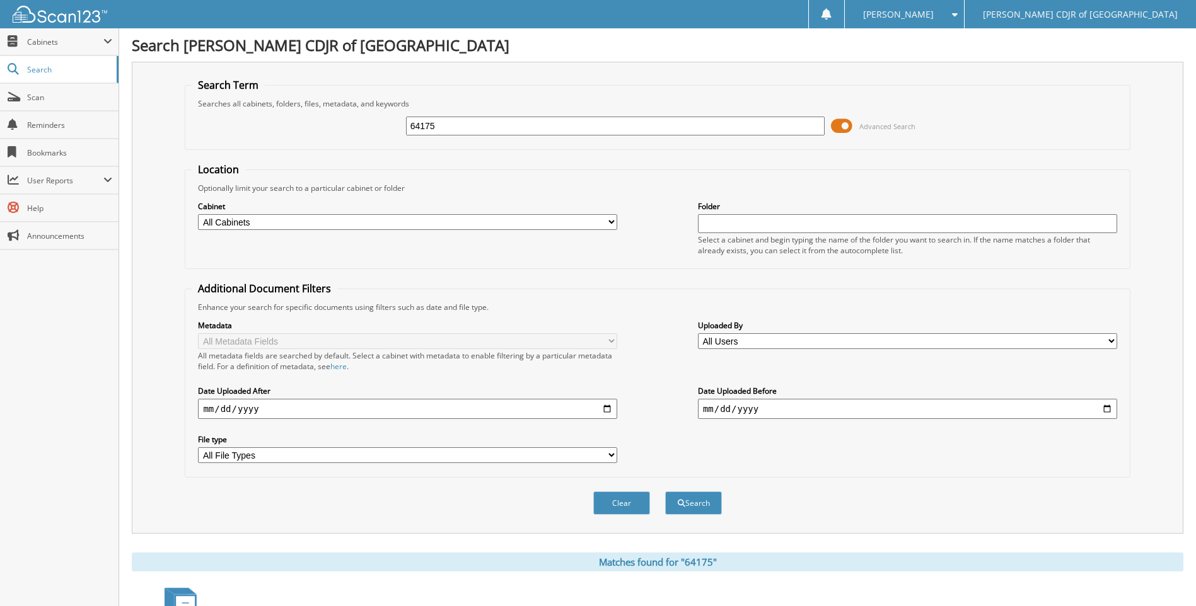
click at [463, 127] on input "64175" at bounding box center [615, 126] width 419 height 19
type input "6"
type input "64175"
click at [665, 492] on button "Search" at bounding box center [693, 503] width 57 height 23
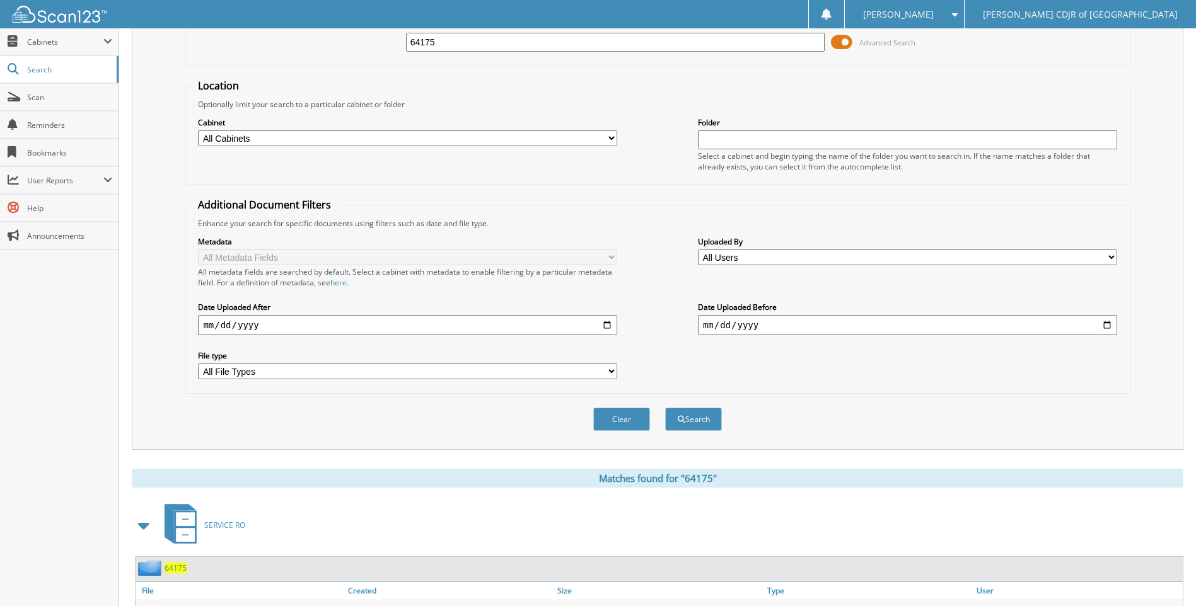
scroll to position [147, 0]
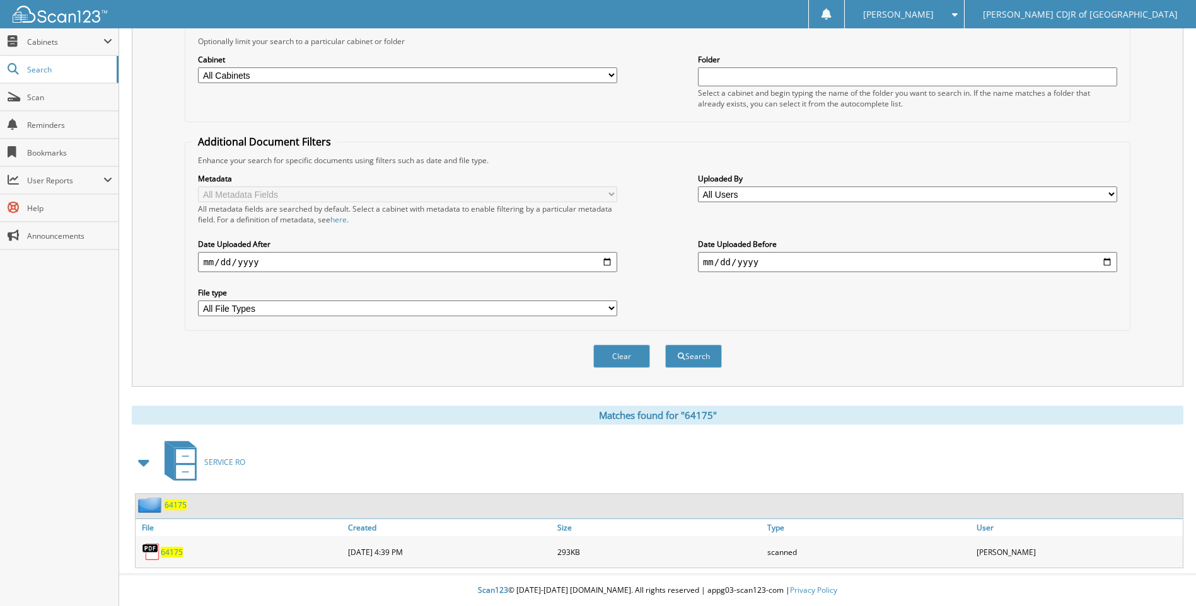
click at [171, 550] on span "64175" at bounding box center [172, 552] width 22 height 11
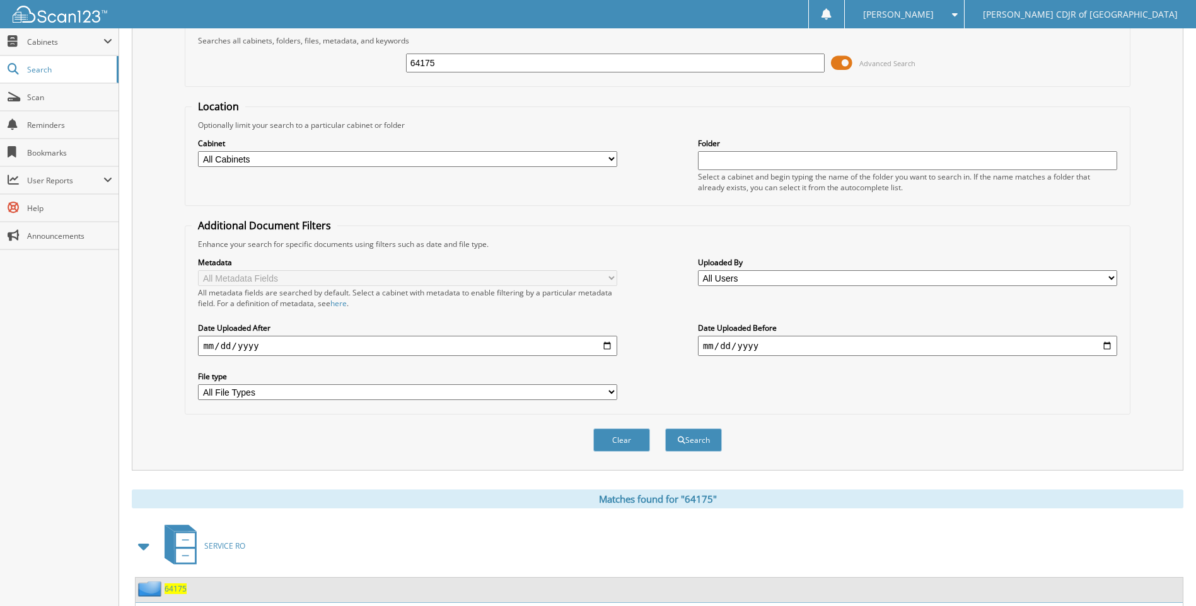
scroll to position [0, 0]
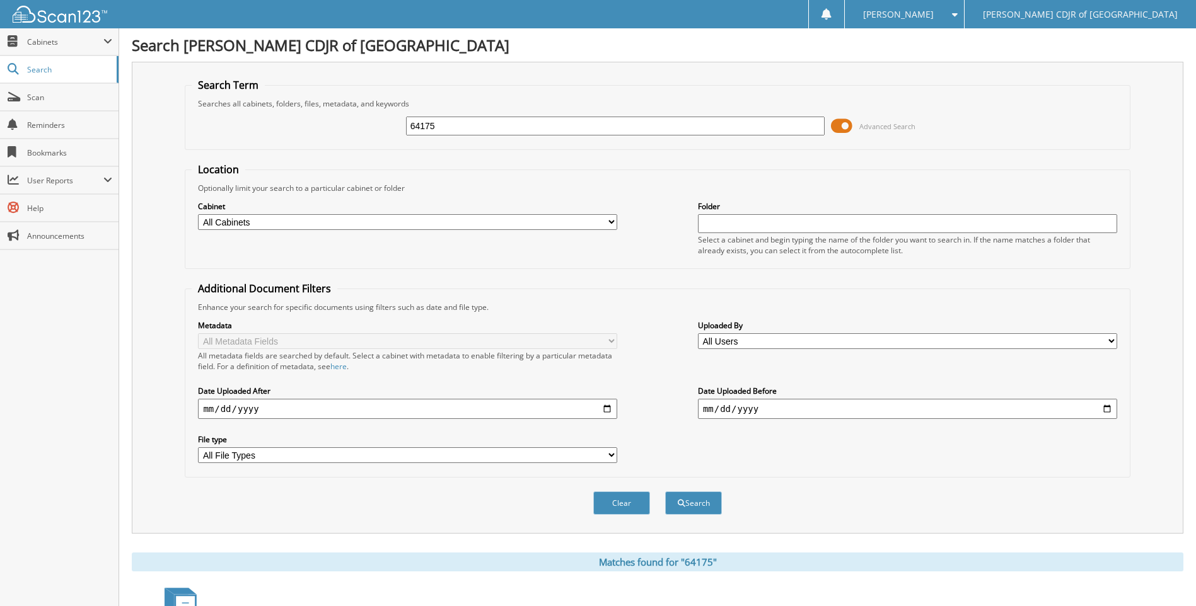
drag, startPoint x: 434, startPoint y: 136, endPoint x: 430, endPoint y: 129, distance: 7.0
click at [432, 133] on div "64175" at bounding box center [615, 125] width 419 height 21
click at [436, 127] on input "64175" at bounding box center [615, 126] width 419 height 19
type input "6"
type input "64178"
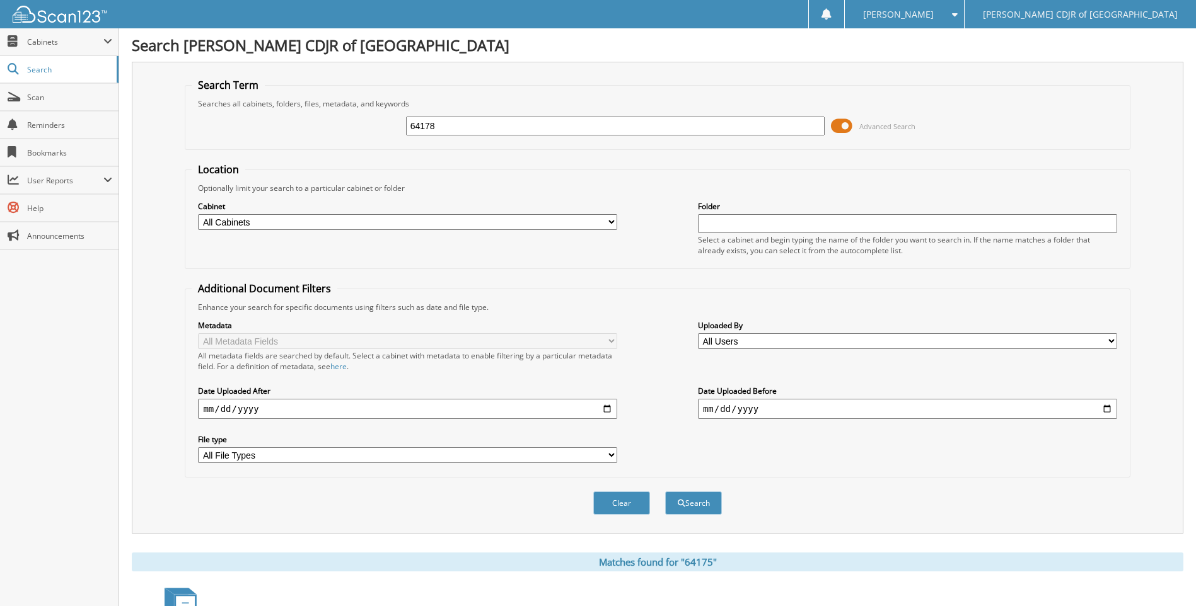
click at [665, 492] on button "Search" at bounding box center [693, 503] width 57 height 23
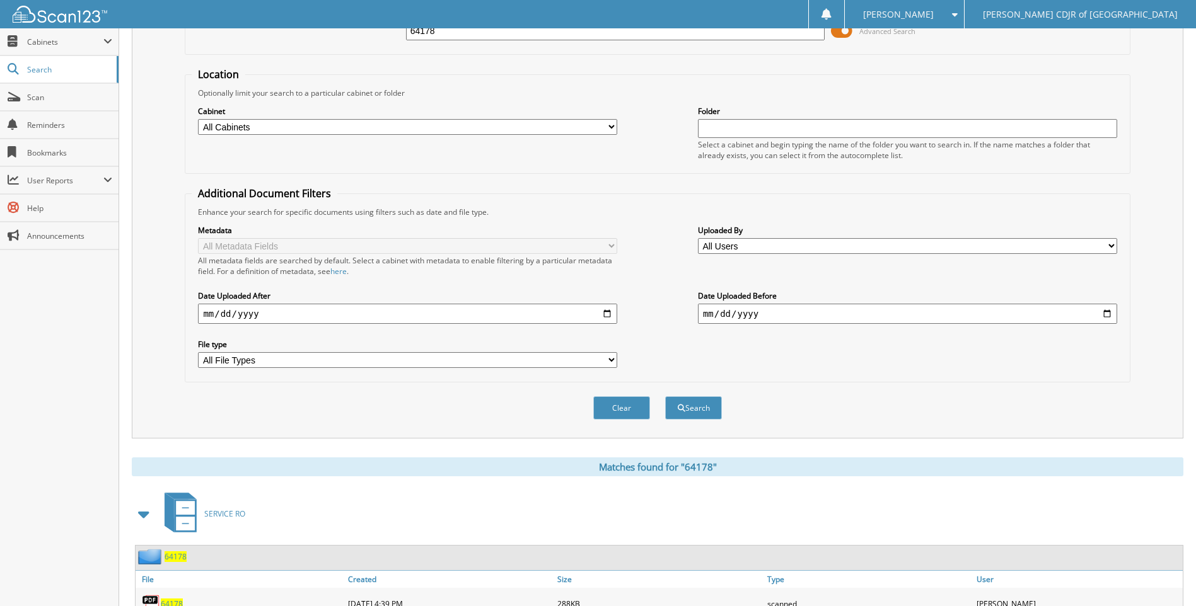
scroll to position [147, 0]
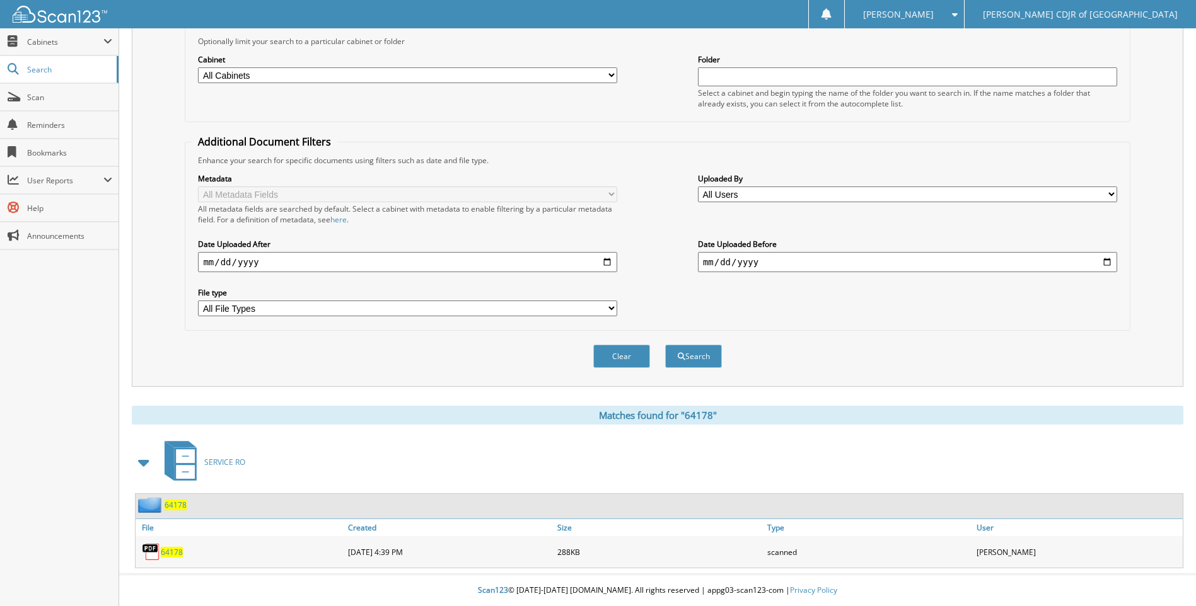
click at [178, 552] on span "64178" at bounding box center [172, 552] width 22 height 11
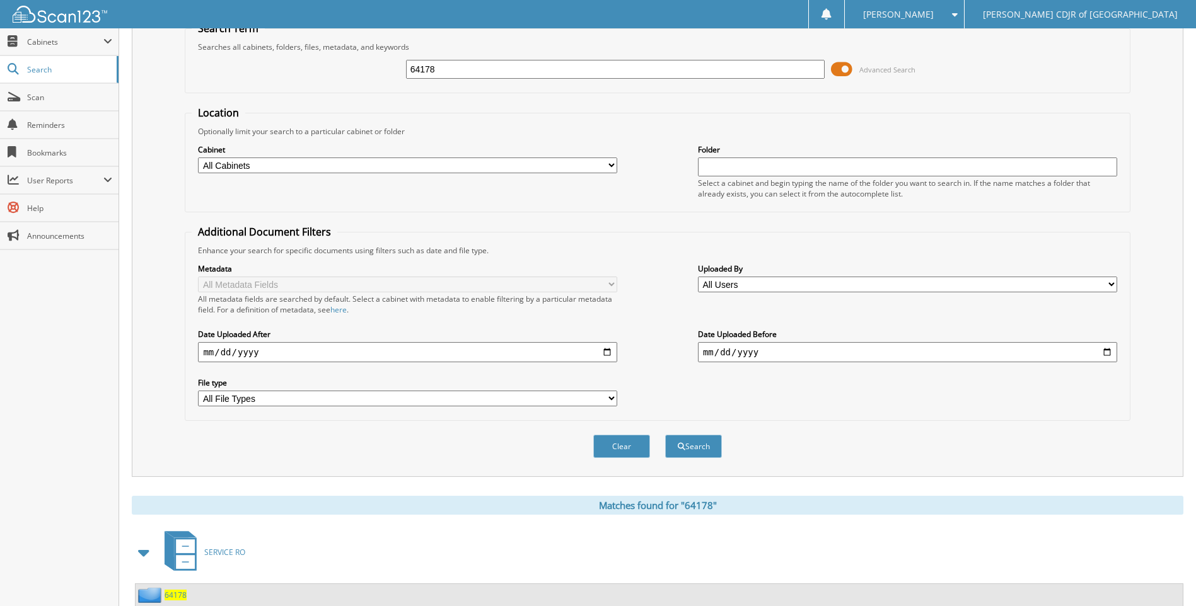
scroll to position [0, 0]
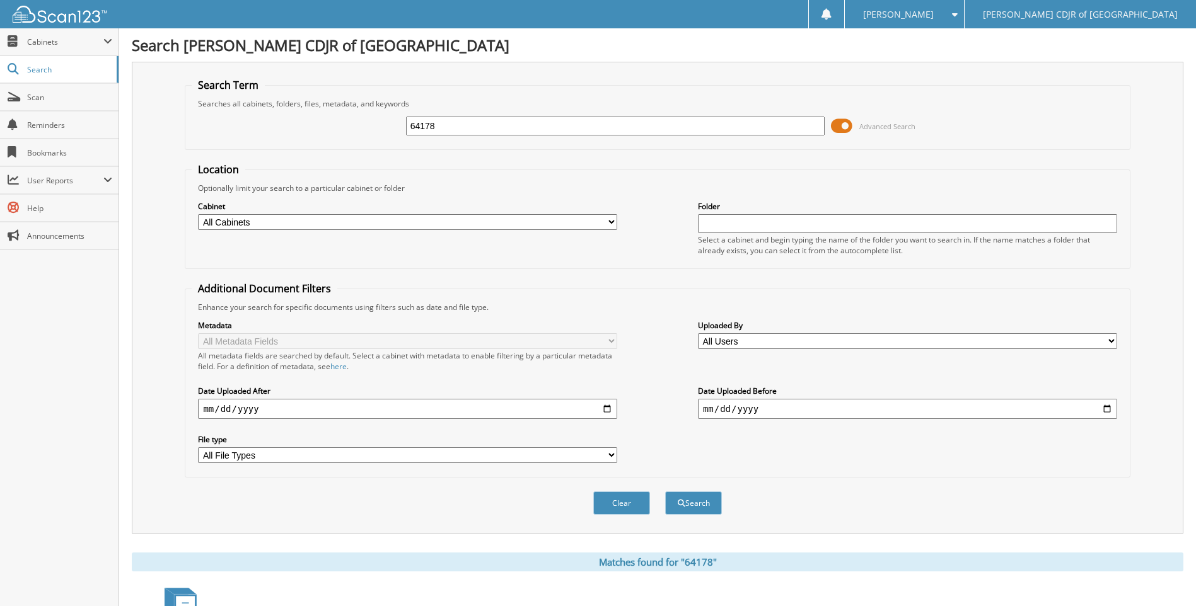
click at [442, 125] on input "64178" at bounding box center [615, 126] width 419 height 19
type input "6"
type input "64220"
click at [665, 492] on button "Search" at bounding box center [693, 503] width 57 height 23
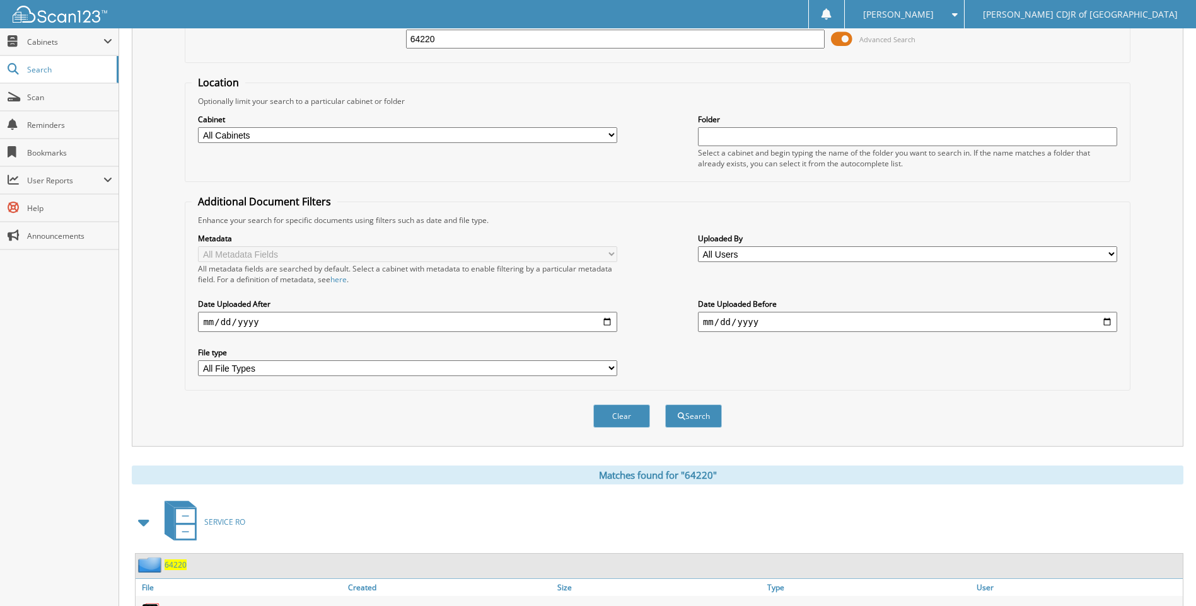
scroll to position [179, 0]
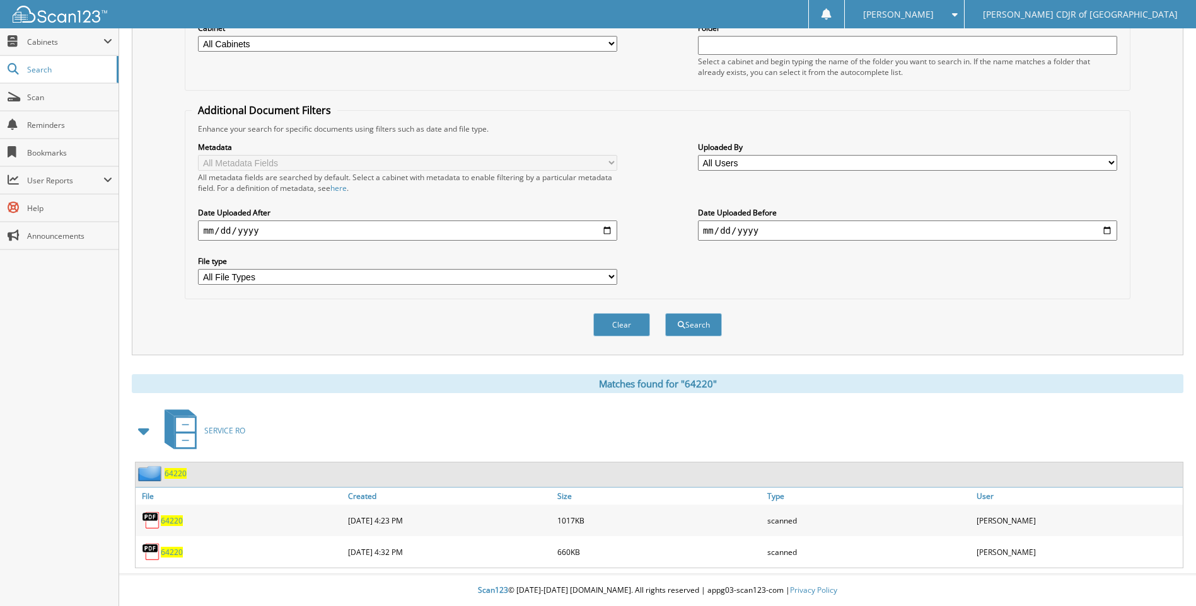
click at [173, 555] on span "64220" at bounding box center [172, 552] width 22 height 11
click at [166, 519] on span "64220" at bounding box center [172, 521] width 22 height 11
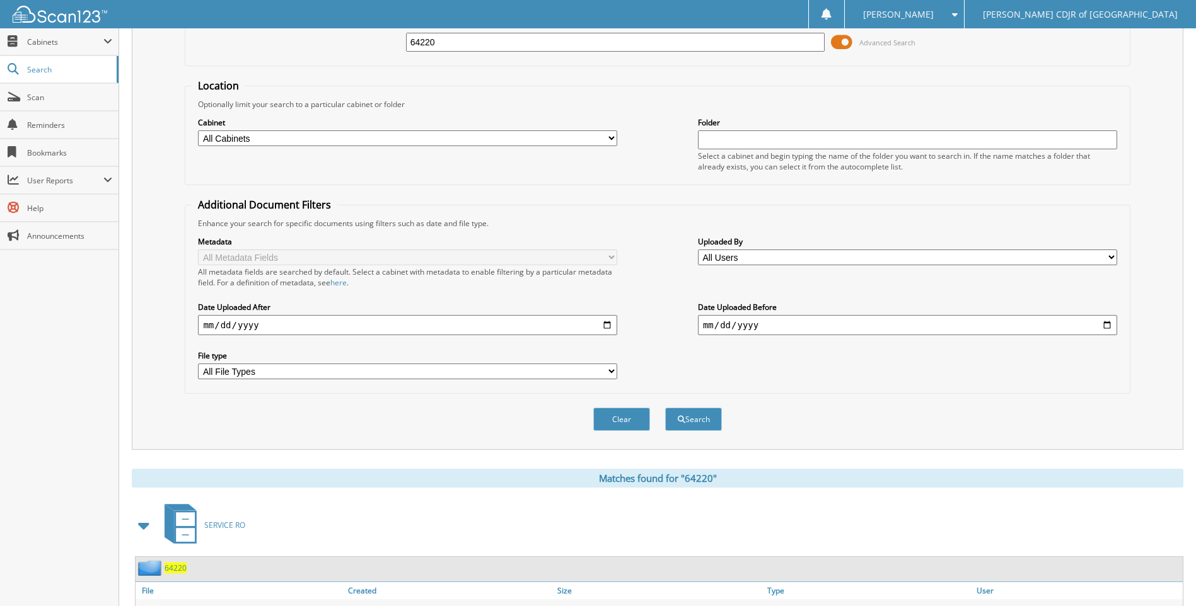
scroll to position [0, 0]
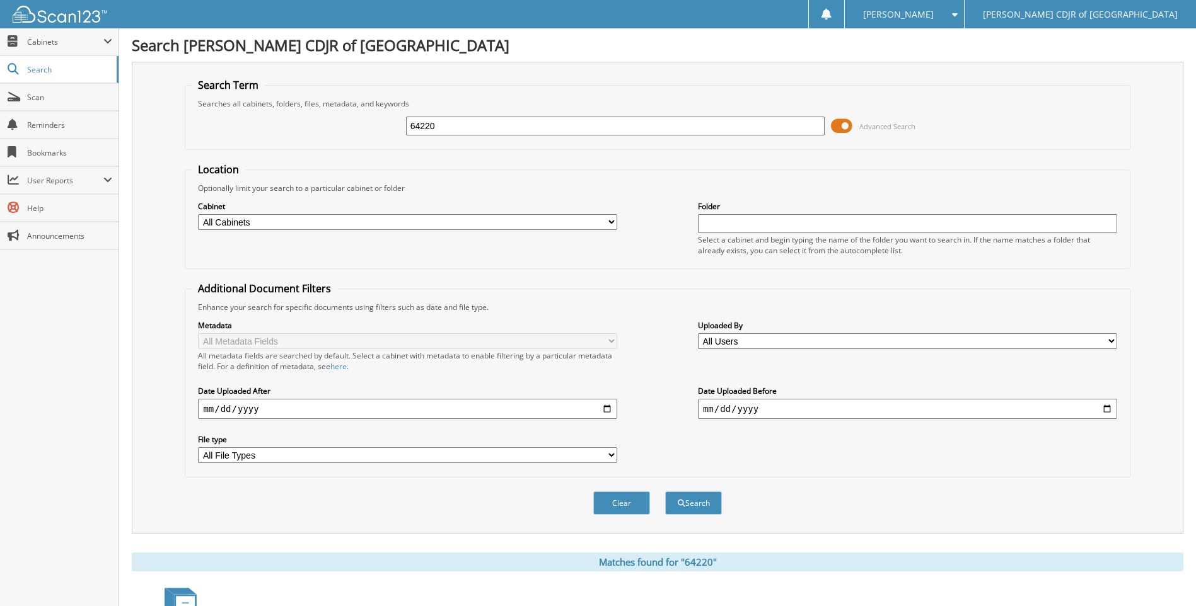
click at [463, 130] on input "64220" at bounding box center [615, 126] width 419 height 19
type input "6"
type input "64222"
click at [665, 492] on button "Search" at bounding box center [693, 503] width 57 height 23
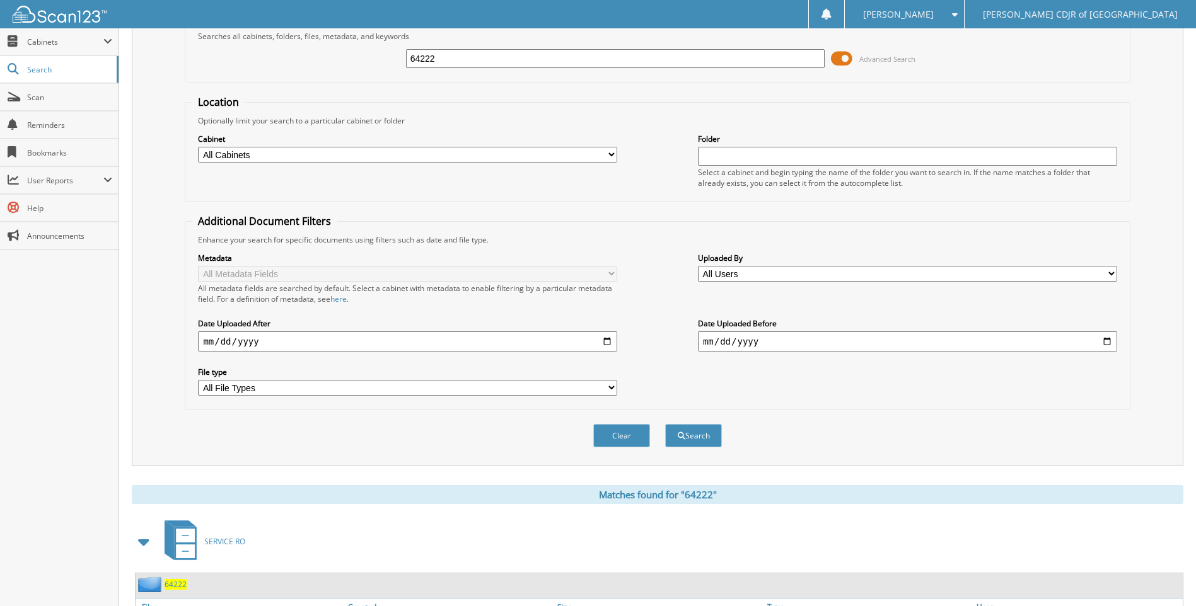
scroll to position [147, 0]
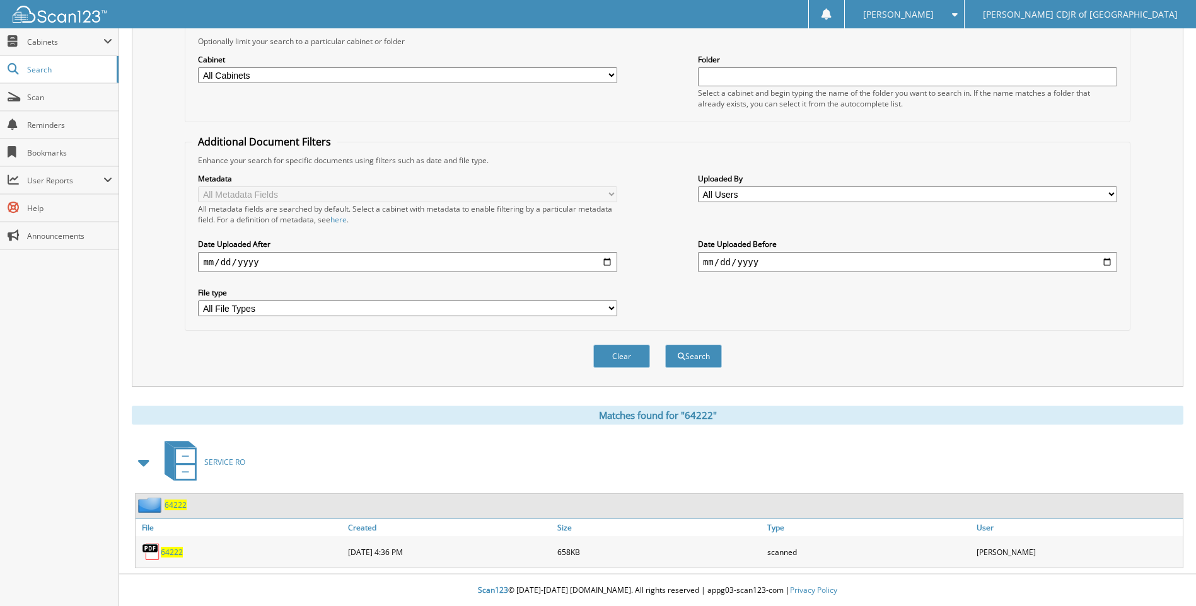
click at [176, 550] on span "64222" at bounding box center [172, 552] width 22 height 11
click at [175, 553] on span "64222" at bounding box center [172, 552] width 22 height 11
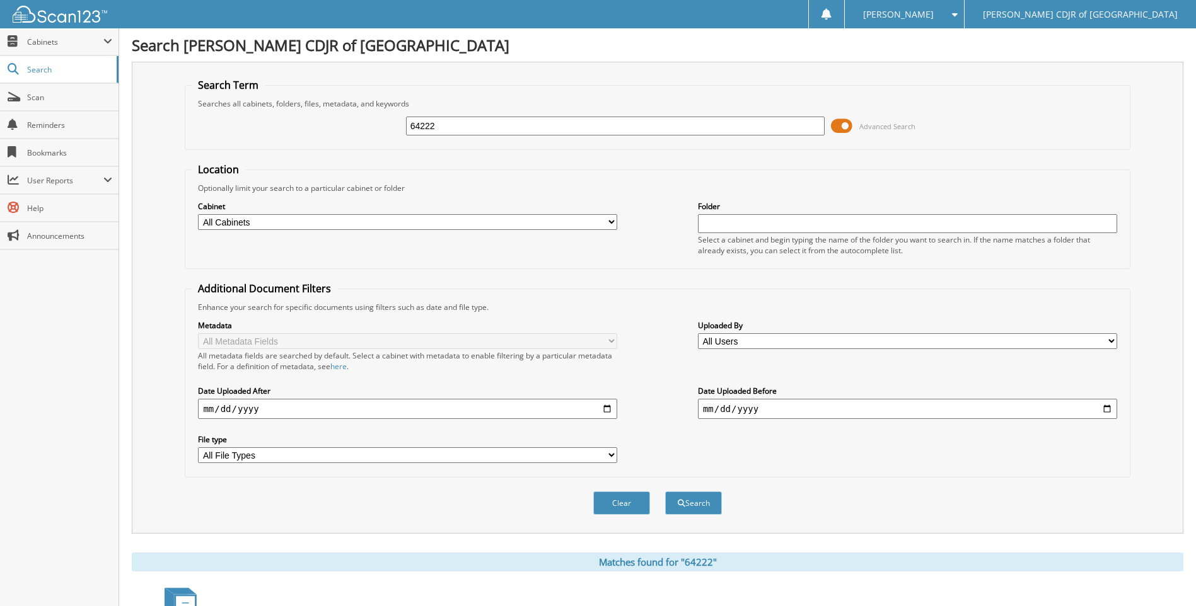
click at [475, 124] on input "64222" at bounding box center [615, 126] width 419 height 19
type input "6"
type input "64235"
click at [665, 492] on button "Search" at bounding box center [693, 503] width 57 height 23
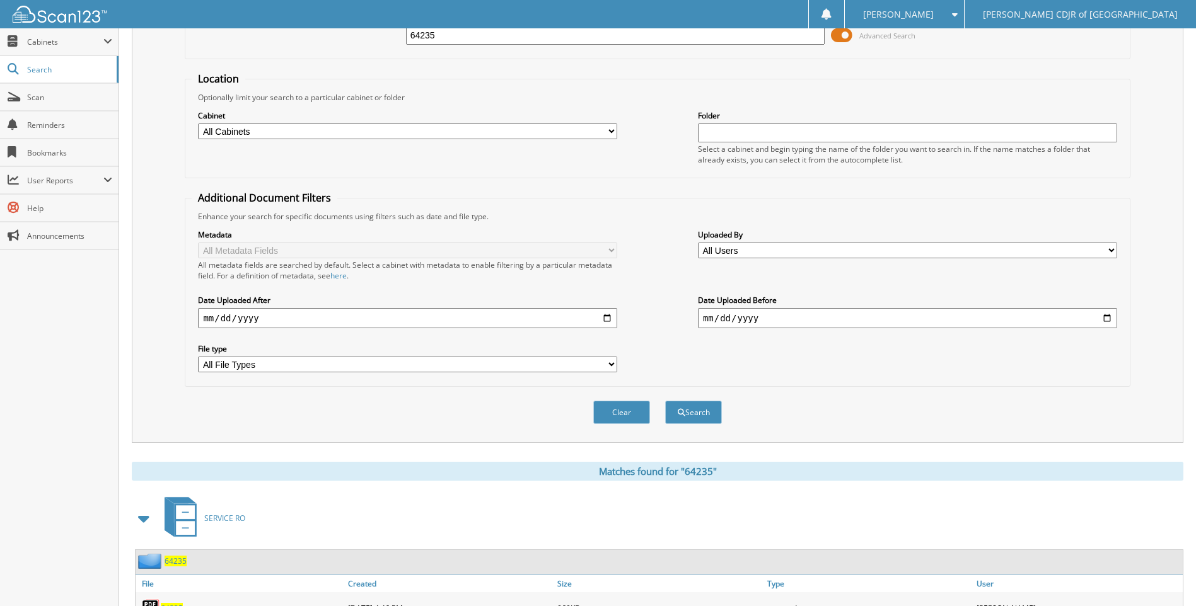
scroll to position [147, 0]
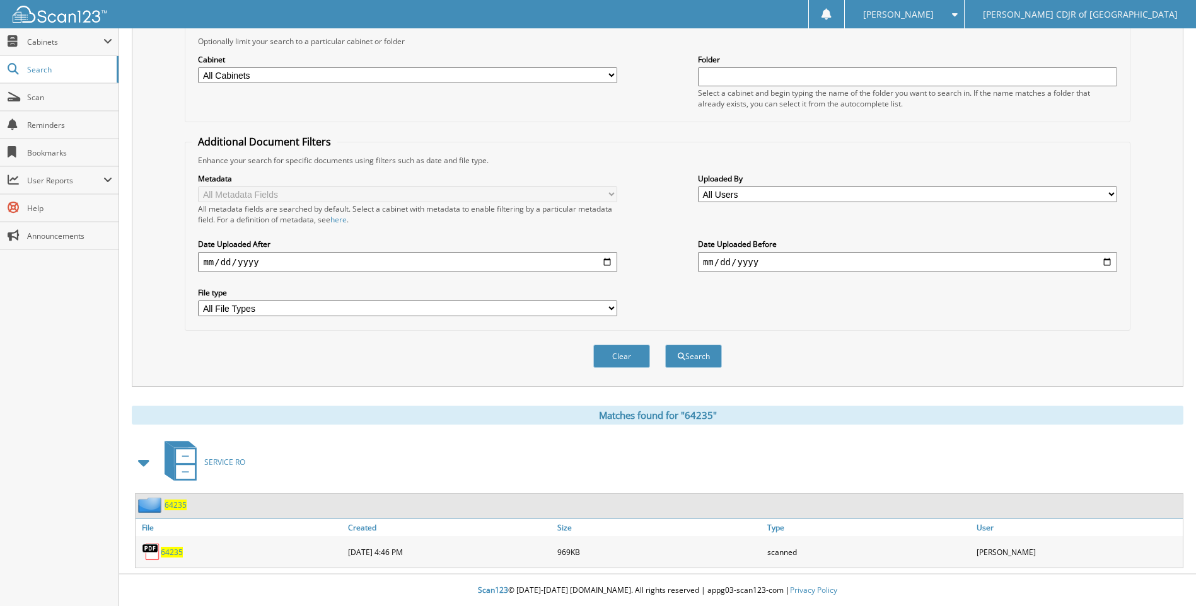
click at [170, 556] on span "64235" at bounding box center [172, 552] width 22 height 11
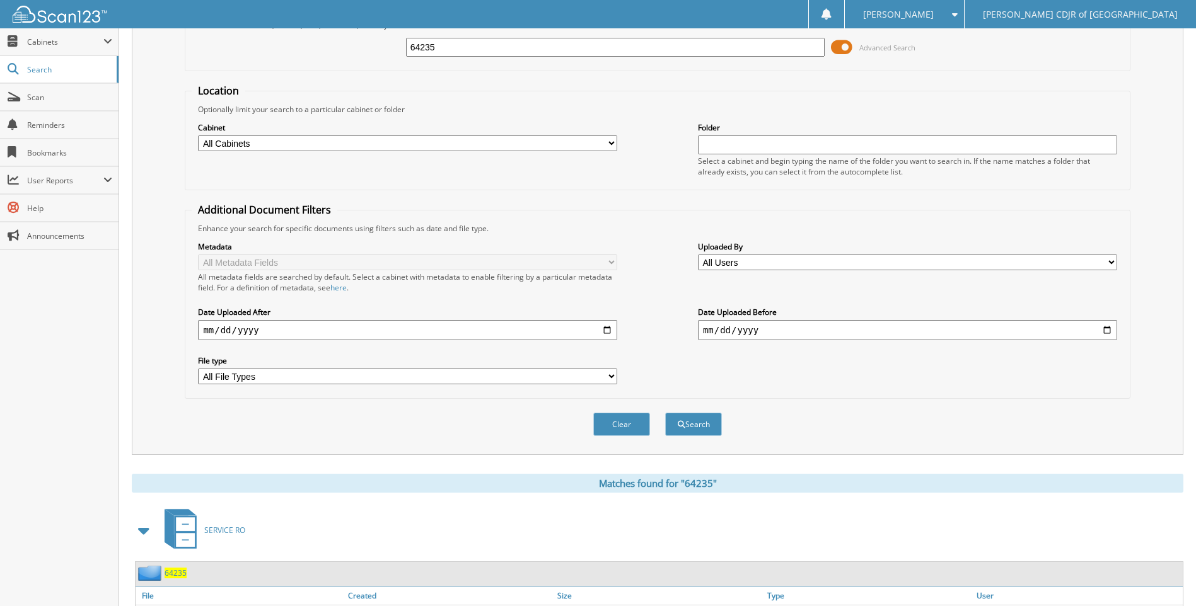
scroll to position [0, 0]
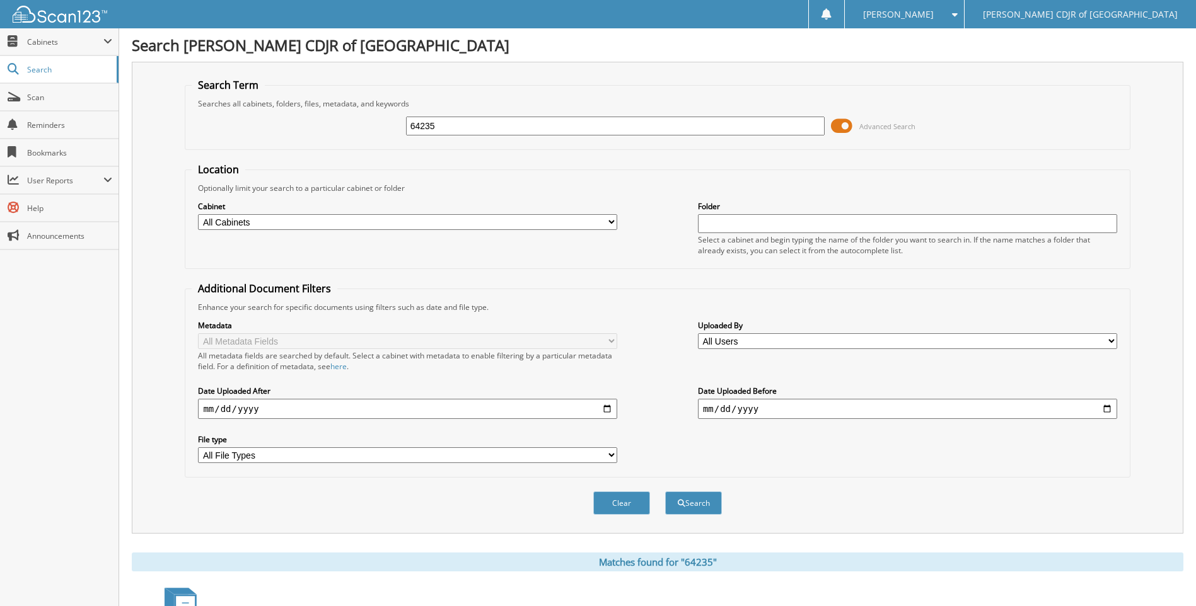
click at [472, 130] on input "64235" at bounding box center [615, 126] width 419 height 19
type input "6"
type input "64236"
click at [665, 492] on button "Search" at bounding box center [693, 503] width 57 height 23
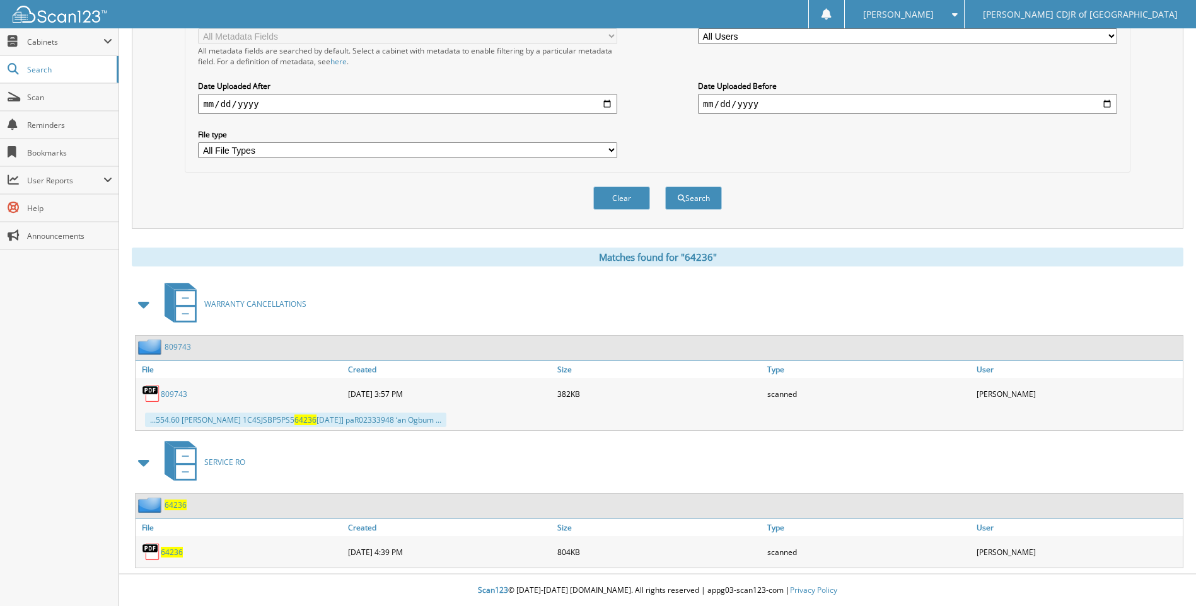
click at [174, 551] on span "64236" at bounding box center [172, 552] width 22 height 11
click at [173, 549] on span "64236" at bounding box center [172, 552] width 22 height 11
click at [171, 550] on span "64236" at bounding box center [172, 552] width 22 height 11
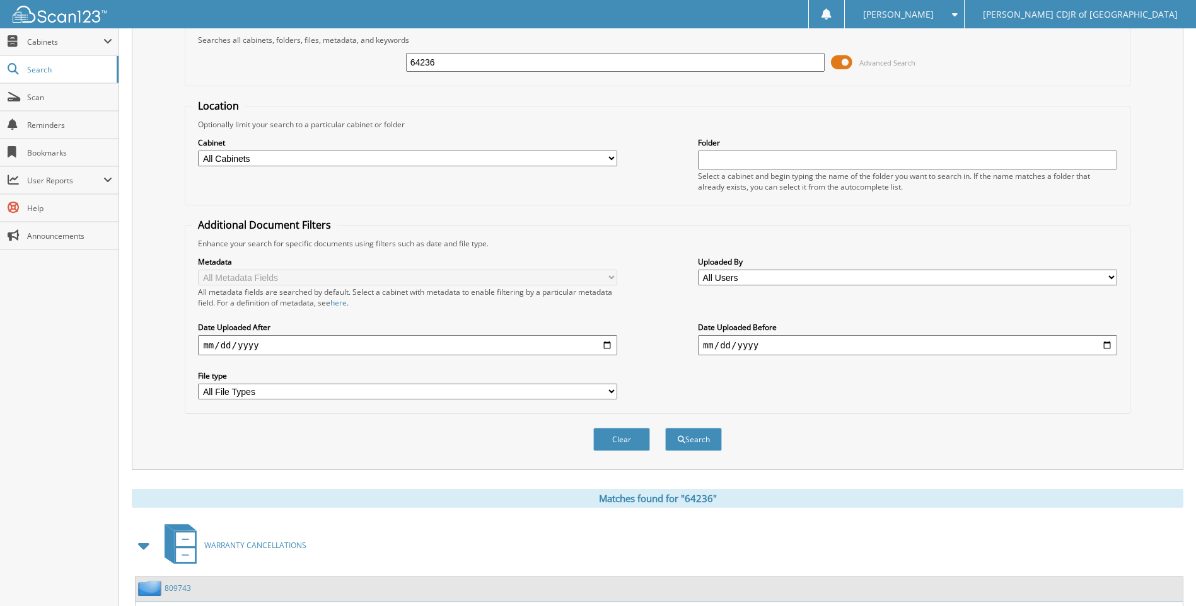
scroll to position [0, 0]
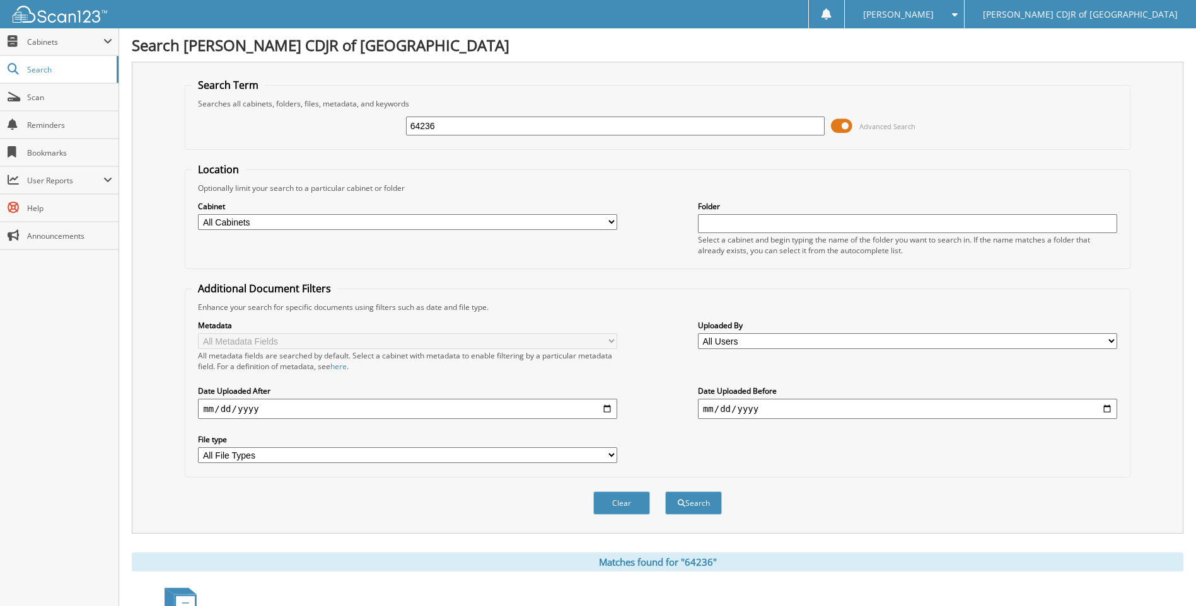
click at [488, 134] on input "64236" at bounding box center [615, 126] width 419 height 19
type input "6"
type input "64237"
click at [665, 492] on button "Search" at bounding box center [693, 503] width 57 height 23
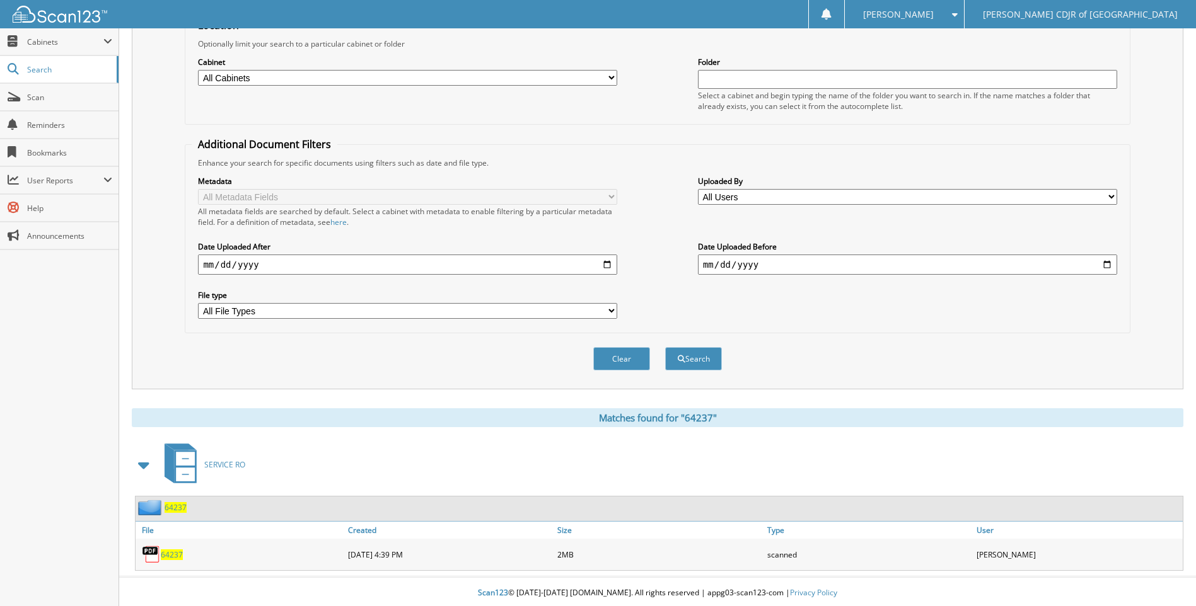
scroll to position [147, 0]
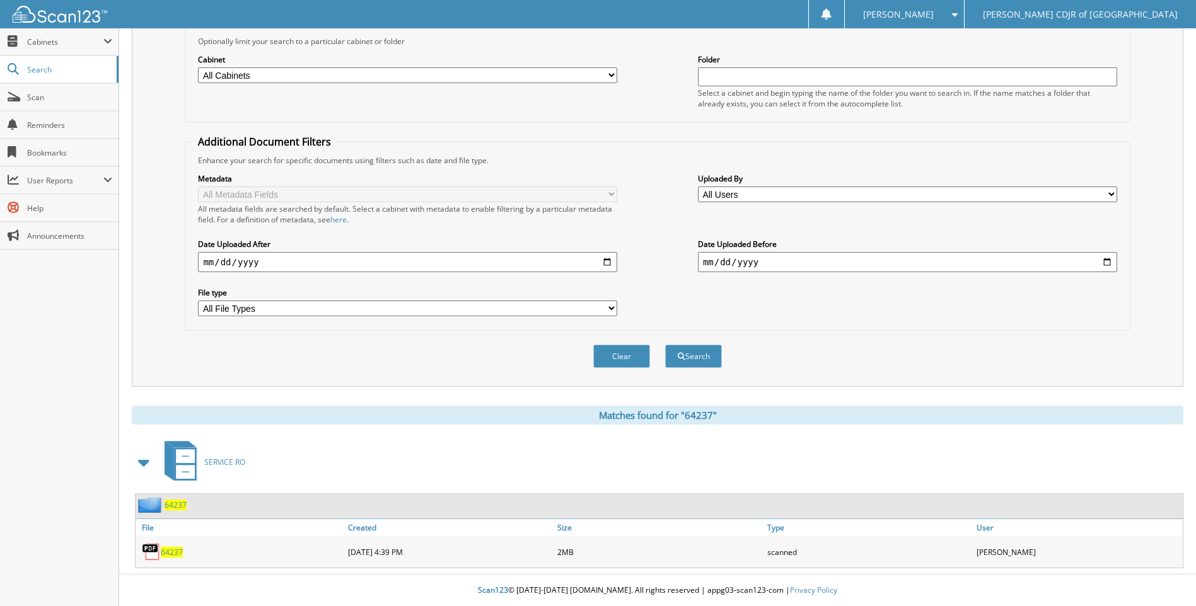
click at [173, 554] on span "64237" at bounding box center [172, 552] width 22 height 11
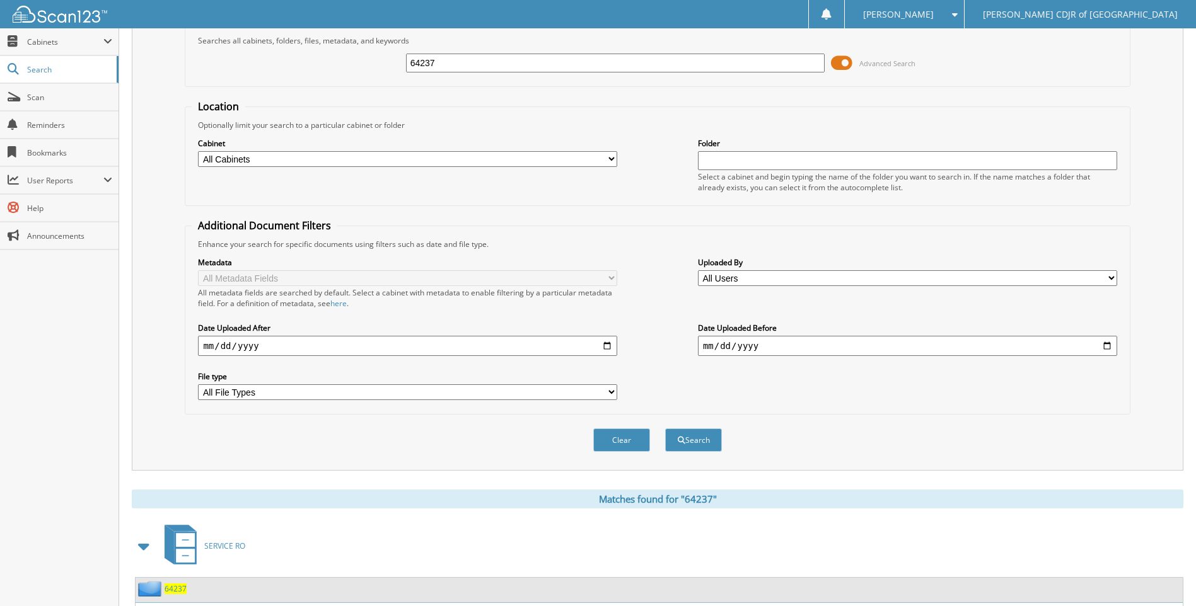
scroll to position [0, 0]
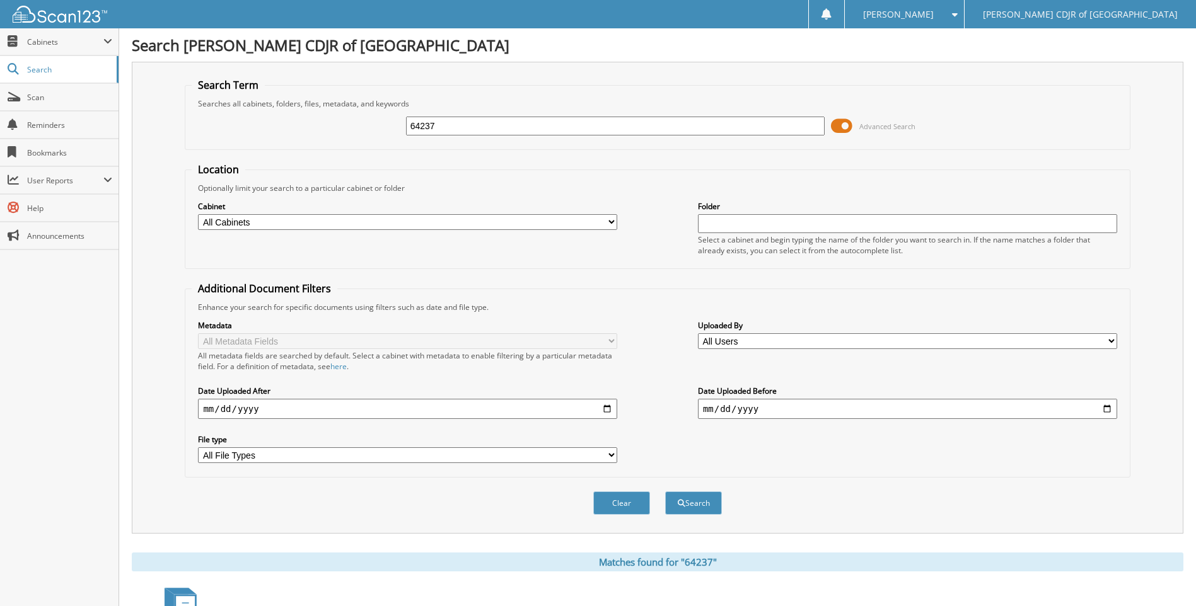
click at [462, 125] on input "64237" at bounding box center [615, 126] width 419 height 19
type input "6"
type input "64238"
click at [665, 492] on button "Search" at bounding box center [693, 503] width 57 height 23
click at [462, 125] on input "64238" at bounding box center [615, 126] width 419 height 19
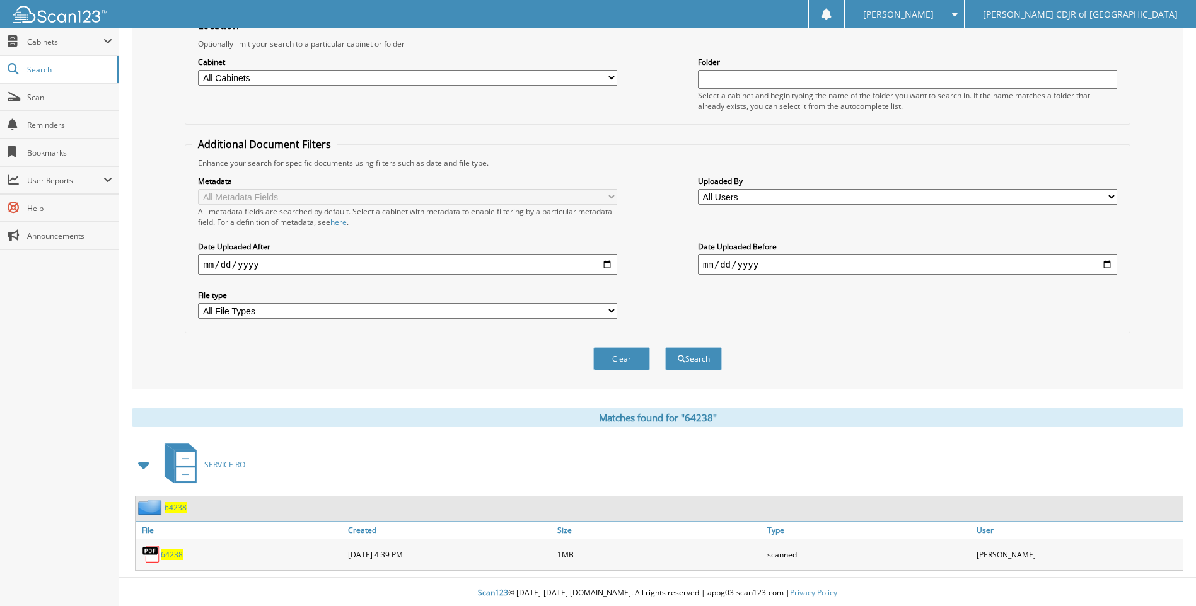
scroll to position [147, 0]
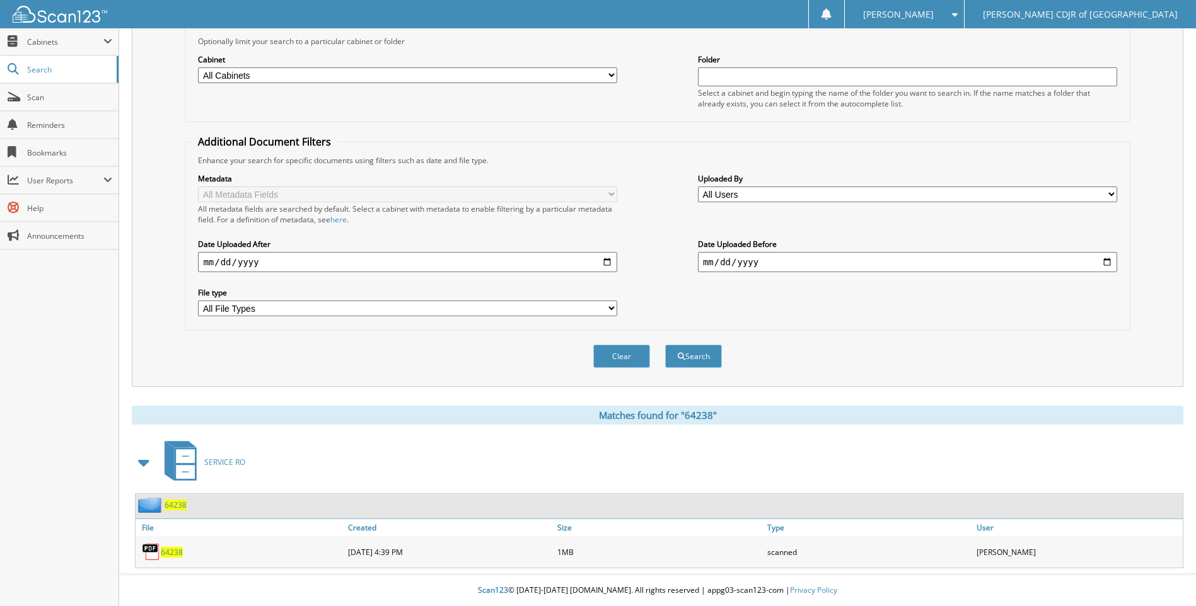
click at [166, 551] on span "64238" at bounding box center [172, 552] width 22 height 11
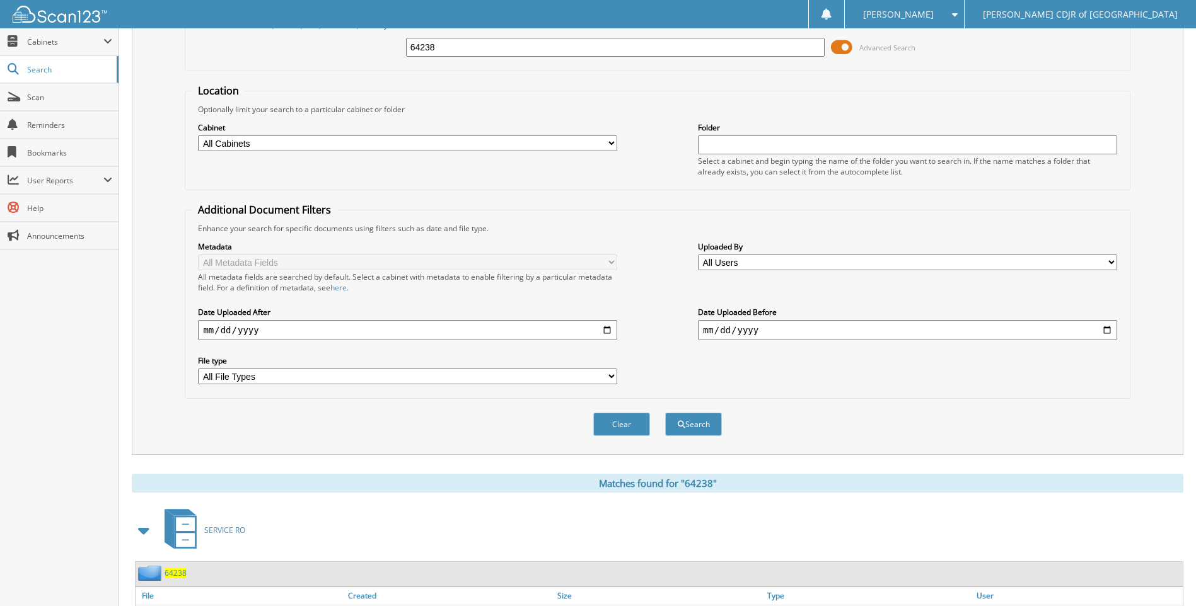
scroll to position [0, 0]
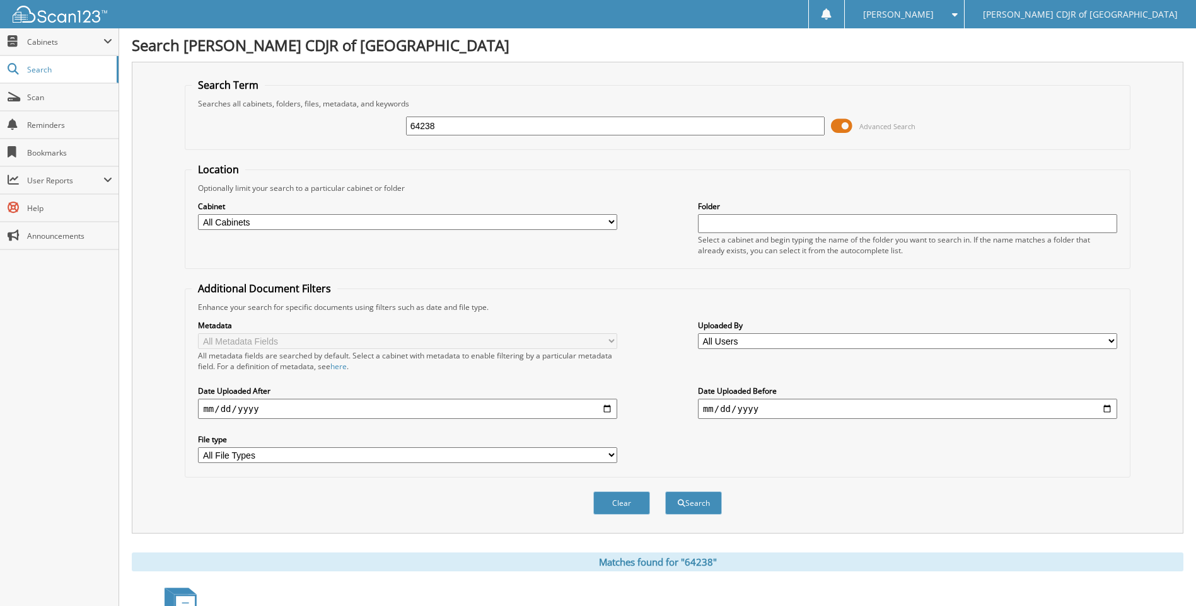
click at [466, 122] on input "64238" at bounding box center [615, 126] width 419 height 19
type input "6423864243"
click at [665, 492] on button "Search" at bounding box center [693, 503] width 57 height 23
type input "6"
type input "64243"
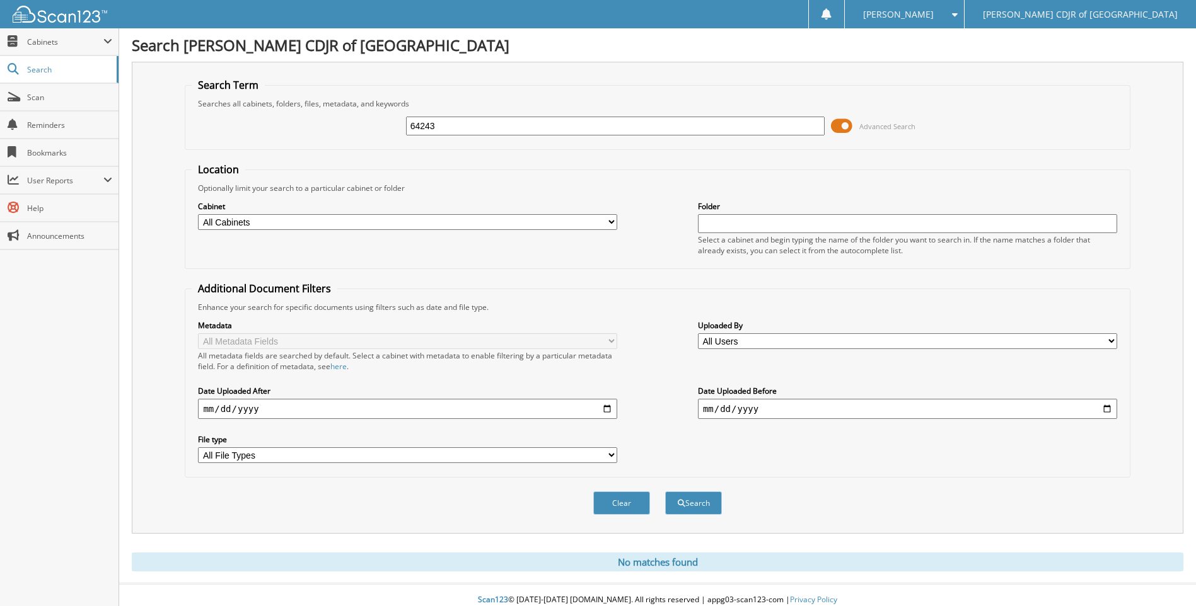
click at [665, 492] on button "Search" at bounding box center [693, 503] width 57 height 23
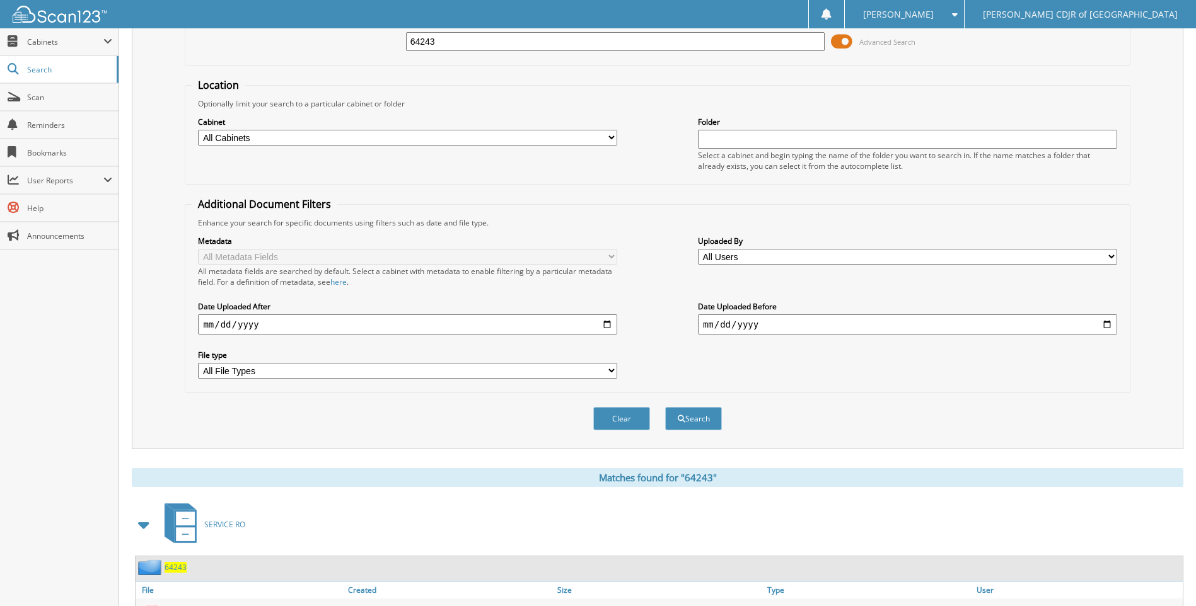
scroll to position [147, 0]
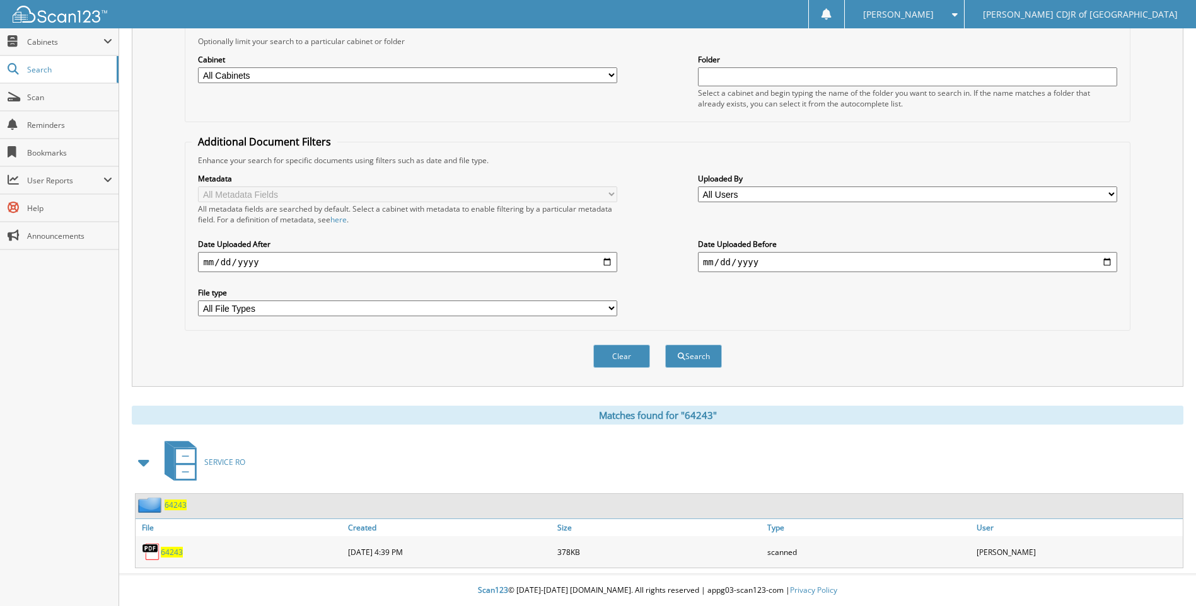
click at [173, 556] on span "64243" at bounding box center [172, 552] width 22 height 11
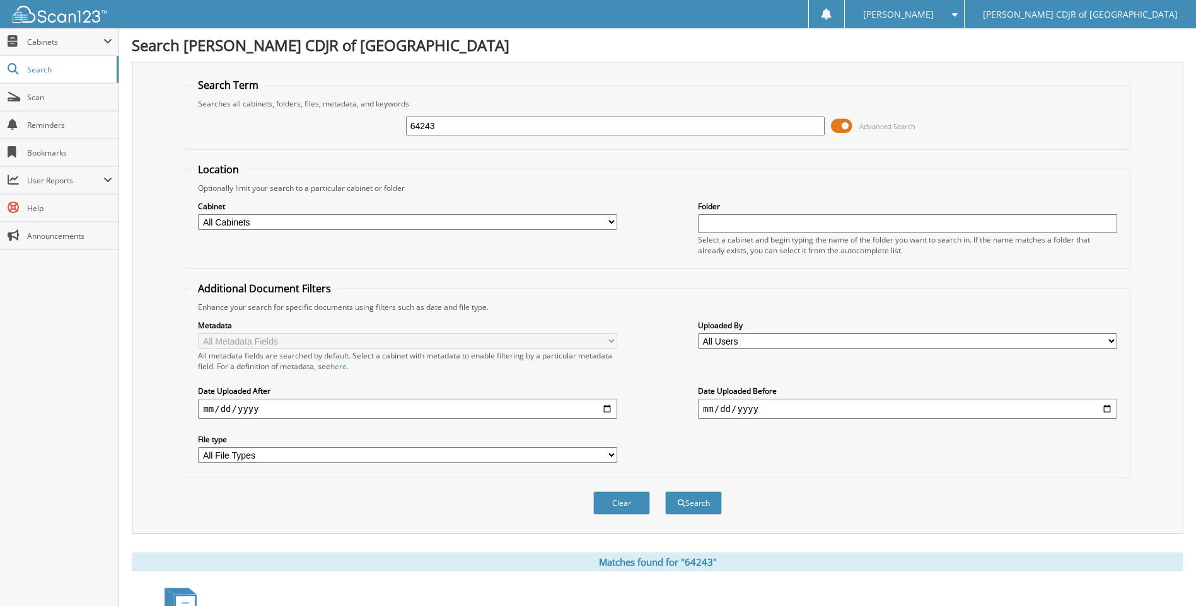
click at [482, 126] on input "64243" at bounding box center [615, 126] width 419 height 19
type input "6424364244"
click at [665, 492] on button "Search" at bounding box center [693, 503] width 57 height 23
click at [493, 130] on input "6424364244" at bounding box center [615, 126] width 419 height 19
type input "6"
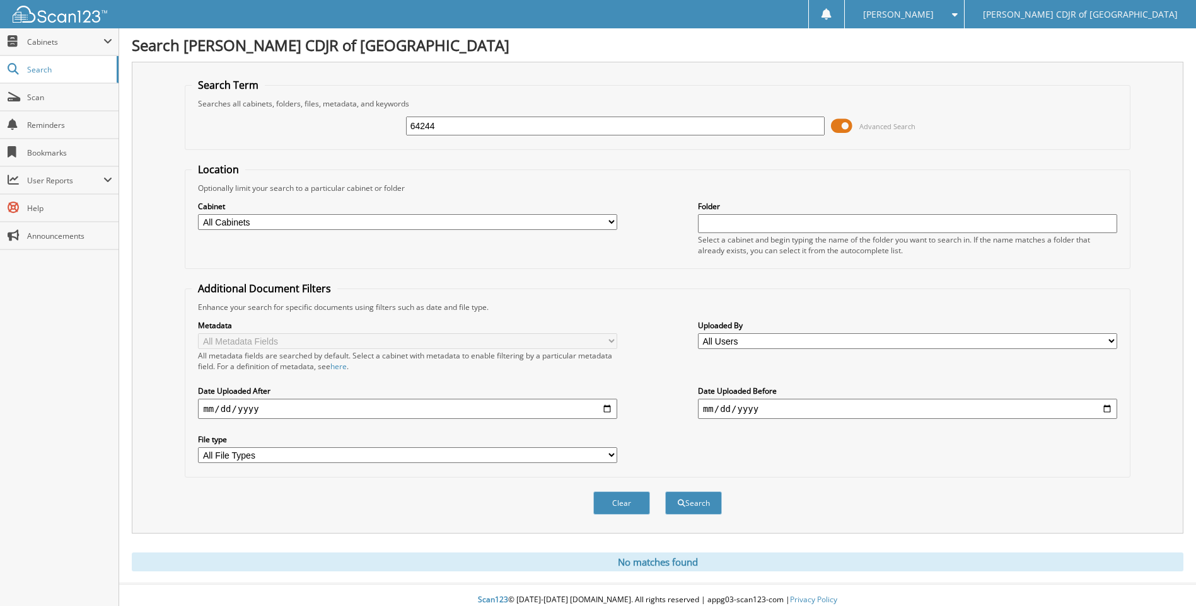
type input "64244"
click at [665, 492] on button "Search" at bounding box center [693, 503] width 57 height 23
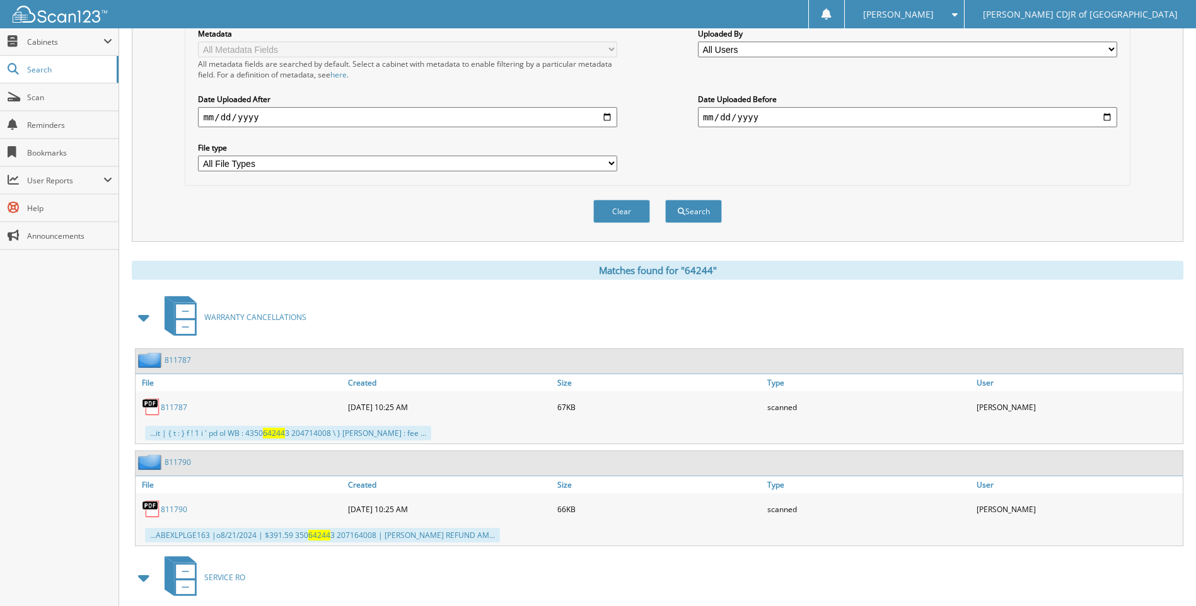
scroll to position [408, 0]
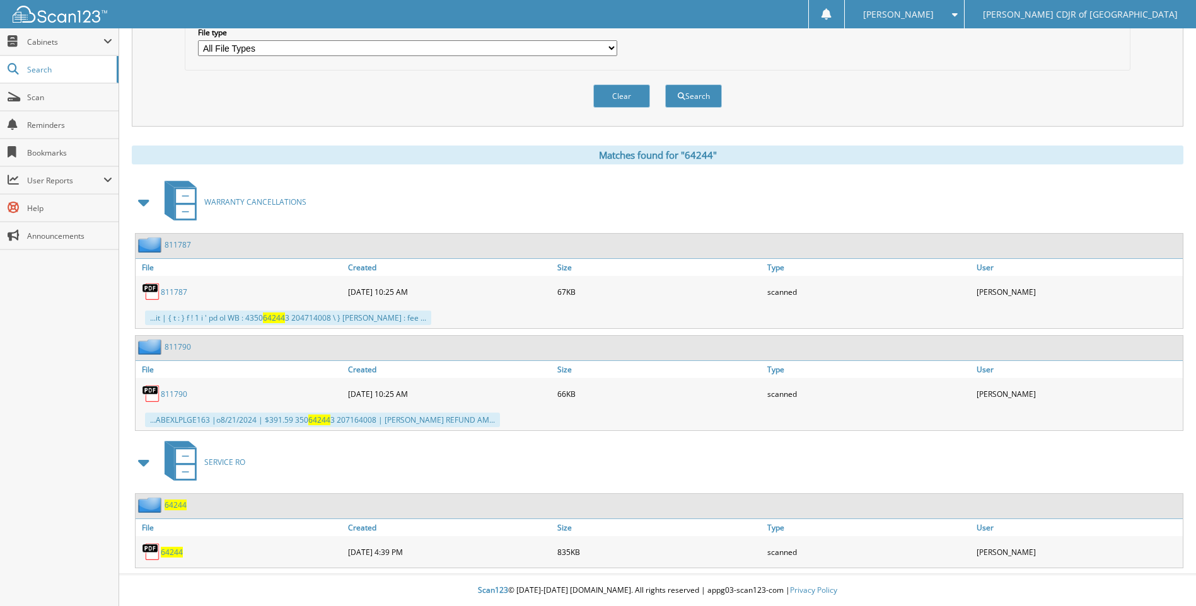
click at [167, 547] on span "64244" at bounding box center [172, 552] width 22 height 11
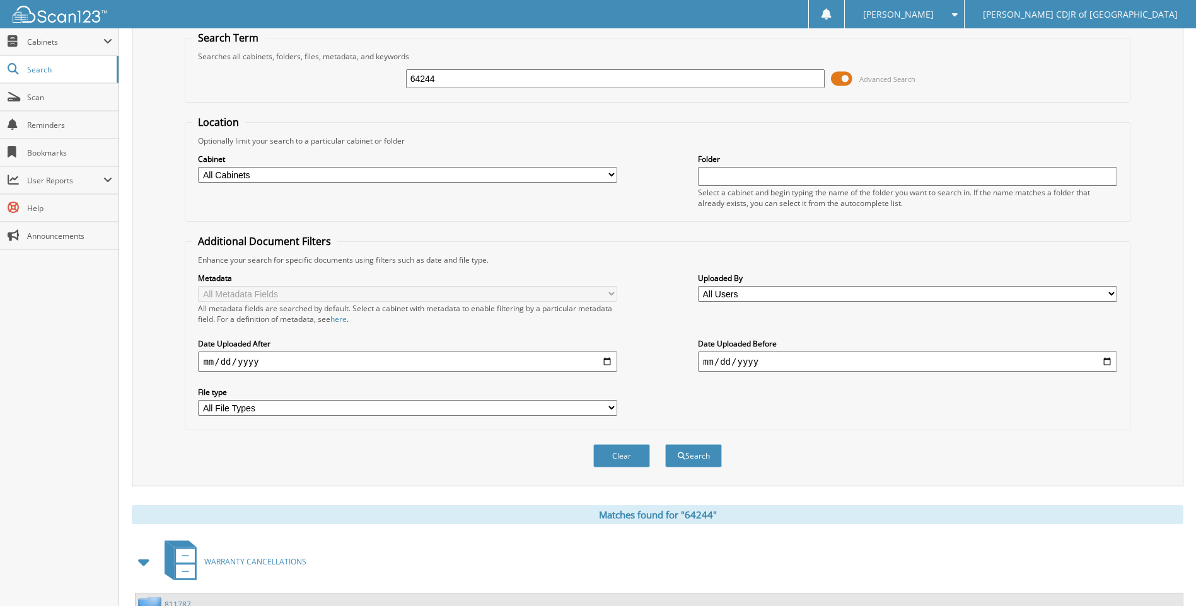
scroll to position [0, 0]
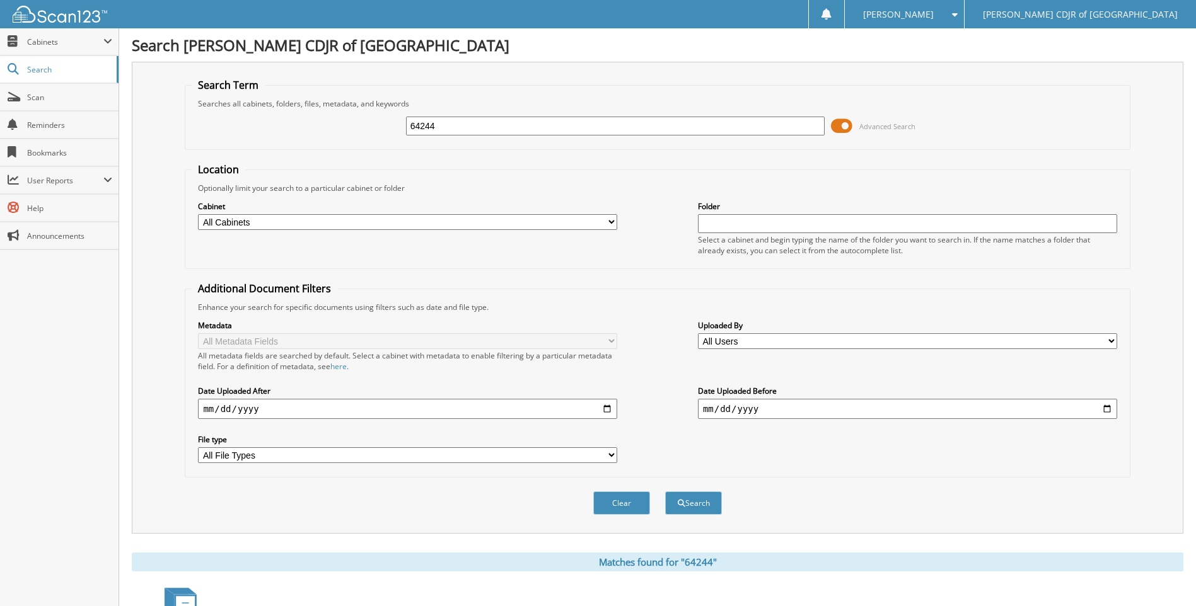
click at [449, 130] on input "64244" at bounding box center [615, 126] width 419 height 19
type input "6"
type input "64245"
click at [665, 492] on button "Search" at bounding box center [693, 503] width 57 height 23
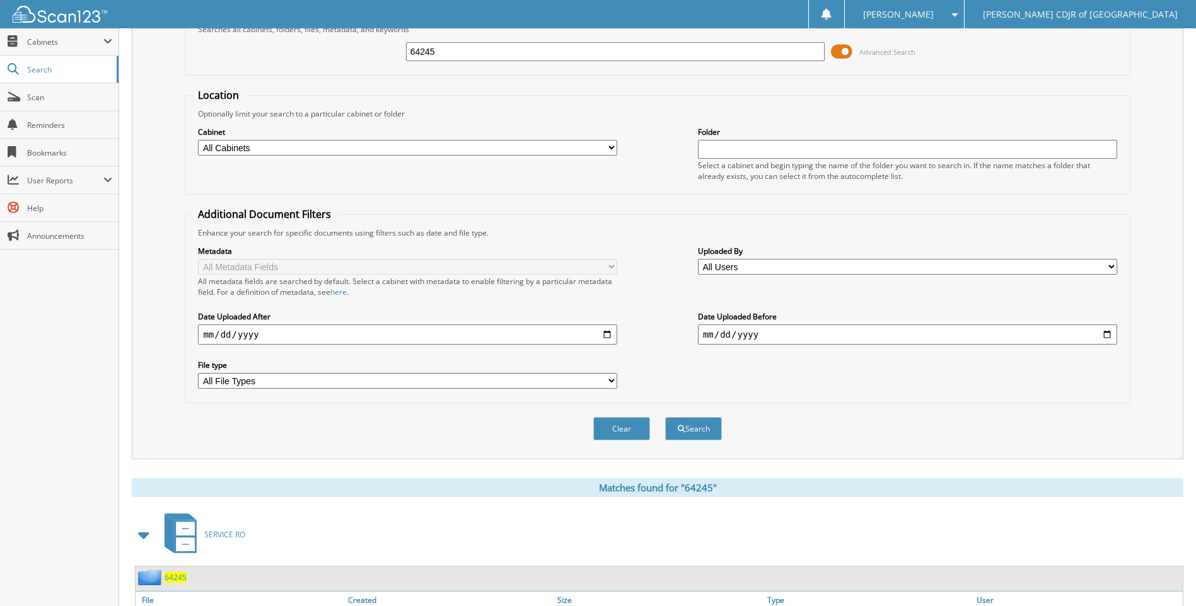
scroll to position [147, 0]
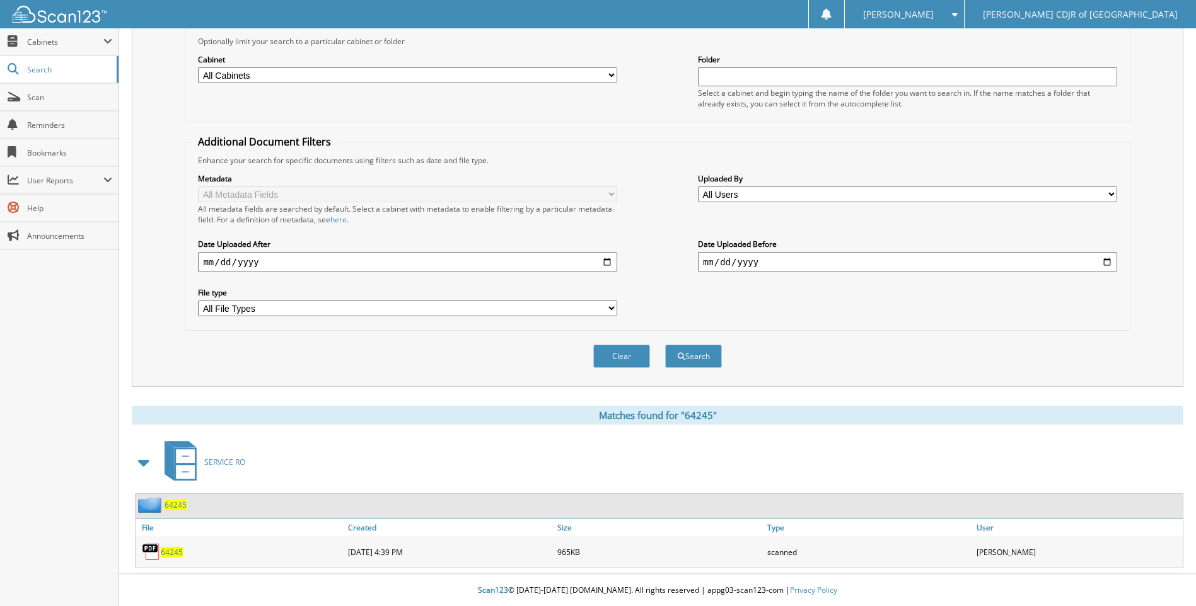
click at [177, 550] on span "64245" at bounding box center [172, 552] width 22 height 11
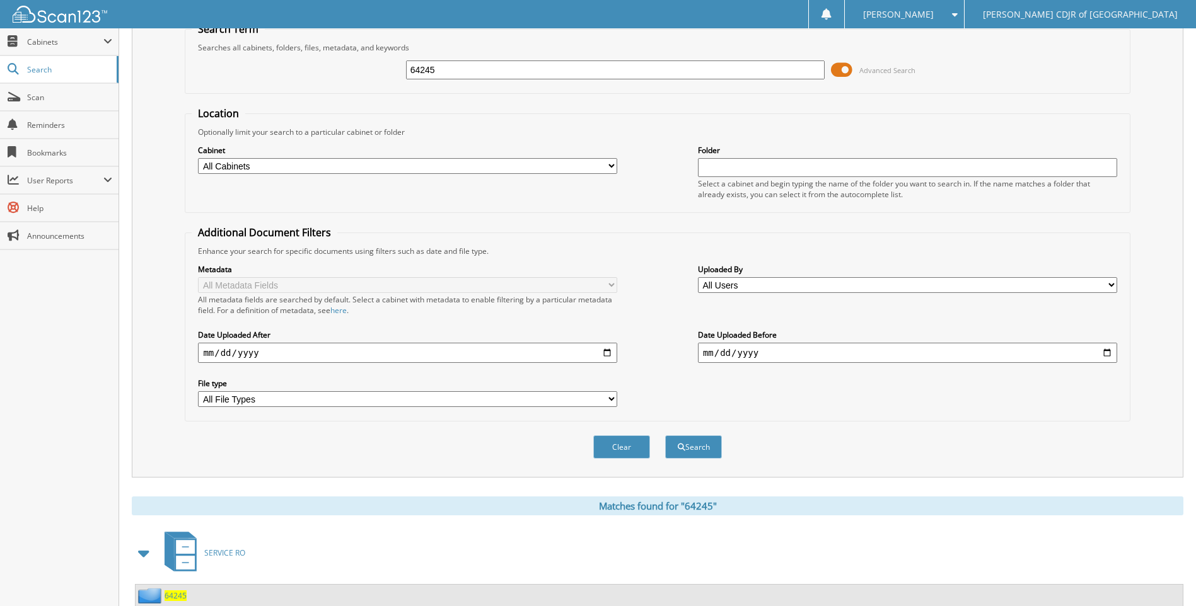
scroll to position [0, 0]
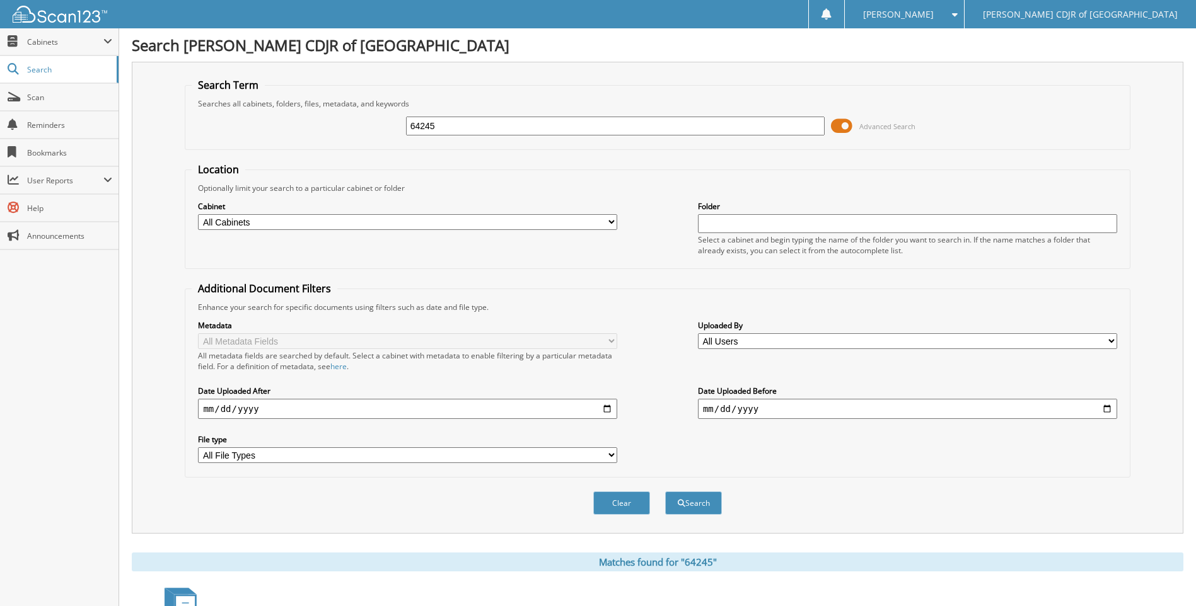
click at [478, 130] on input "64245" at bounding box center [615, 126] width 419 height 19
type input "6"
type input "64245"
click at [665, 492] on button "Search" at bounding box center [693, 503] width 57 height 23
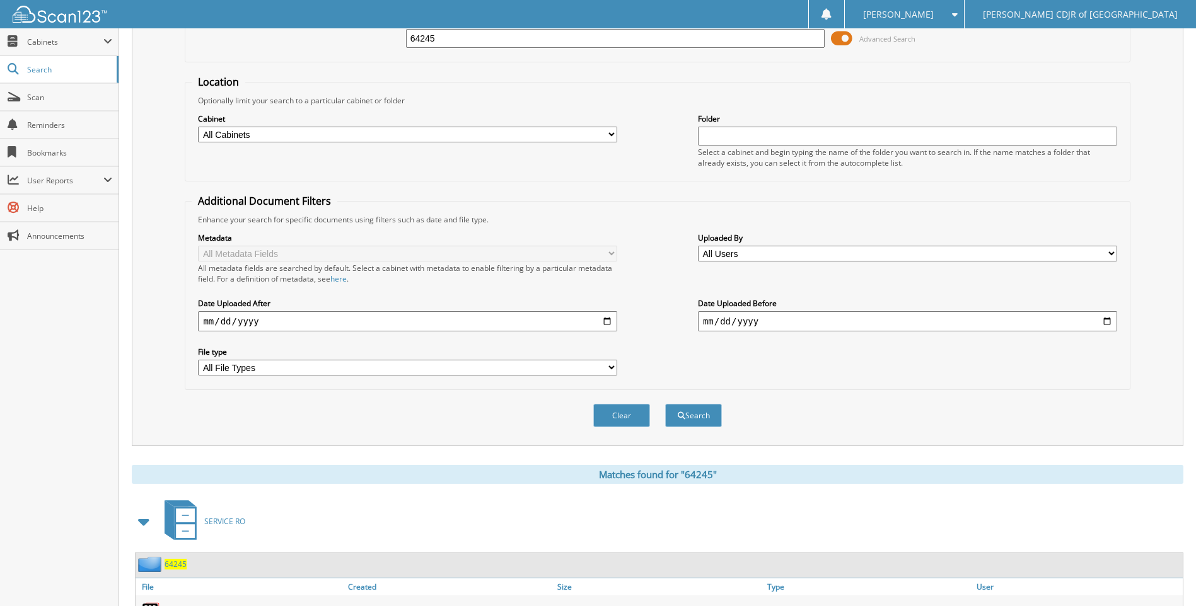
scroll to position [147, 0]
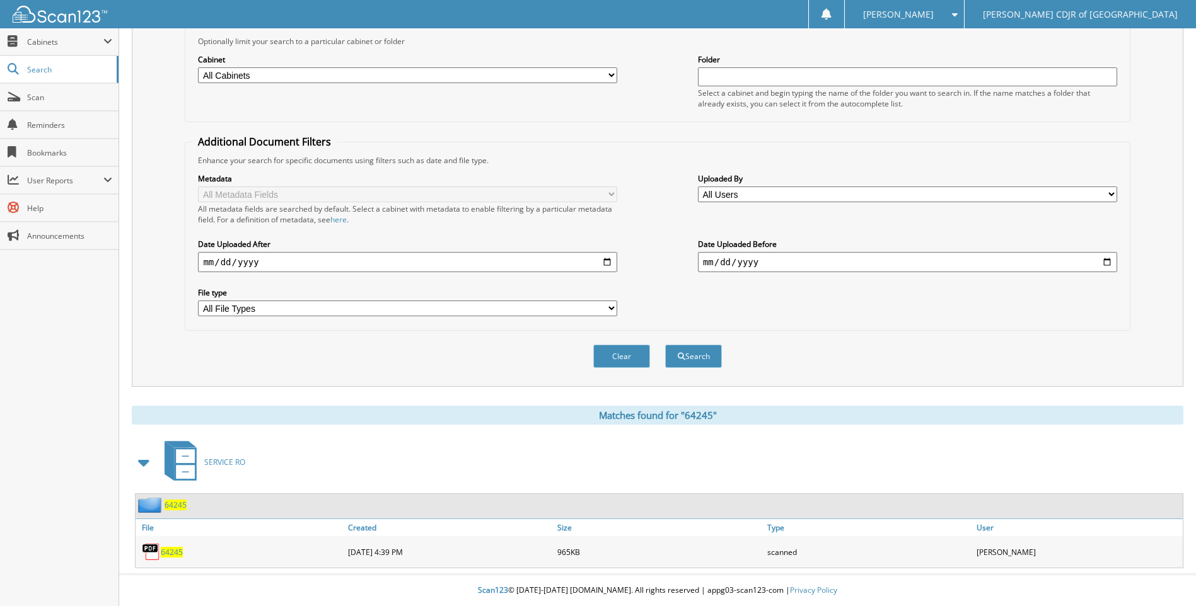
click at [170, 551] on span "64245" at bounding box center [172, 552] width 22 height 11
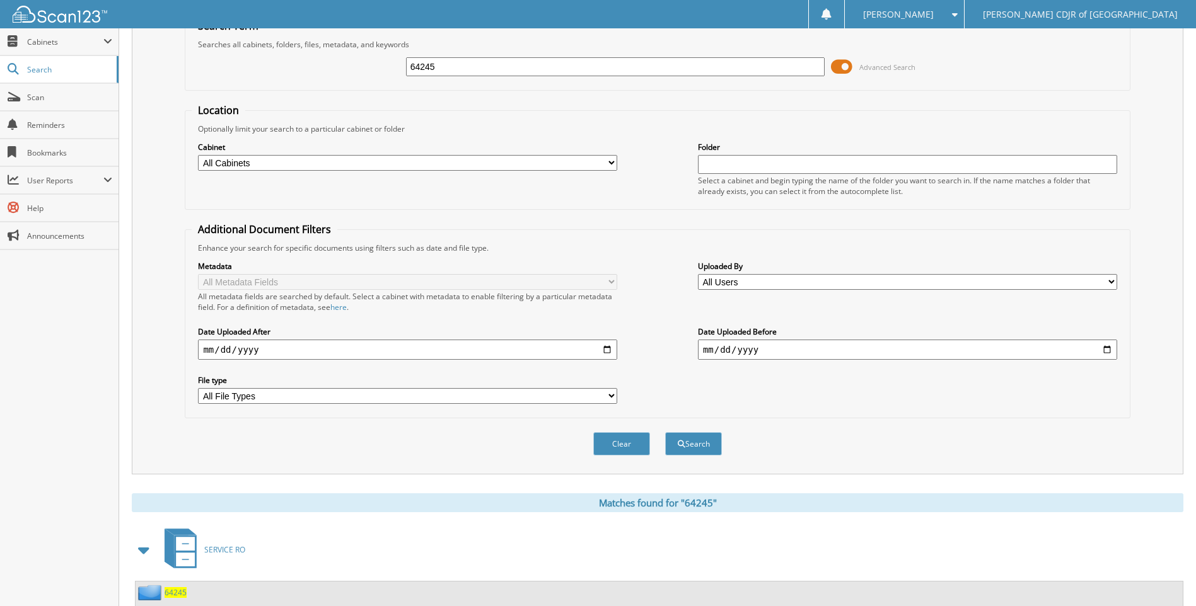
scroll to position [0, 0]
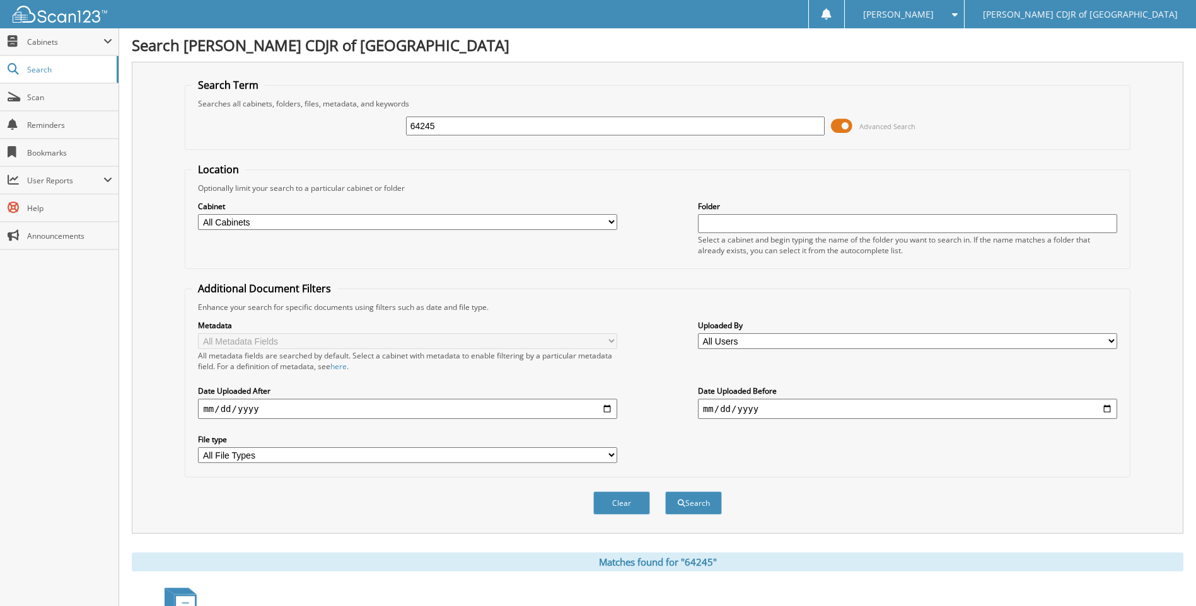
click at [459, 130] on input "64245" at bounding box center [615, 126] width 419 height 19
type input "6"
type input "54273"
click at [665, 492] on button "Search" at bounding box center [693, 503] width 57 height 23
click at [459, 130] on input "54273" at bounding box center [615, 126] width 419 height 19
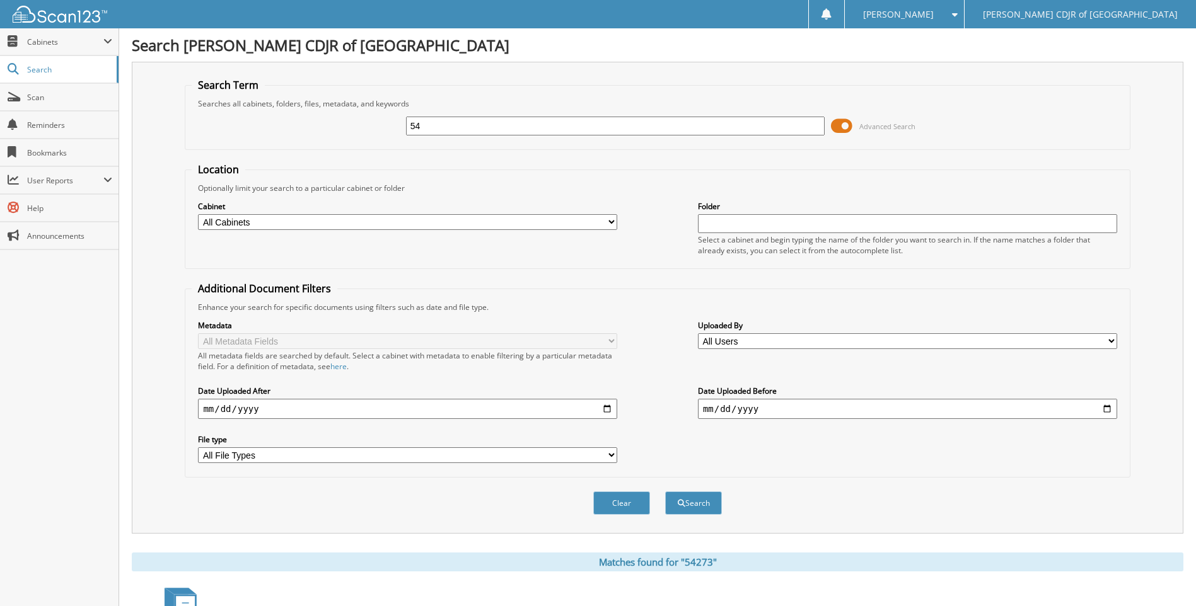
type input "5"
type input "64273"
click at [665, 492] on button "Search" at bounding box center [693, 503] width 57 height 23
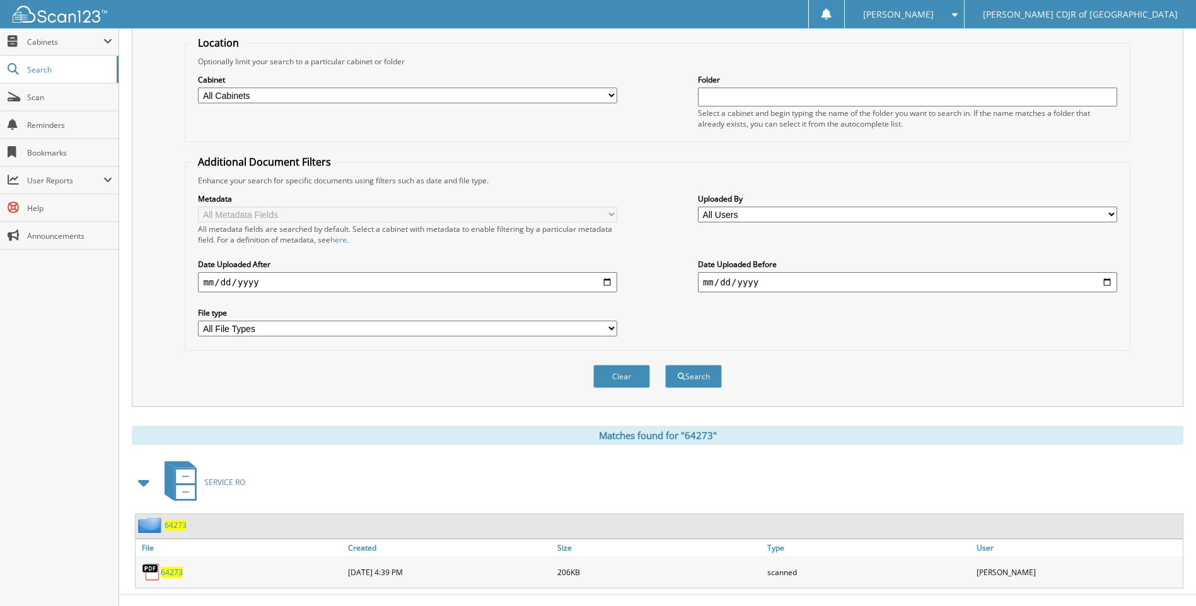
scroll to position [147, 0]
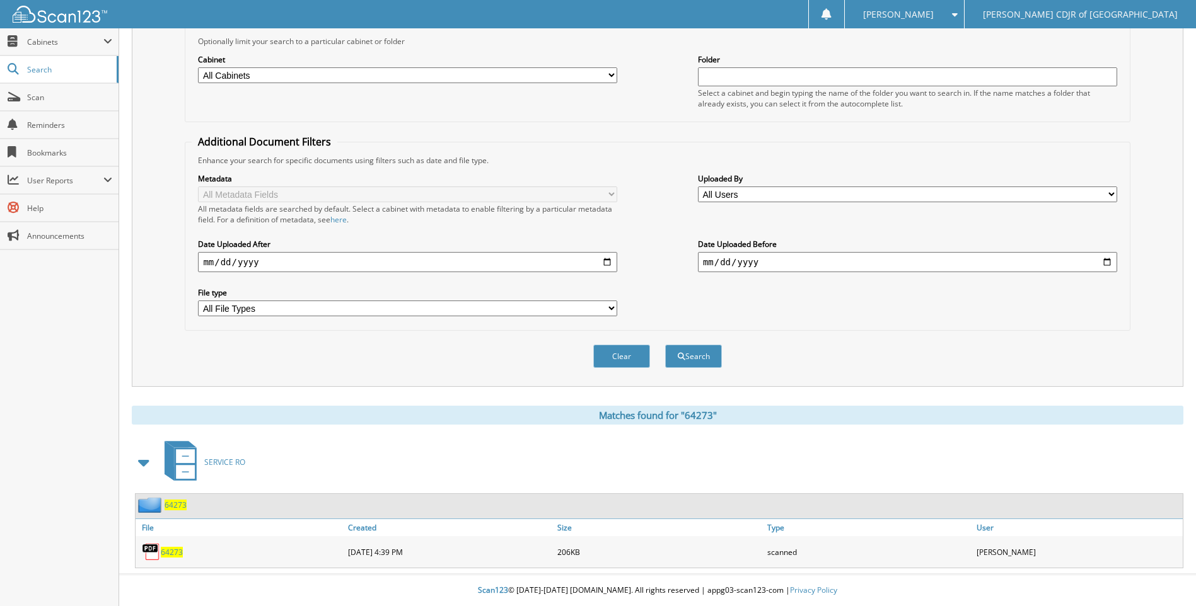
click at [178, 550] on span "64273" at bounding box center [172, 552] width 22 height 11
drag, startPoint x: 178, startPoint y: 551, endPoint x: 100, endPoint y: 500, distance: 93.3
click at [100, 500] on div "Close Cabinets My Company Email Addresses Search Scan" at bounding box center [59, 317] width 119 height 578
click at [175, 551] on span "64273" at bounding box center [172, 552] width 22 height 11
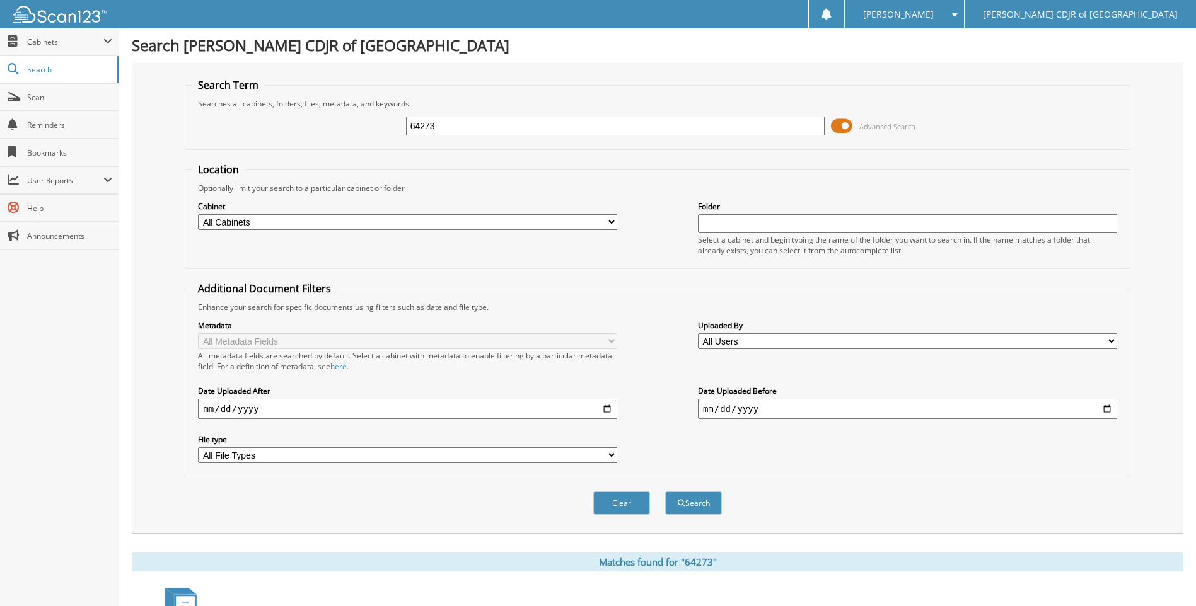
click at [451, 127] on input "64273" at bounding box center [615, 126] width 419 height 19
type input "6"
type input "64276"
click at [665, 492] on button "Search" at bounding box center [693, 503] width 57 height 23
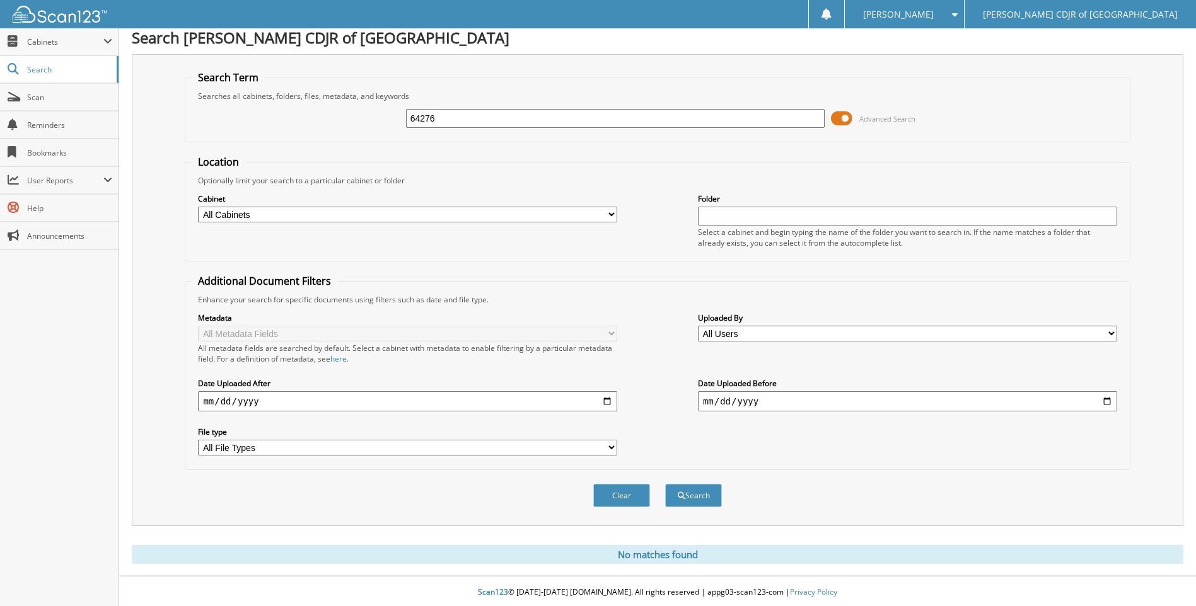
scroll to position [10, 0]
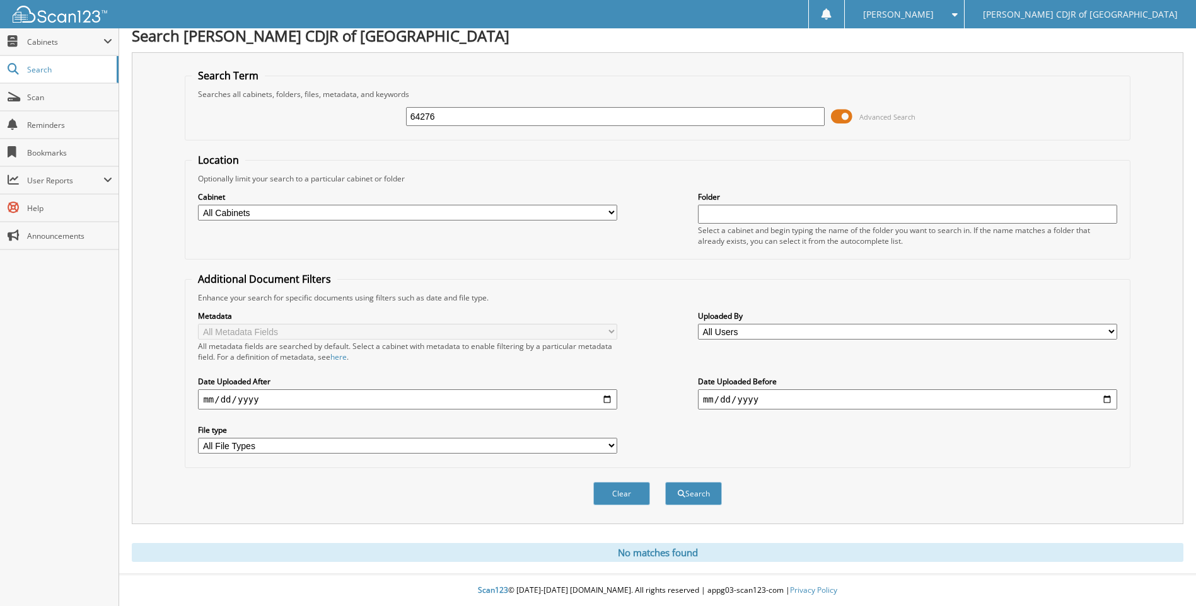
click at [446, 118] on input "64276" at bounding box center [615, 116] width 419 height 19
type input "6"
type input "64281"
click at [665, 482] on button "Search" at bounding box center [693, 493] width 57 height 23
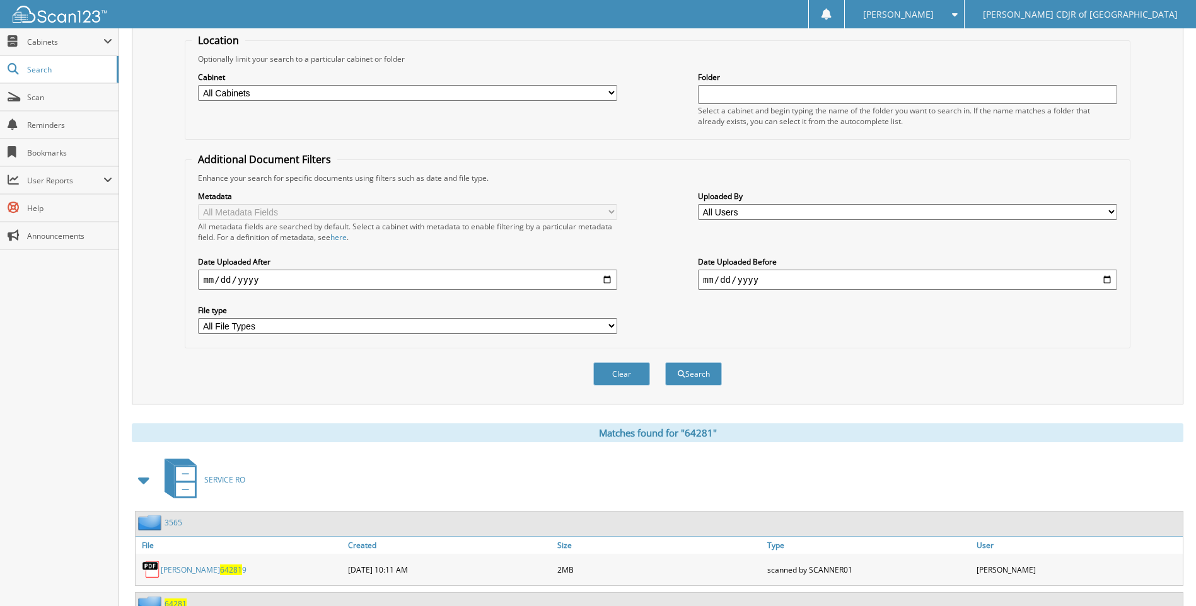
scroll to position [229, 0]
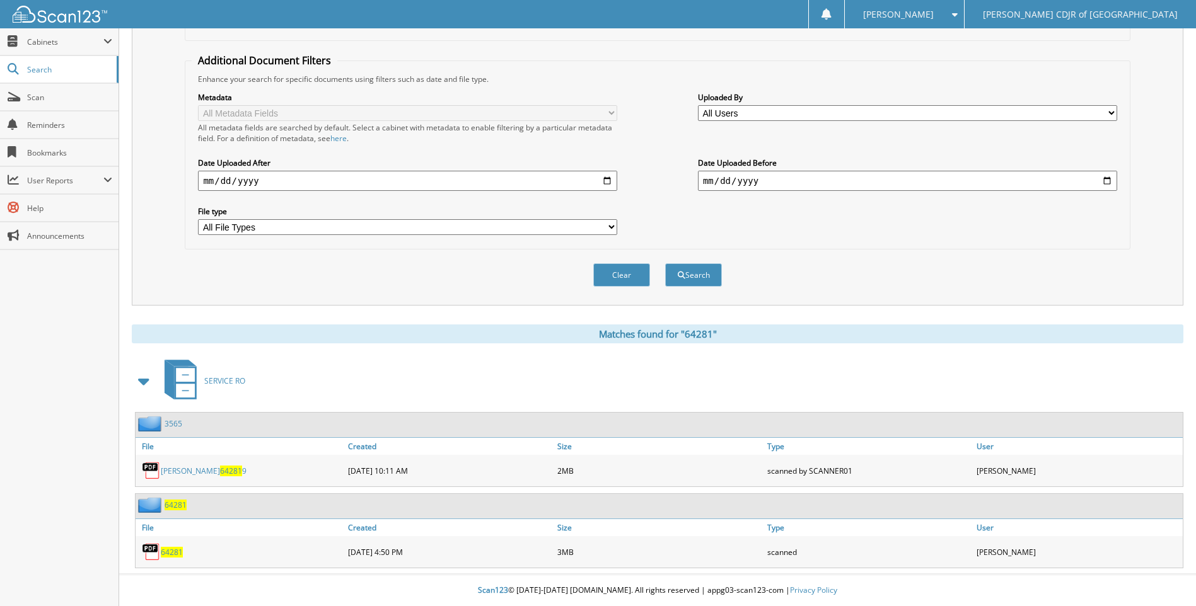
click at [178, 553] on span "64281" at bounding box center [172, 552] width 22 height 11
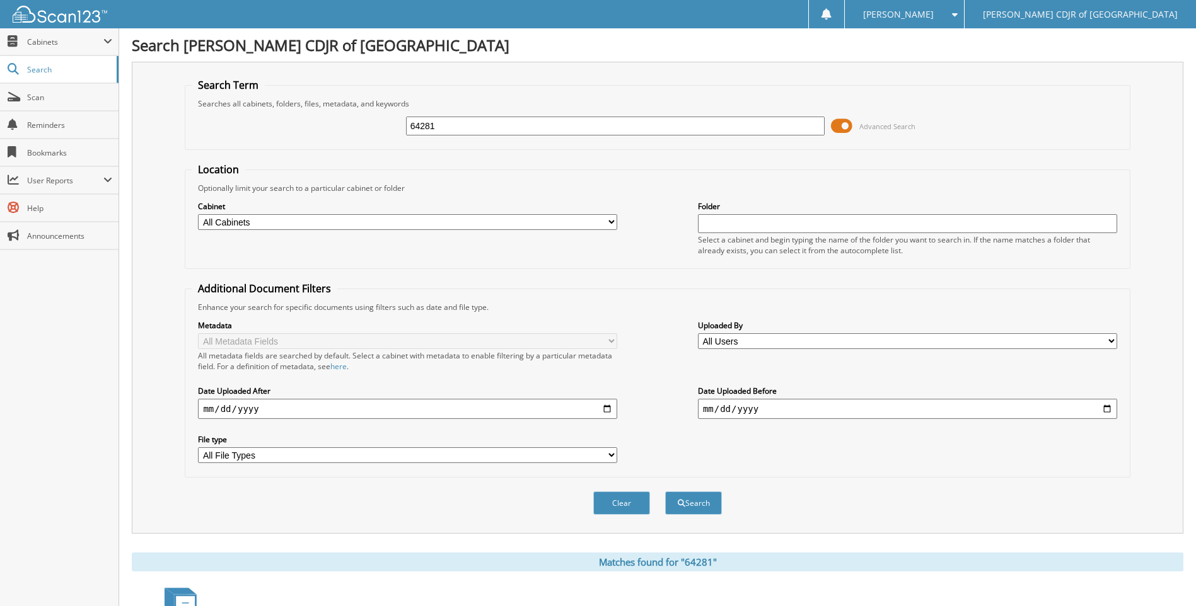
click at [451, 120] on input "64281" at bounding box center [615, 126] width 419 height 19
type input "6"
type input "64289"
click at [665, 492] on button "Search" at bounding box center [693, 503] width 57 height 23
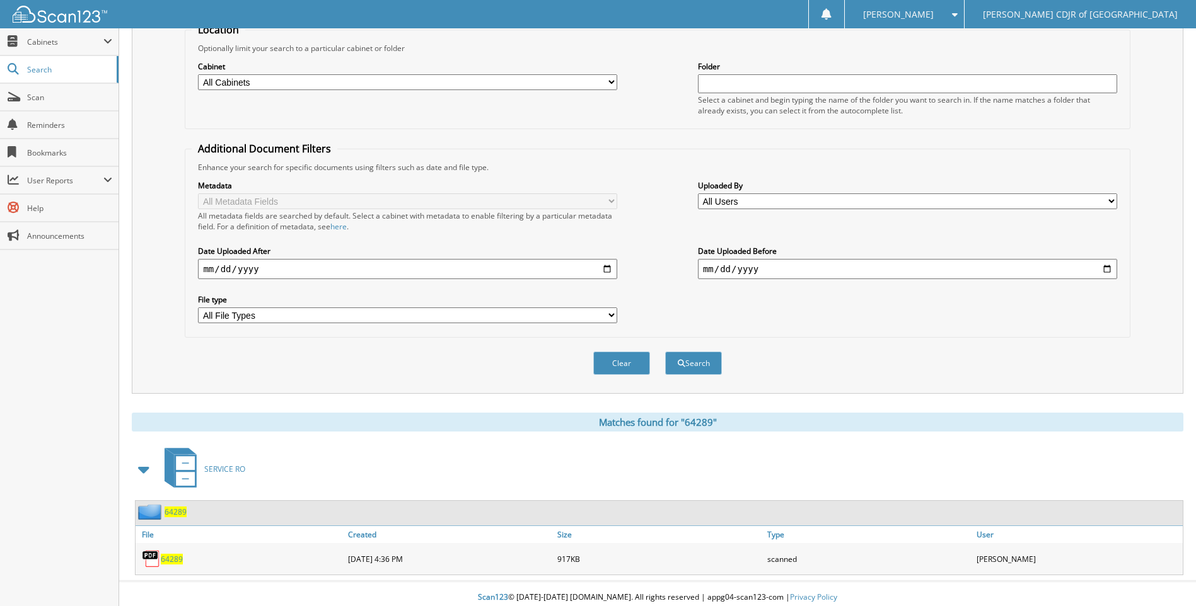
scroll to position [147, 0]
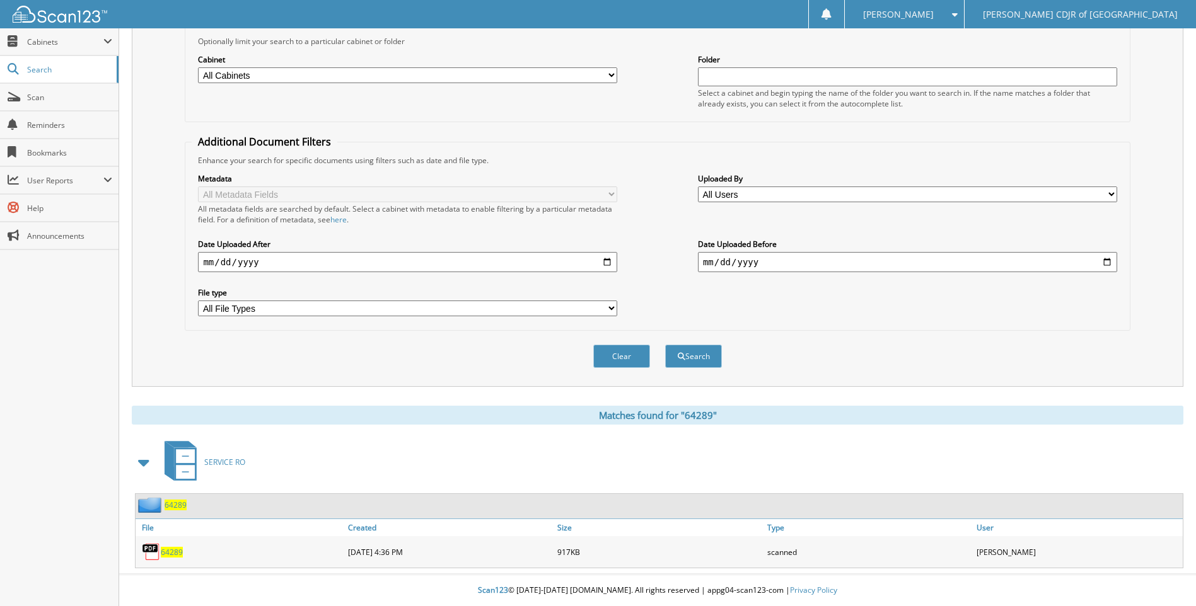
click at [166, 551] on span "64289" at bounding box center [172, 552] width 22 height 11
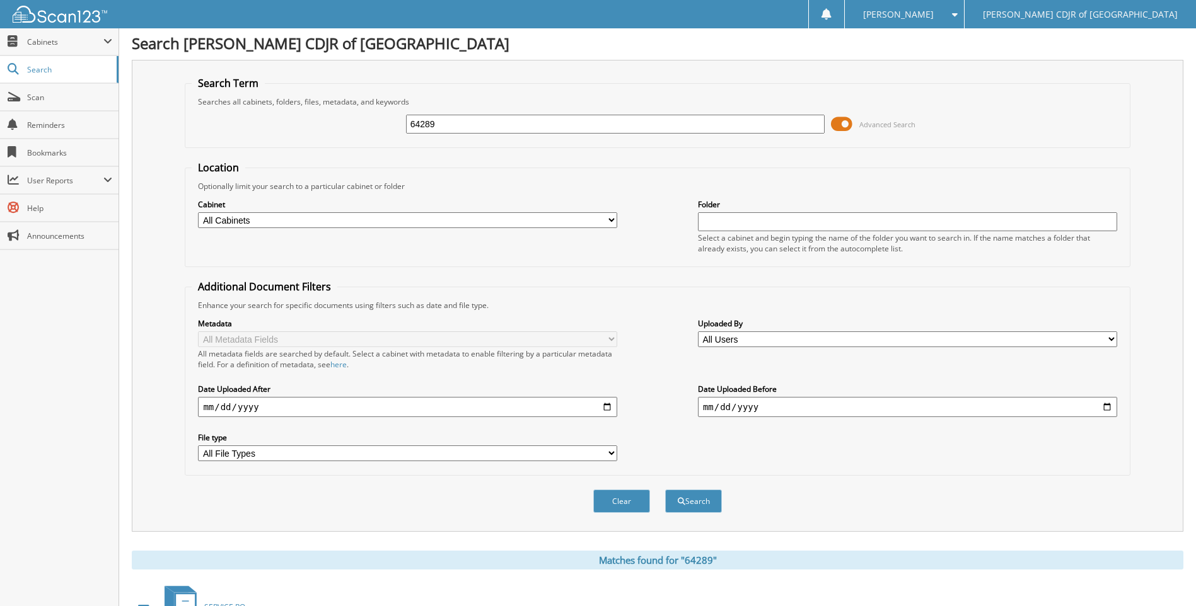
scroll to position [0, 0]
click at [477, 127] on input "64289" at bounding box center [615, 126] width 419 height 19
type input "6"
type input "64334"
click at [665, 492] on button "Search" at bounding box center [693, 503] width 57 height 23
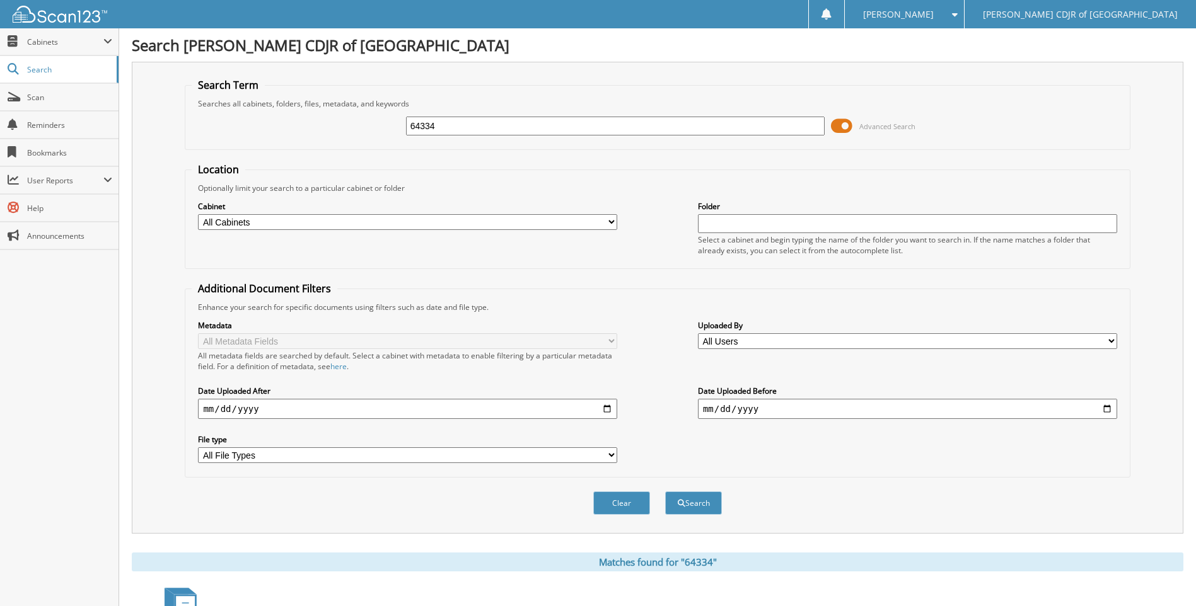
scroll to position [147, 0]
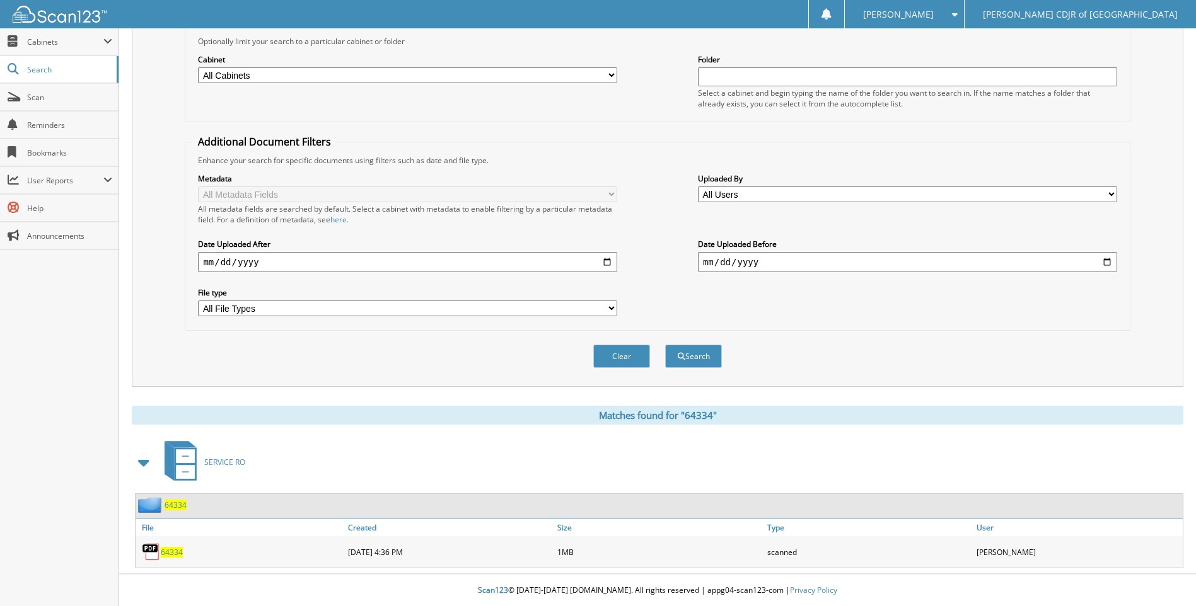
click at [175, 551] on span "64334" at bounding box center [172, 552] width 22 height 11
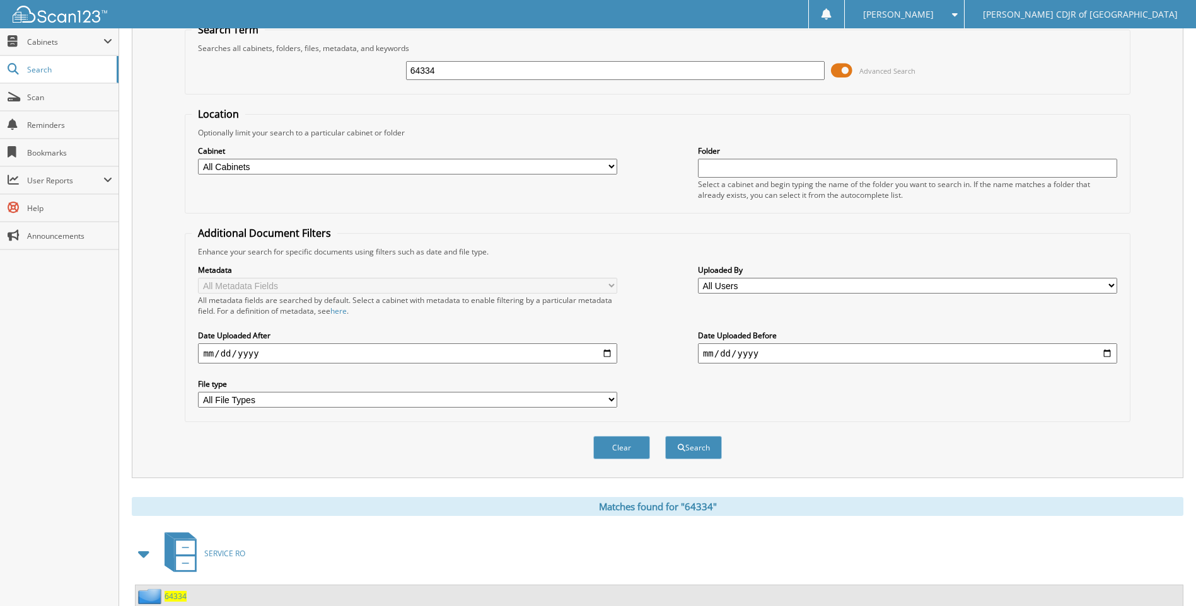
scroll to position [0, 0]
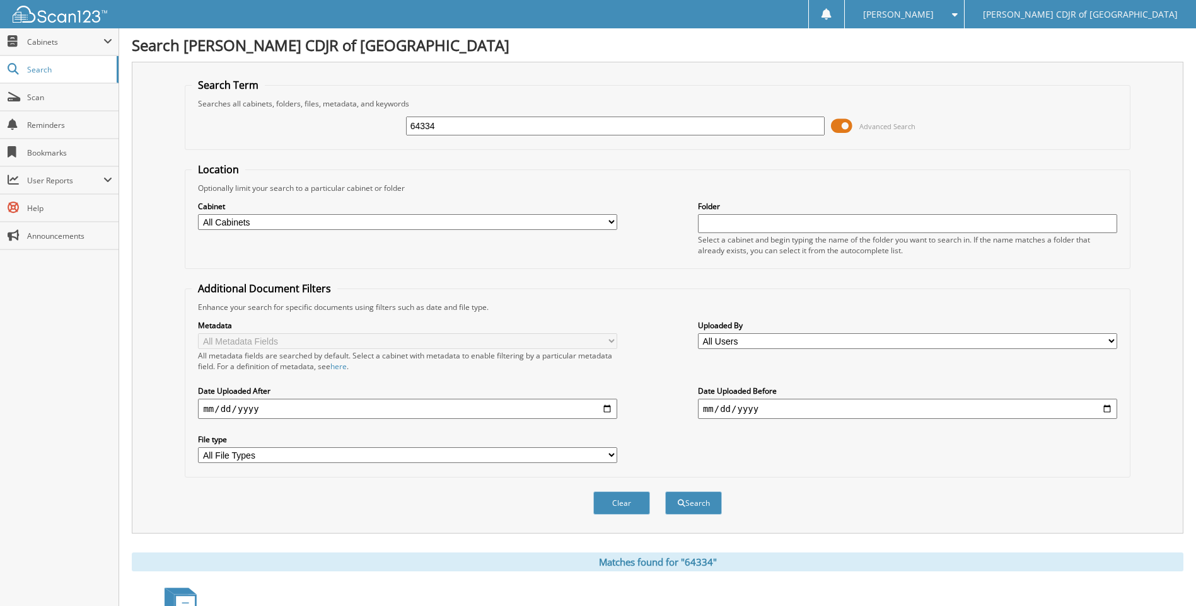
click at [457, 131] on input "64334" at bounding box center [615, 126] width 419 height 19
type input "6"
type input "64348"
click at [665, 492] on button "Search" at bounding box center [693, 503] width 57 height 23
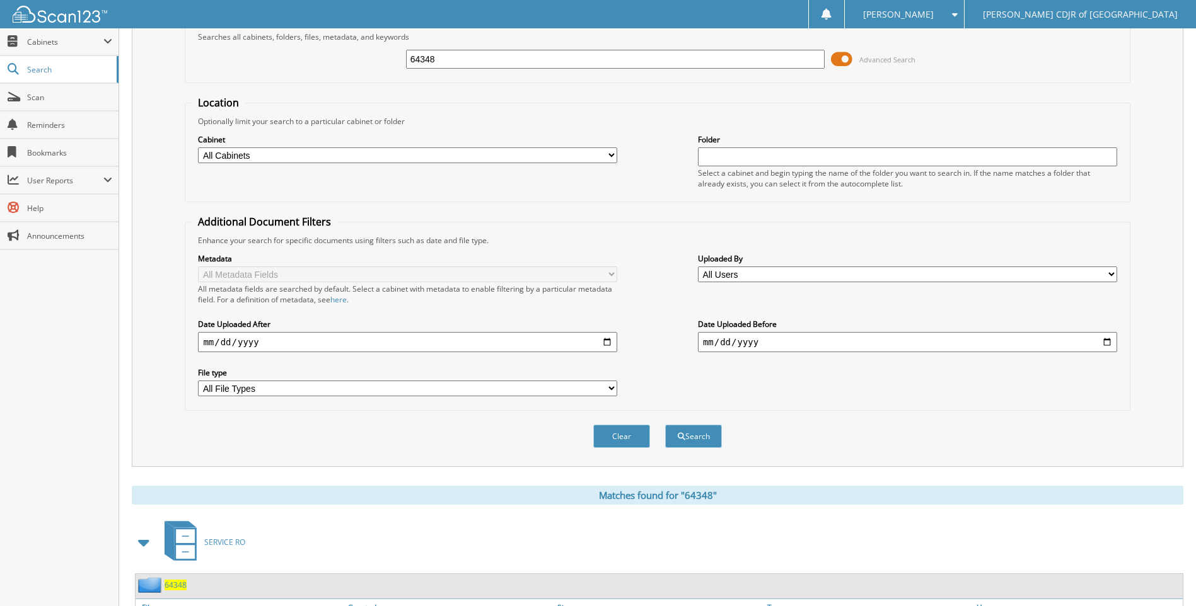
scroll to position [147, 0]
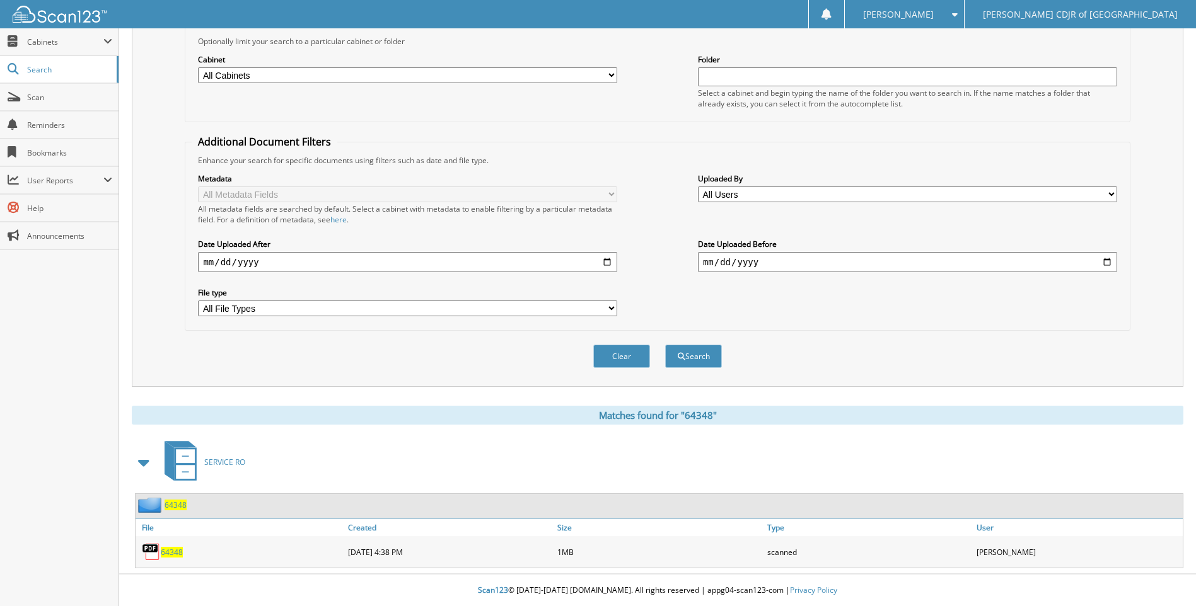
click at [174, 550] on span "64348" at bounding box center [172, 552] width 22 height 11
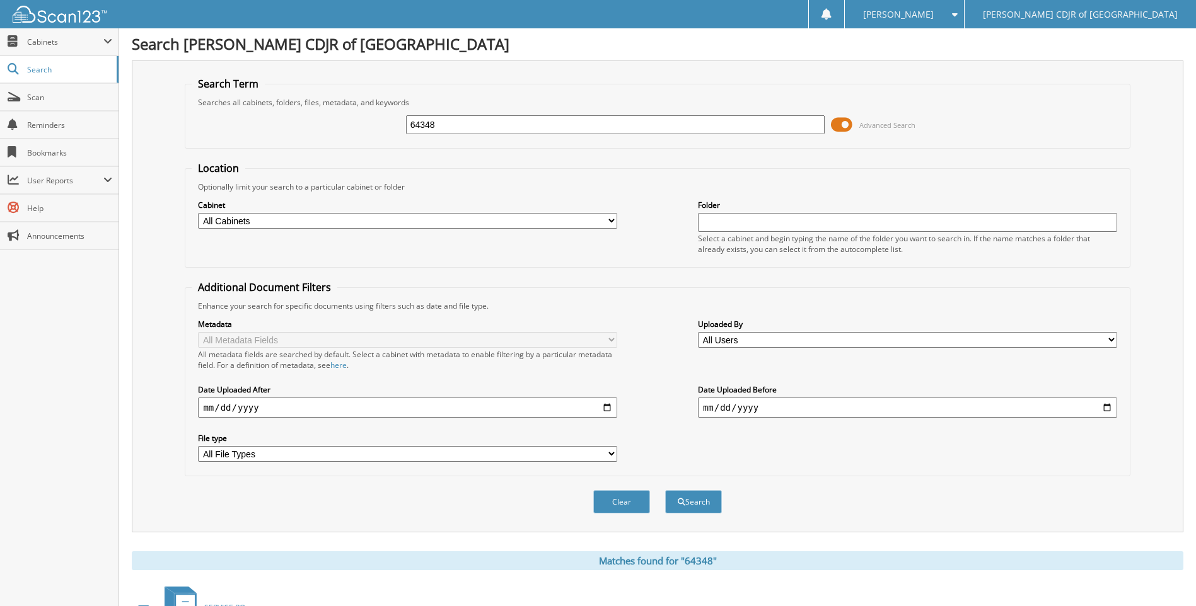
scroll to position [0, 0]
click at [456, 125] on input "64348" at bounding box center [615, 126] width 419 height 19
type input "6"
type input "64353"
click at [665, 492] on button "Search" at bounding box center [693, 503] width 57 height 23
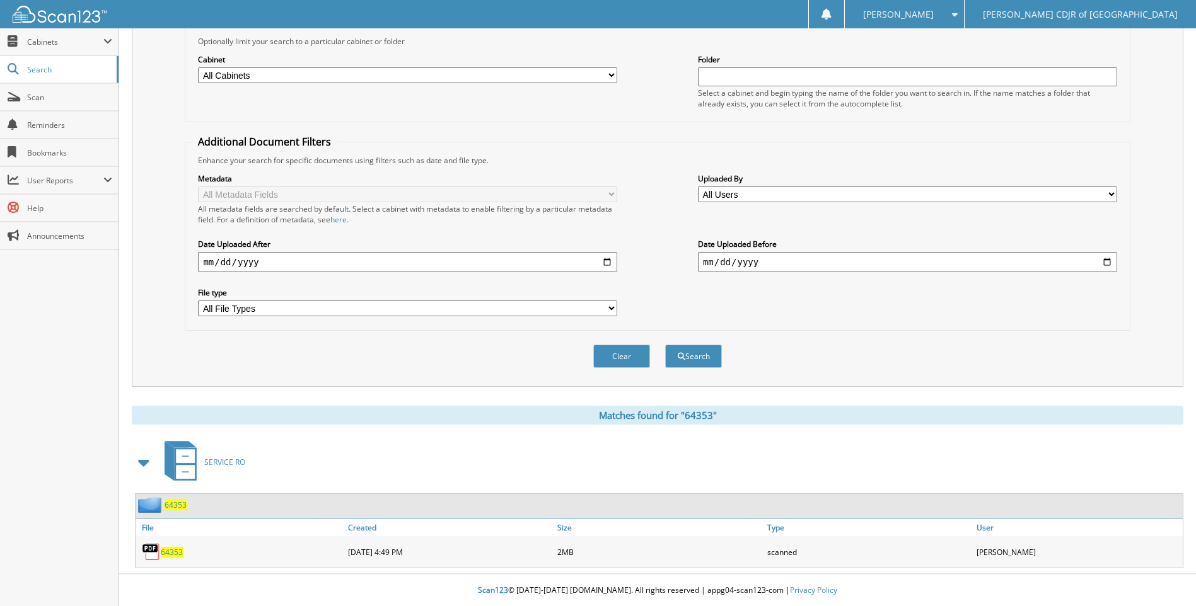
scroll to position [147, 0]
click at [175, 552] on span "64353" at bounding box center [172, 552] width 22 height 11
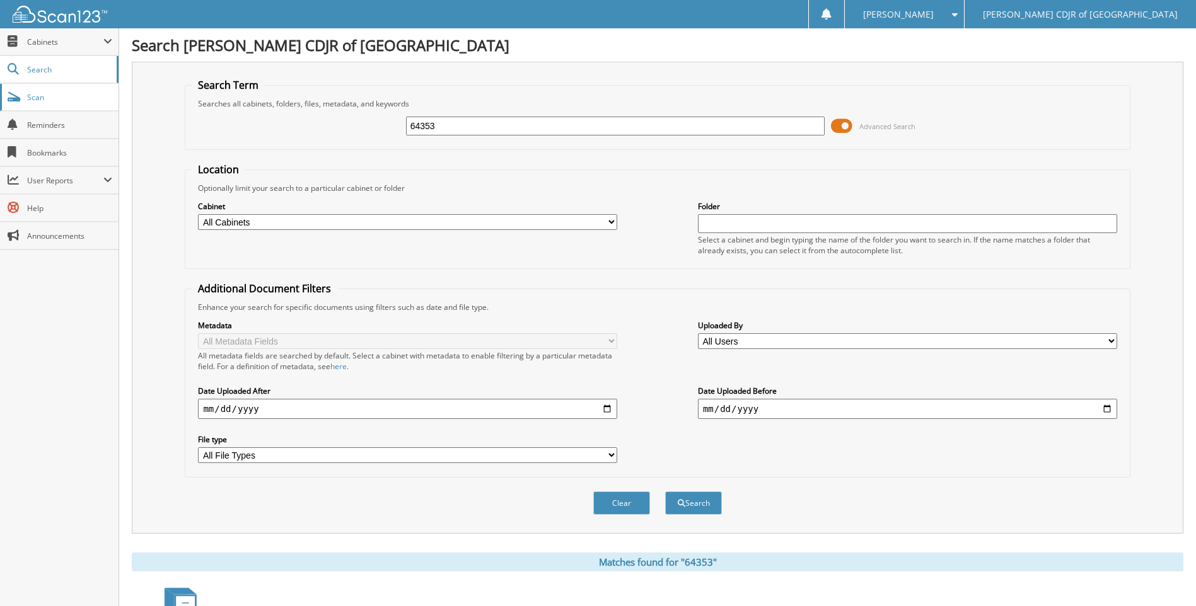
click at [49, 100] on span "Scan" at bounding box center [69, 97] width 85 height 11
